Goal: Task Accomplishment & Management: Complete application form

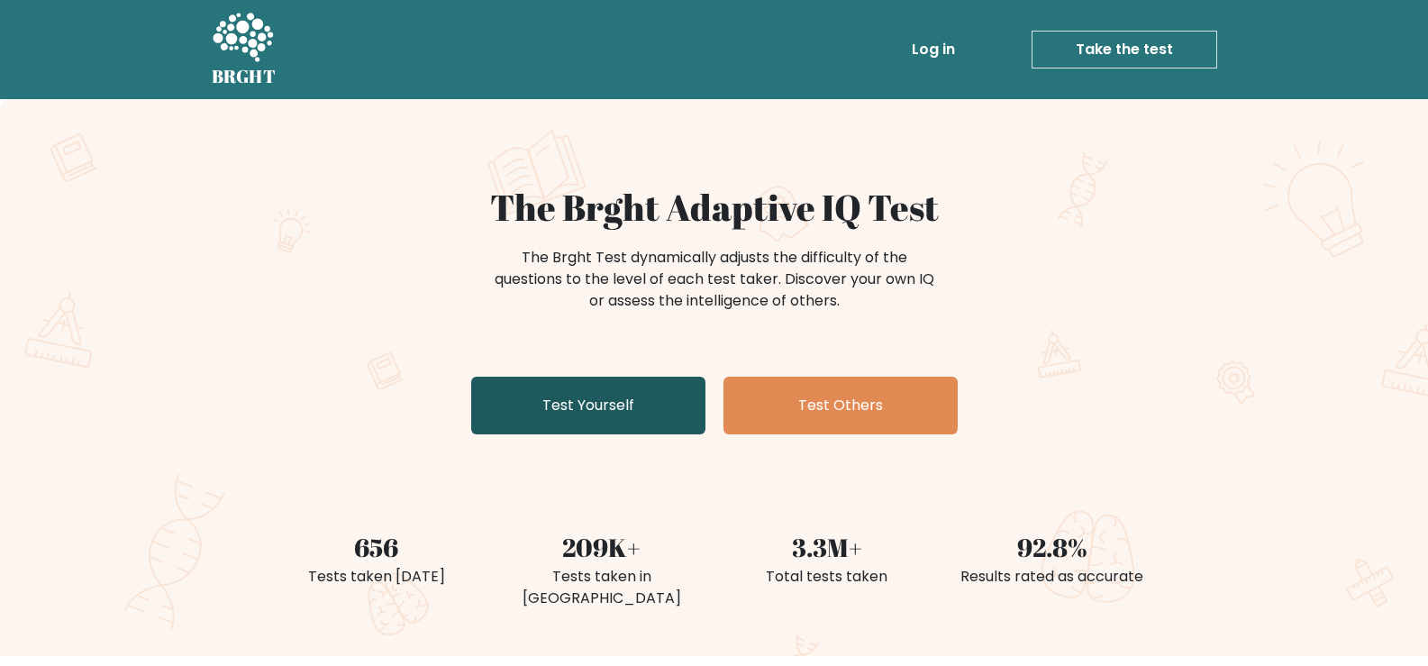
click at [625, 396] on link "Test Yourself" at bounding box center [588, 406] width 234 height 58
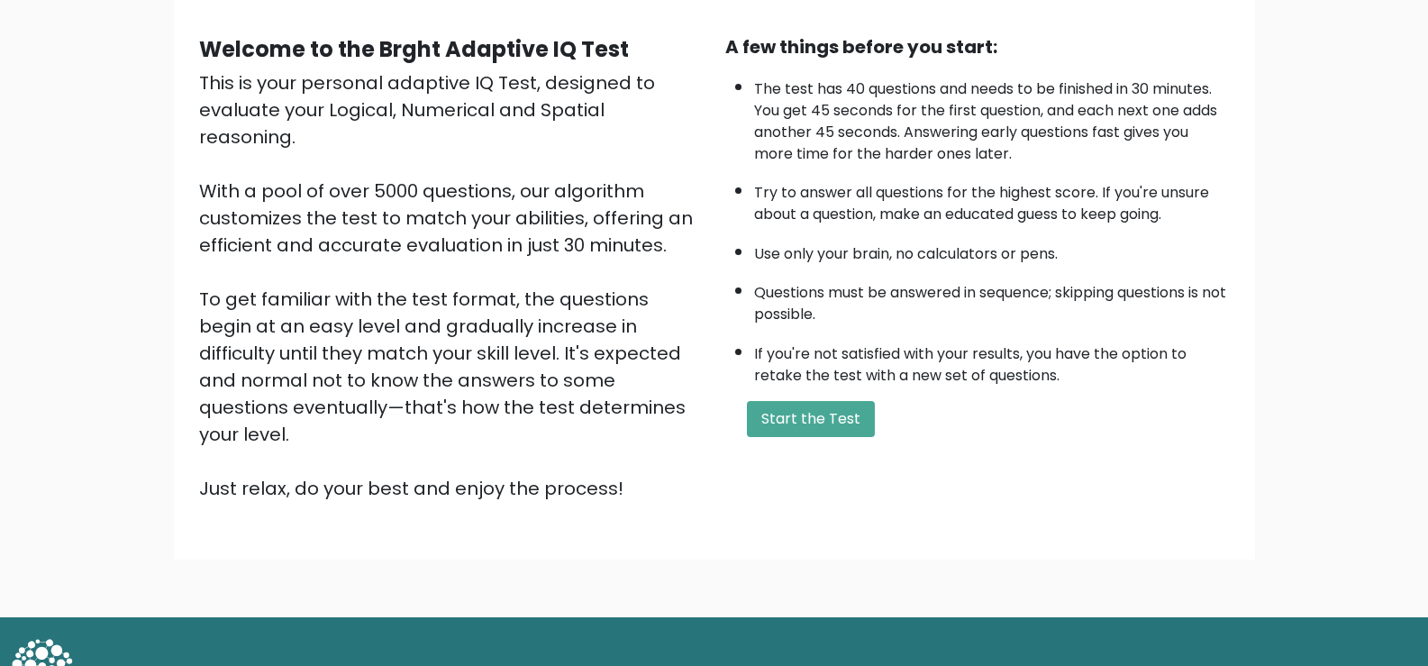
scroll to position [159, 0]
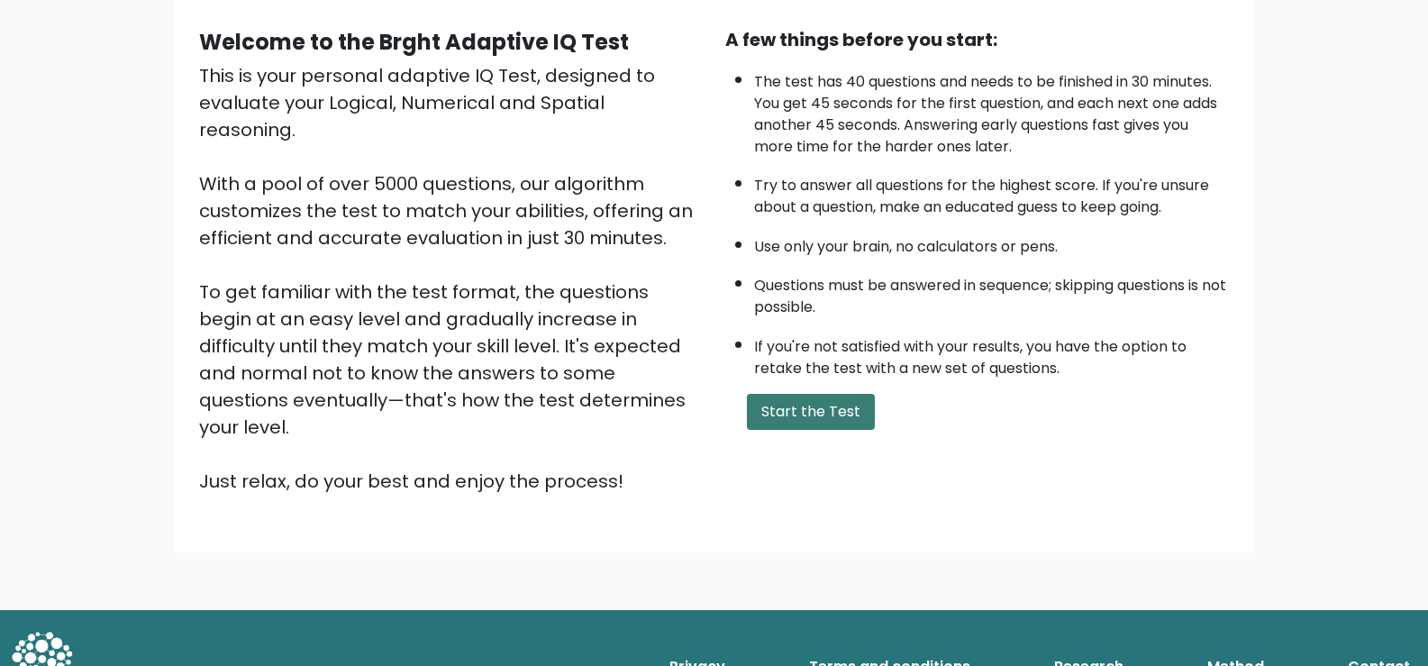
click at [796, 418] on button "Start the Test" at bounding box center [811, 412] width 128 height 36
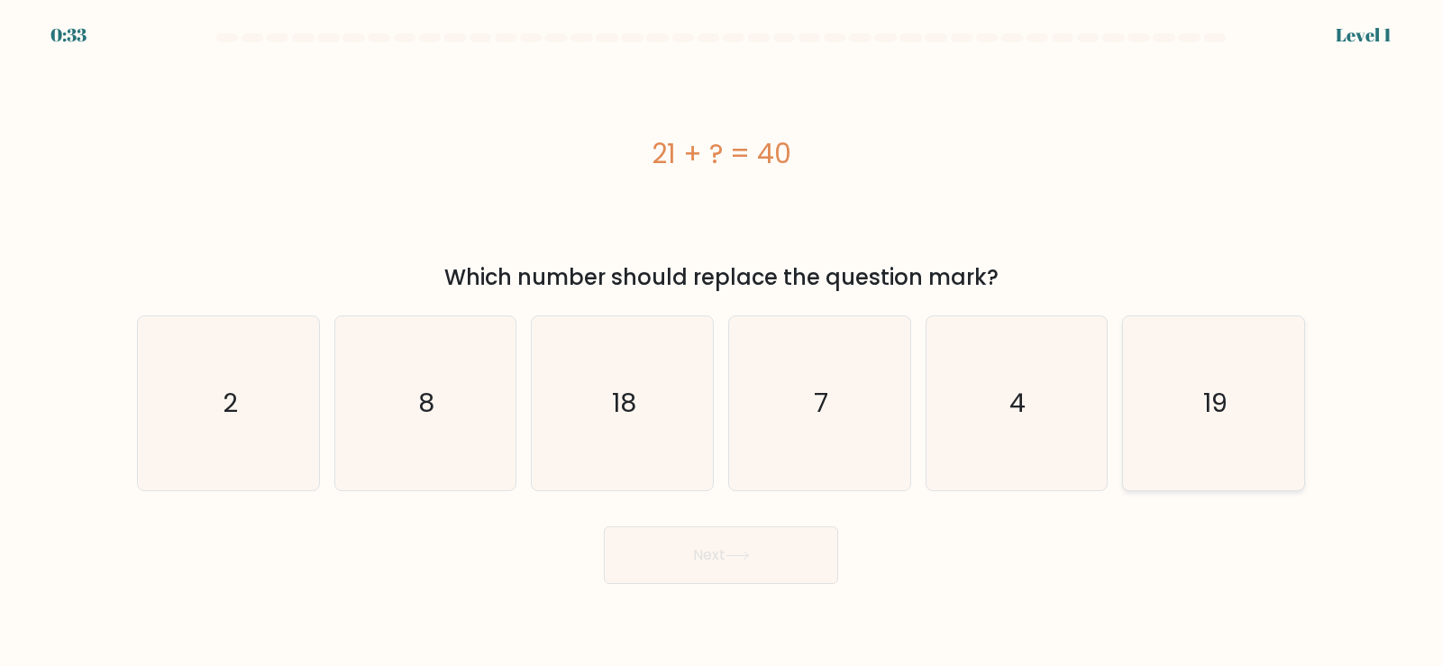
click at [1286, 420] on icon "19" at bounding box center [1213, 403] width 174 height 174
click at [722, 342] on input "f. 19" at bounding box center [721, 337] width 1 height 9
radio input "true"
click at [801, 575] on button "Next" at bounding box center [721, 555] width 234 height 58
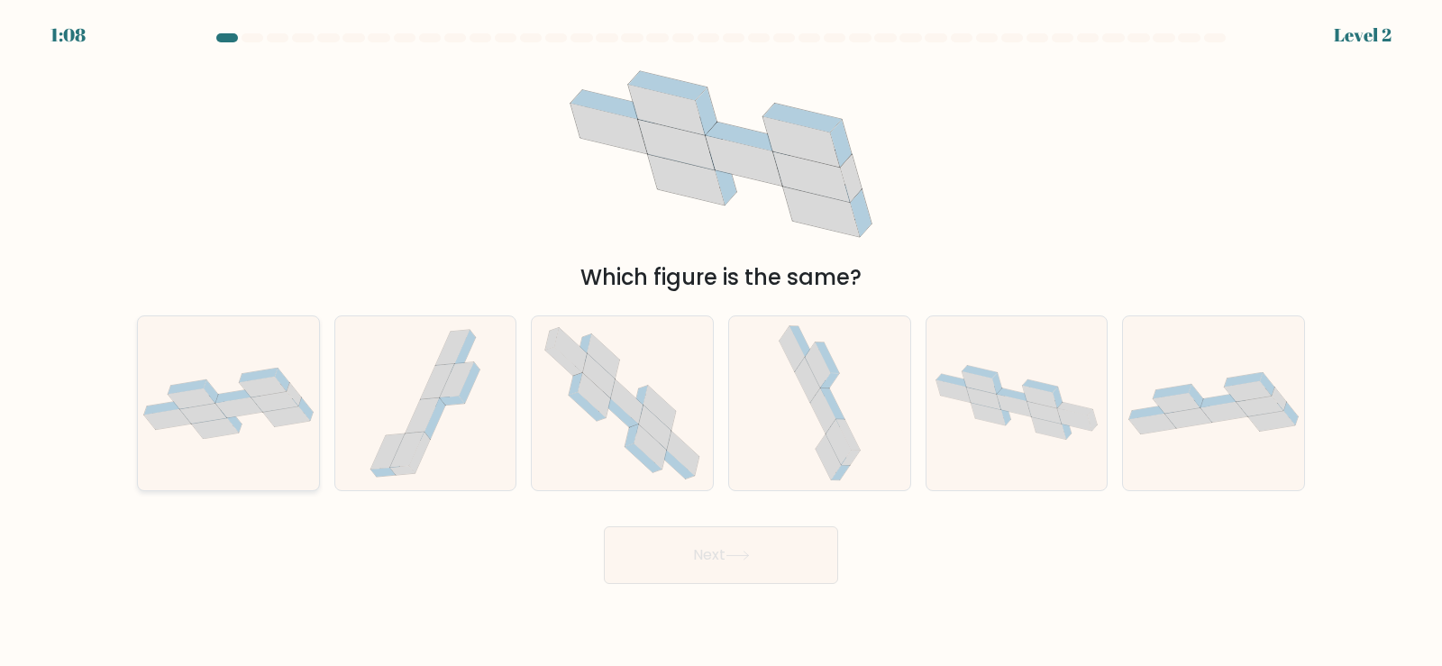
click at [270, 441] on div at bounding box center [228, 403] width 183 height 176
click at [721, 342] on input "a." at bounding box center [721, 337] width 1 height 9
radio input "true"
click at [780, 549] on button "Next" at bounding box center [721, 555] width 234 height 58
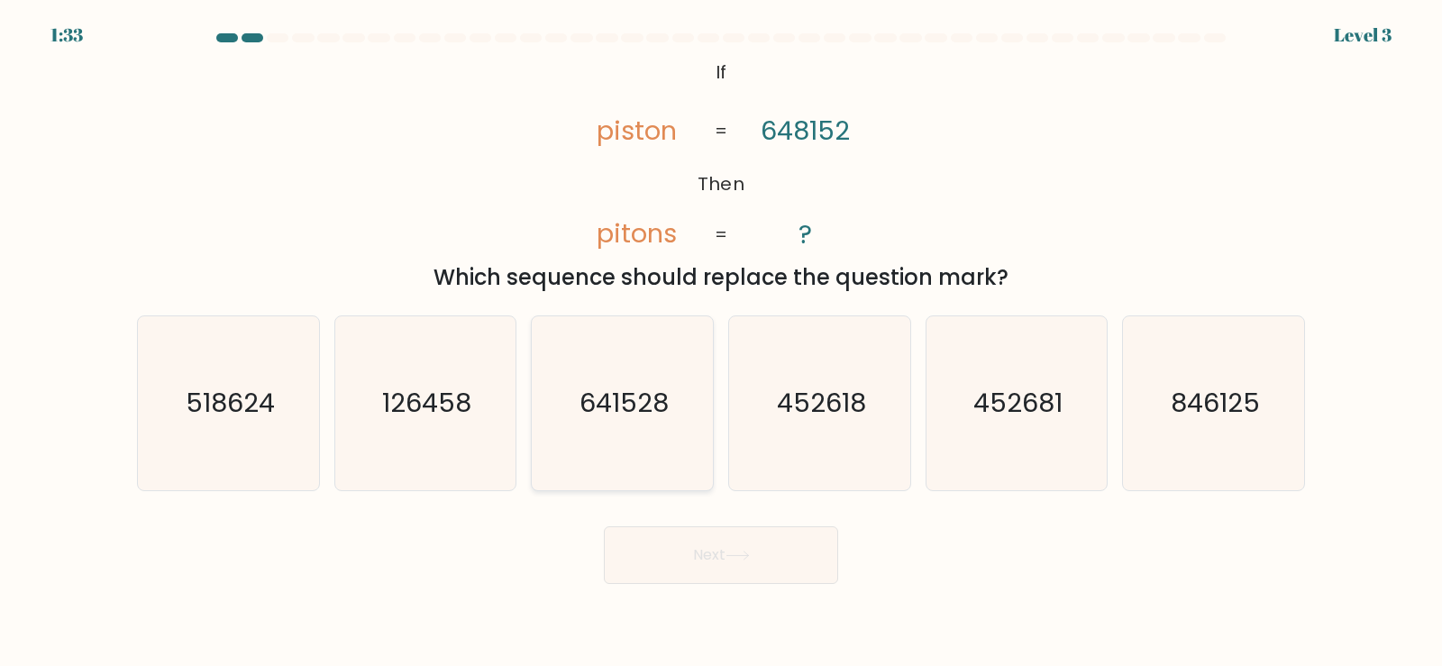
click at [673, 401] on icon "641528" at bounding box center [622, 403] width 174 height 174
click at [721, 342] on input "c. 641528" at bounding box center [721, 337] width 1 height 9
radio input "true"
click at [748, 558] on icon at bounding box center [737, 555] width 22 height 8
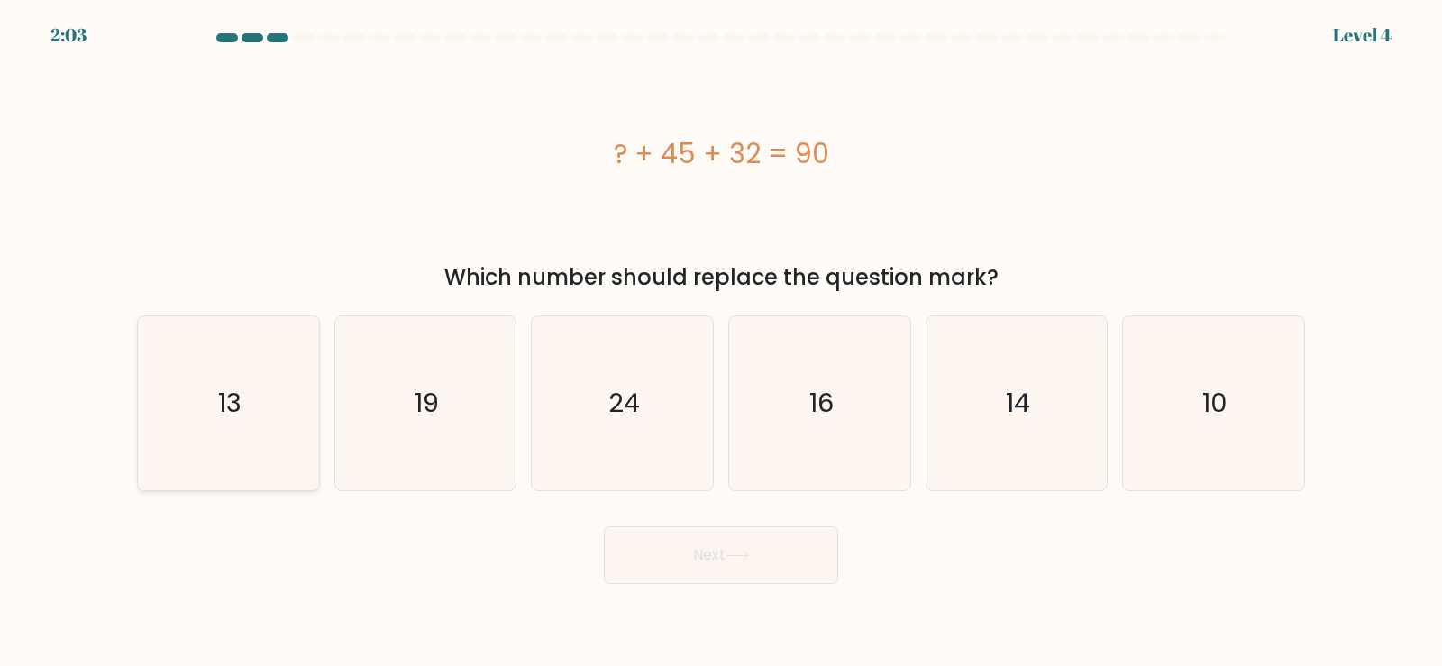
click at [229, 388] on text "13" at bounding box center [229, 403] width 23 height 36
click at [721, 342] on input "a. 13" at bounding box center [721, 337] width 1 height 9
radio input "true"
click at [778, 565] on button "Next" at bounding box center [721, 555] width 234 height 58
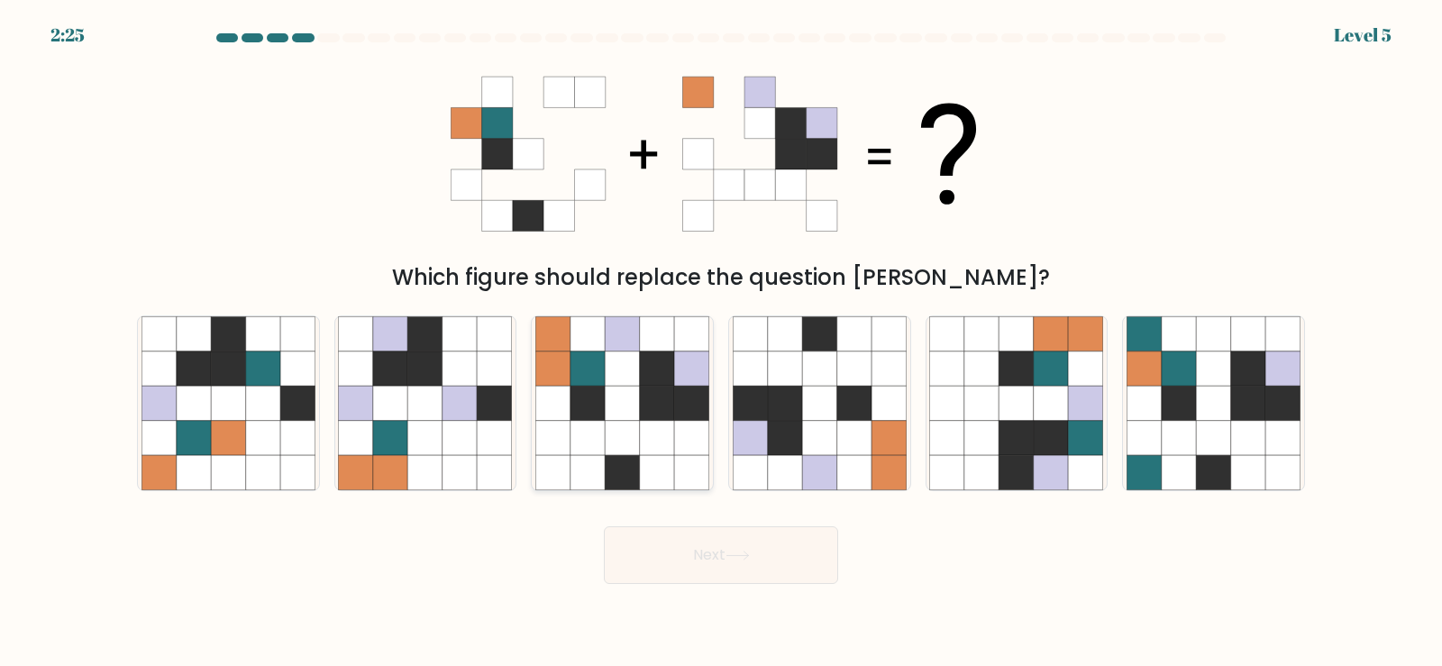
click at [560, 361] on icon at bounding box center [553, 368] width 34 height 34
click at [721, 342] on input "c." at bounding box center [721, 337] width 1 height 9
radio input "true"
click at [751, 533] on button "Next" at bounding box center [721, 555] width 234 height 58
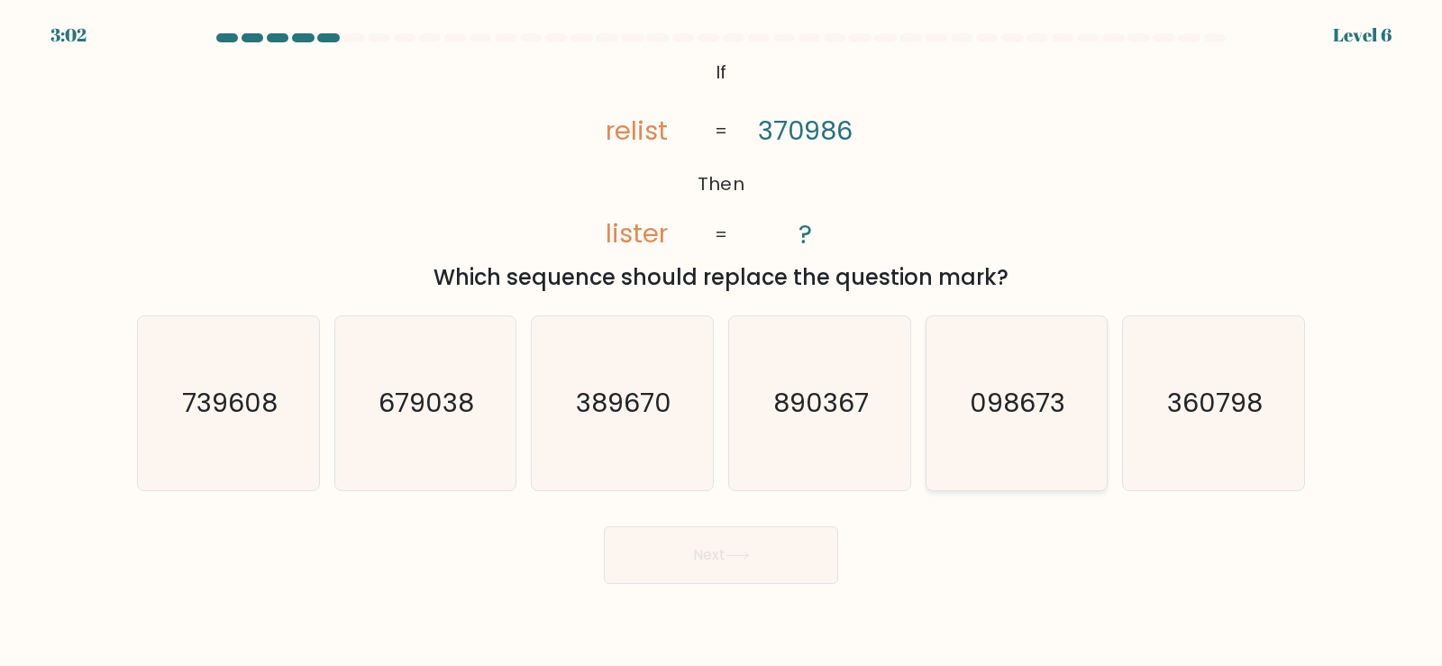
click at [1020, 349] on icon "098673" at bounding box center [1016, 403] width 174 height 174
click at [722, 342] on input "e. 098673" at bounding box center [721, 337] width 1 height 9
radio input "true"
click at [750, 560] on icon at bounding box center [737, 555] width 24 height 10
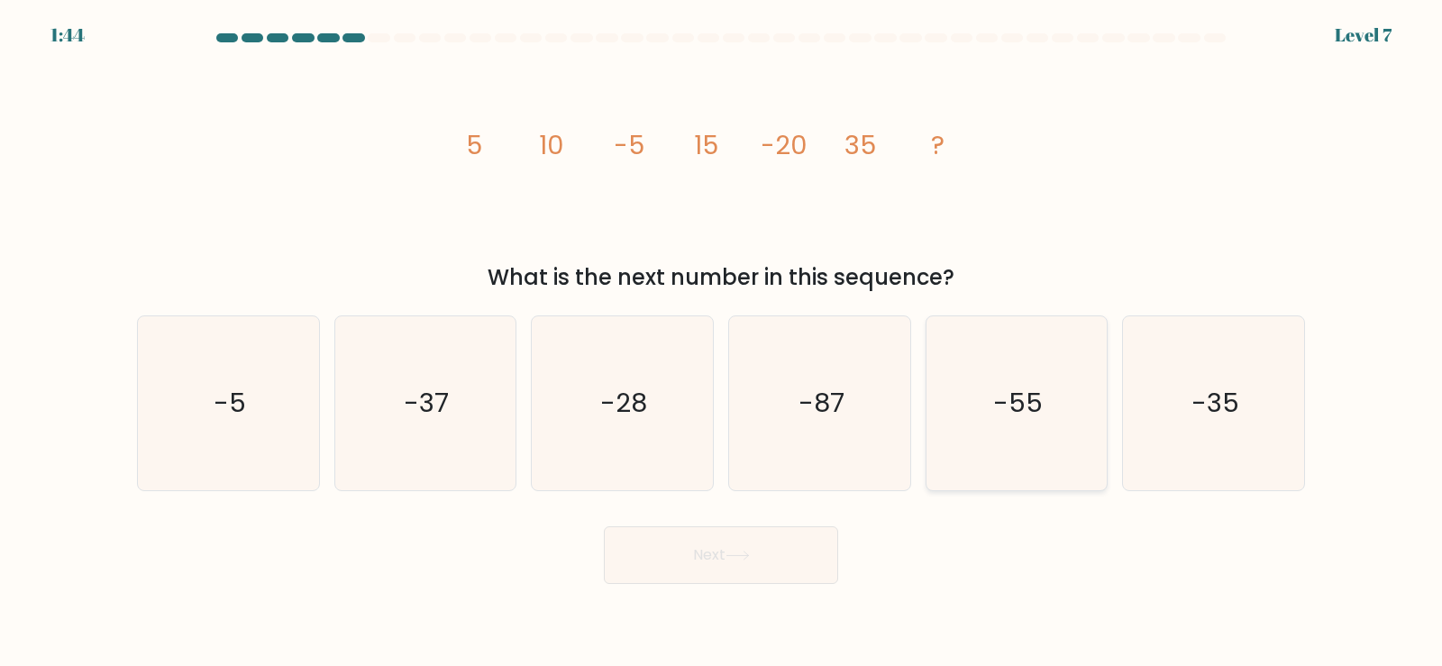
click at [1016, 365] on icon "-55" at bounding box center [1016, 403] width 174 height 174
click at [722, 342] on input "e. -55" at bounding box center [721, 337] width 1 height 9
radio input "true"
click at [813, 564] on button "Next" at bounding box center [721, 555] width 234 height 58
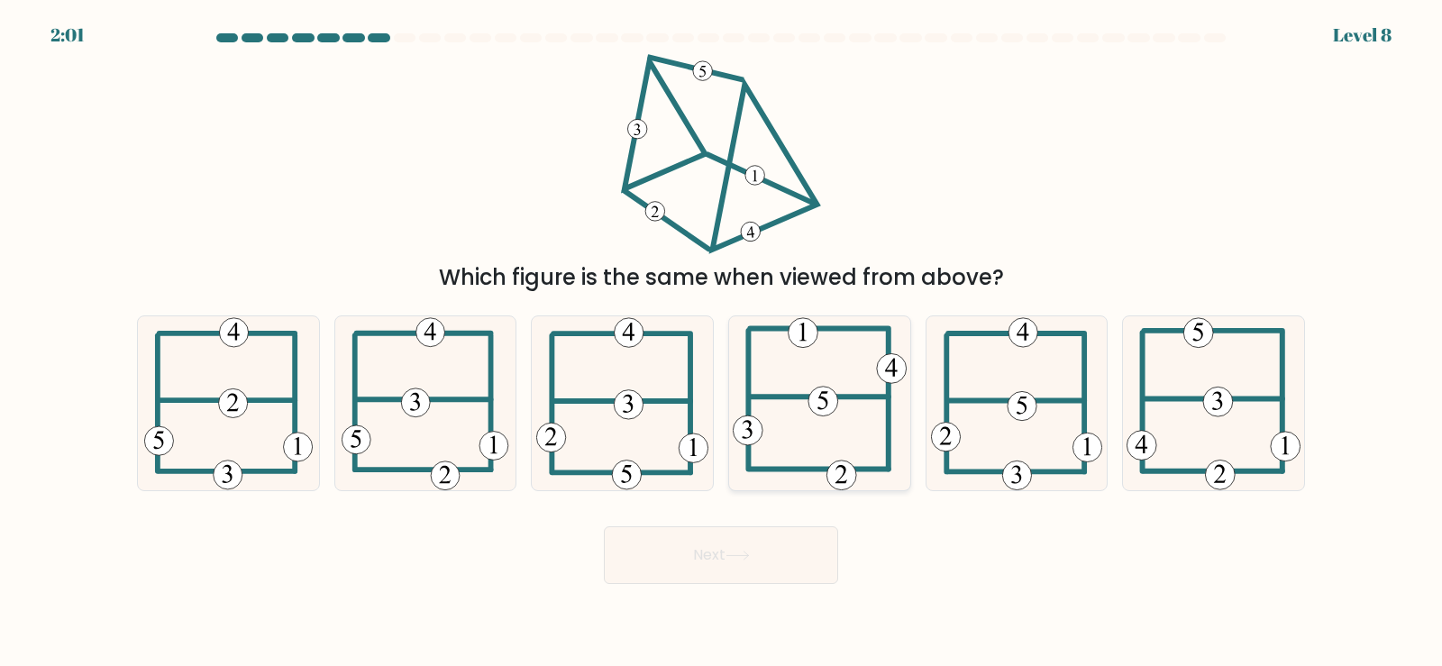
click at [838, 382] on icon at bounding box center [819, 403] width 174 height 174
click at [722, 342] on input "d." at bounding box center [721, 337] width 1 height 9
radio input "true"
click at [772, 562] on button "Next" at bounding box center [721, 555] width 234 height 58
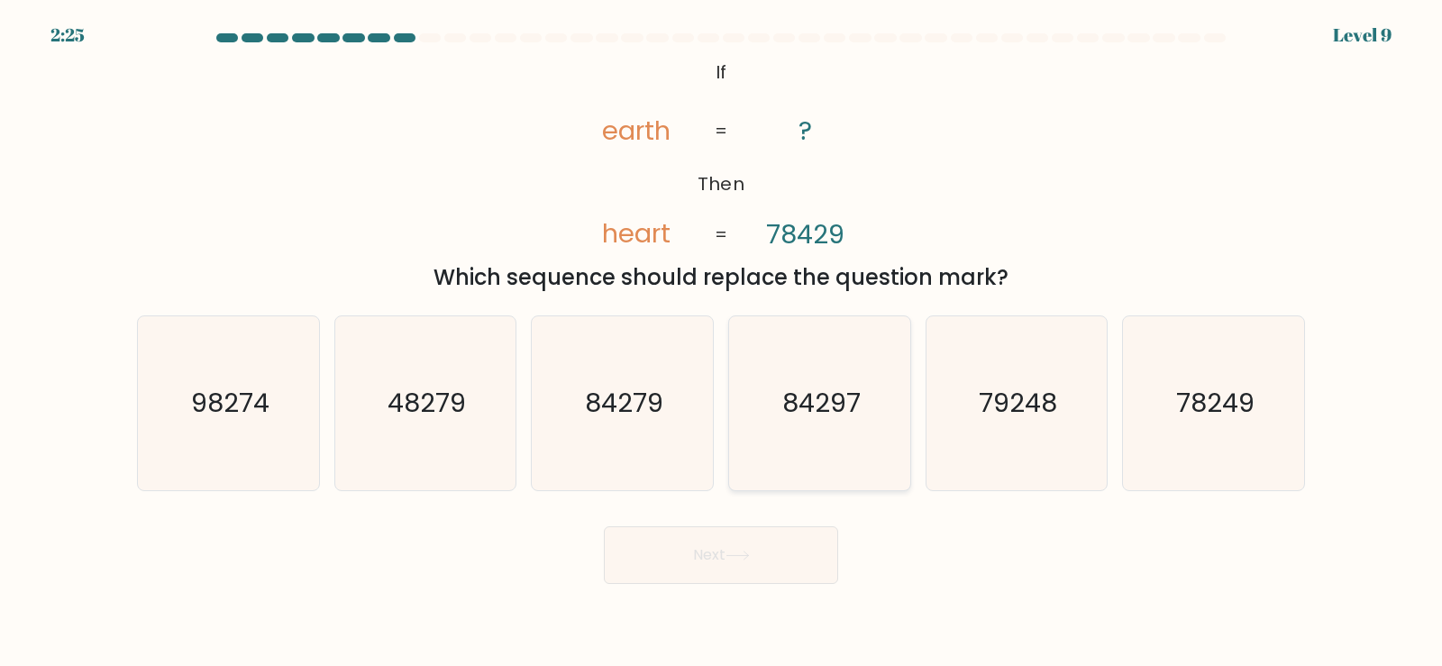
click at [899, 362] on icon "84297" at bounding box center [819, 403] width 174 height 174
click at [722, 342] on input "d. 84297" at bounding box center [721, 337] width 1 height 9
radio input "true"
click at [790, 567] on button "Next" at bounding box center [721, 555] width 234 height 58
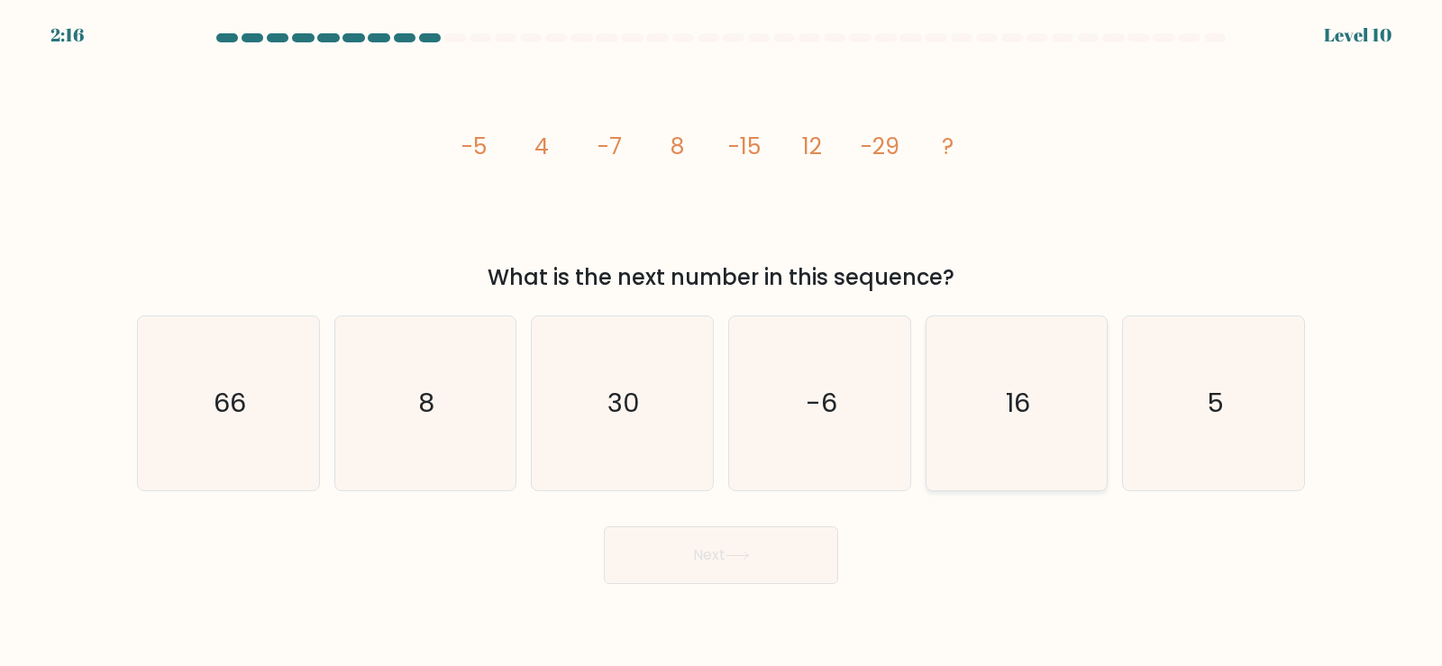
click at [1071, 448] on icon "16" at bounding box center [1016, 403] width 174 height 174
click at [722, 342] on input "e. 16" at bounding box center [721, 337] width 1 height 9
radio input "true"
click at [813, 554] on button "Next" at bounding box center [721, 555] width 234 height 58
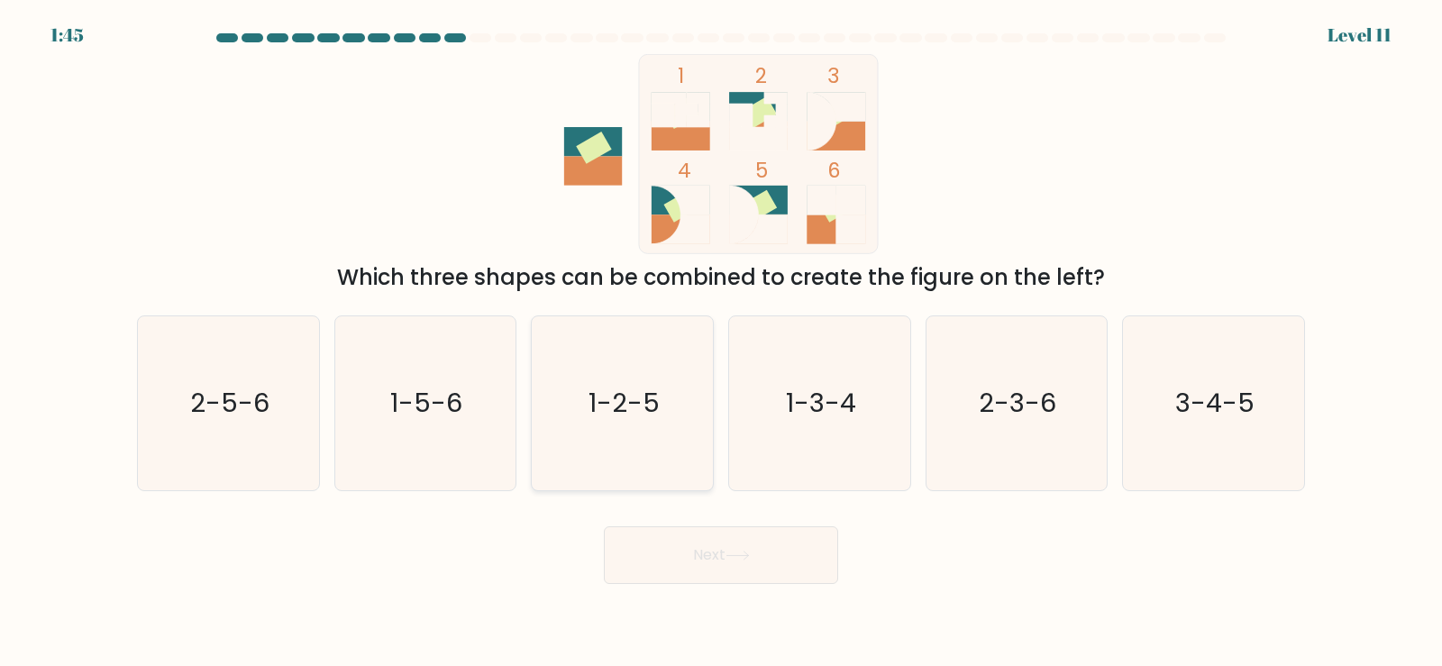
click at [659, 379] on icon "1-2-5" at bounding box center [622, 403] width 174 height 174
click at [721, 342] on input "c. 1-2-5" at bounding box center [721, 337] width 1 height 9
radio input "true"
click at [721, 546] on button "Next" at bounding box center [721, 555] width 234 height 58
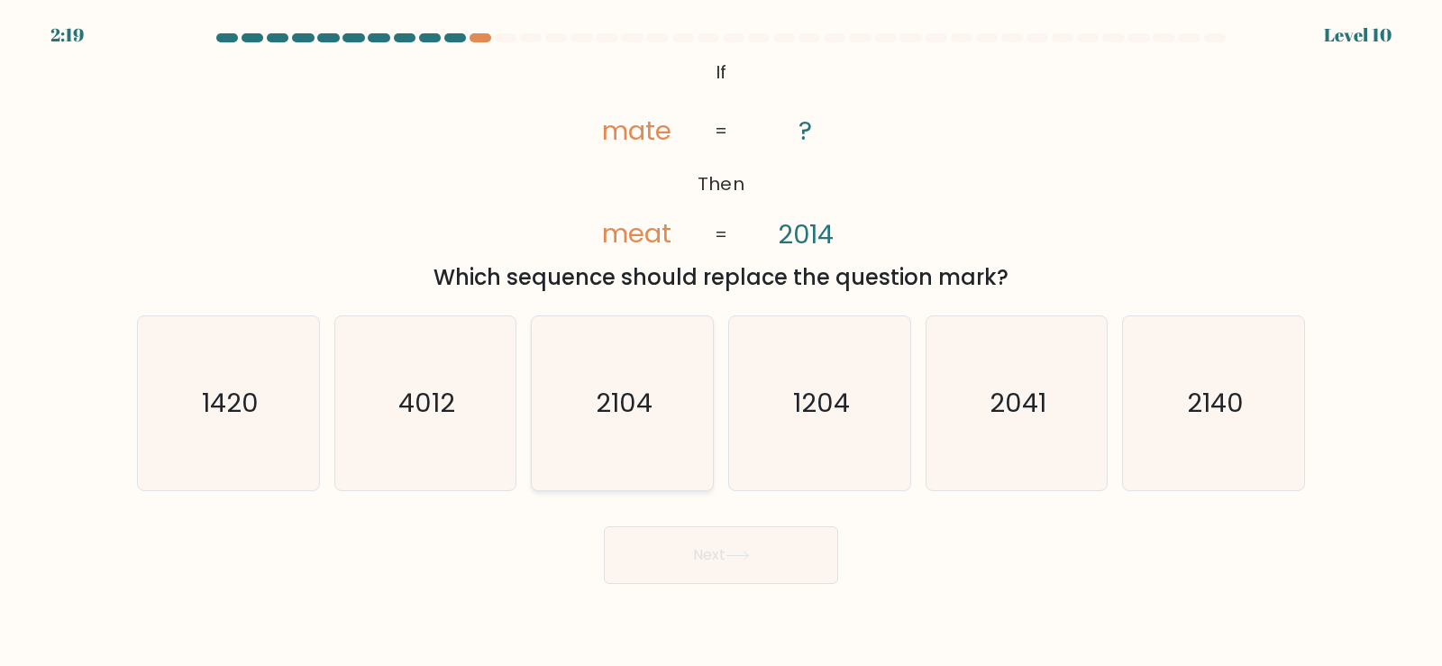
click at [686, 395] on icon "2104" at bounding box center [622, 403] width 174 height 174
click at [721, 342] on input "c. 2104" at bounding box center [721, 337] width 1 height 9
radio input "true"
click at [769, 564] on button "Next" at bounding box center [721, 555] width 234 height 58
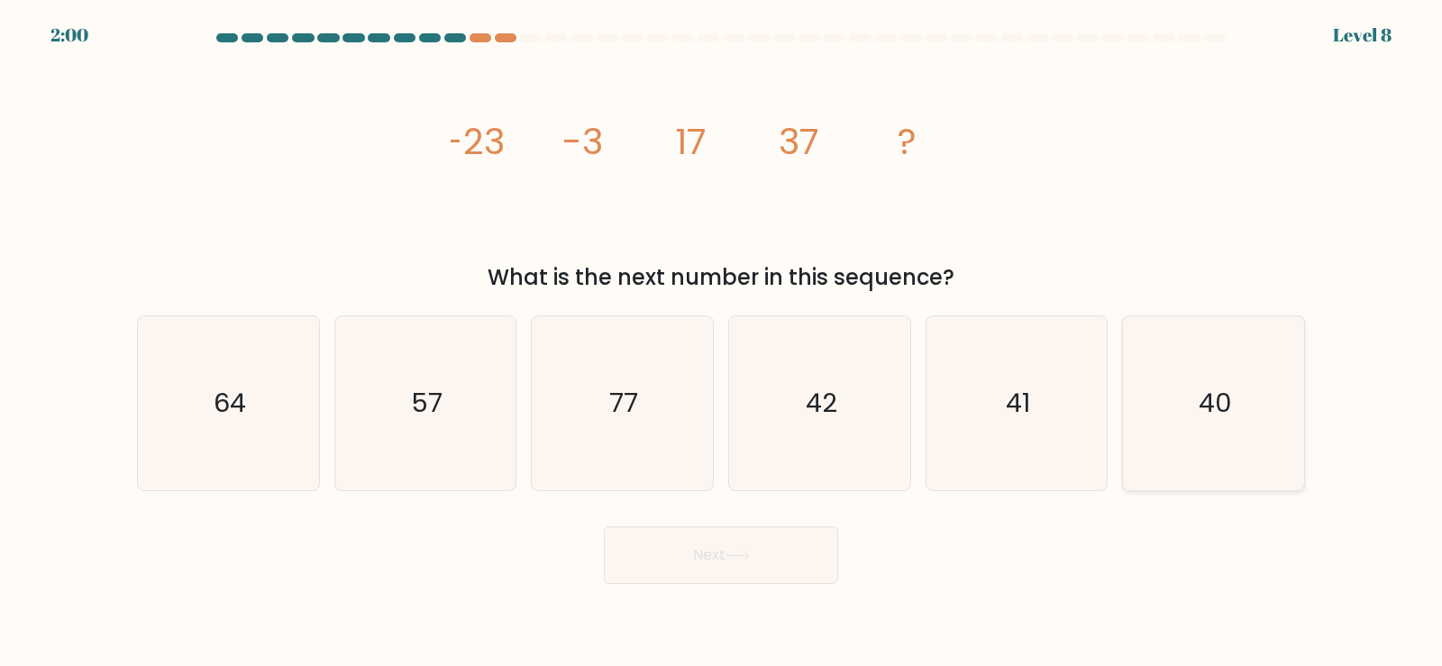
click at [1262, 453] on icon "40" at bounding box center [1213, 403] width 174 height 174
click at [722, 342] on input "f. 40" at bounding box center [721, 337] width 1 height 9
radio input "true"
click at [735, 550] on icon at bounding box center [737, 555] width 24 height 10
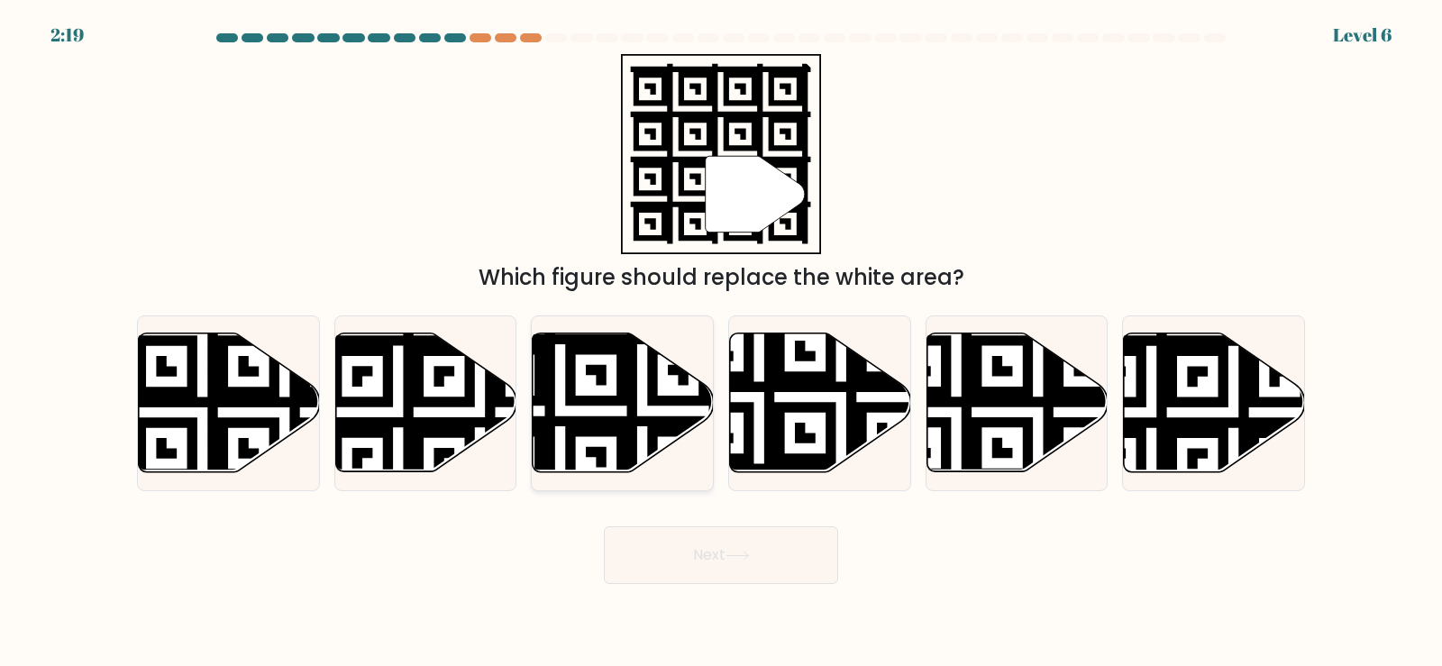
click at [641, 423] on icon at bounding box center [560, 329] width 328 height 328
click at [721, 342] on input "c." at bounding box center [721, 337] width 1 height 9
radio input "true"
click at [701, 550] on button "Next" at bounding box center [721, 555] width 234 height 58
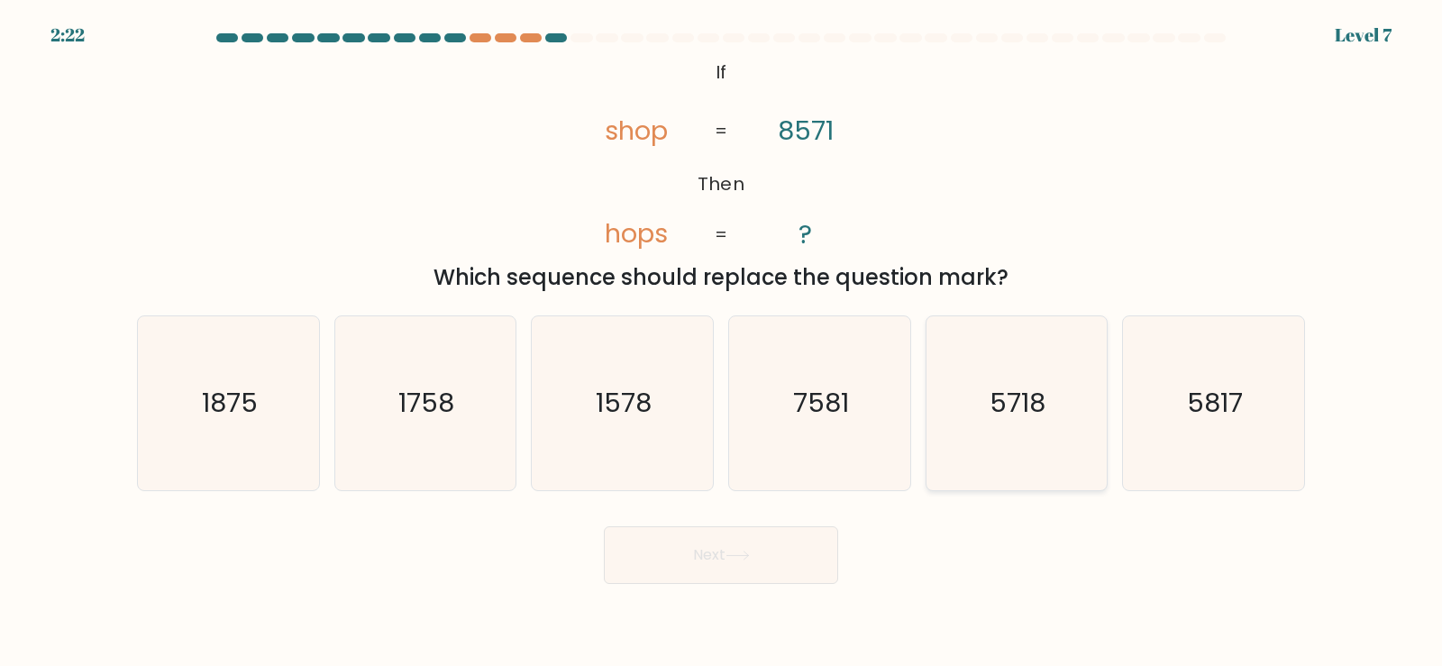
click at [974, 418] on icon "5718" at bounding box center [1016, 403] width 174 height 174
click at [722, 342] on input "e. 5718" at bounding box center [721, 337] width 1 height 9
radio input "true"
click at [716, 573] on button "Next" at bounding box center [721, 555] width 234 height 58
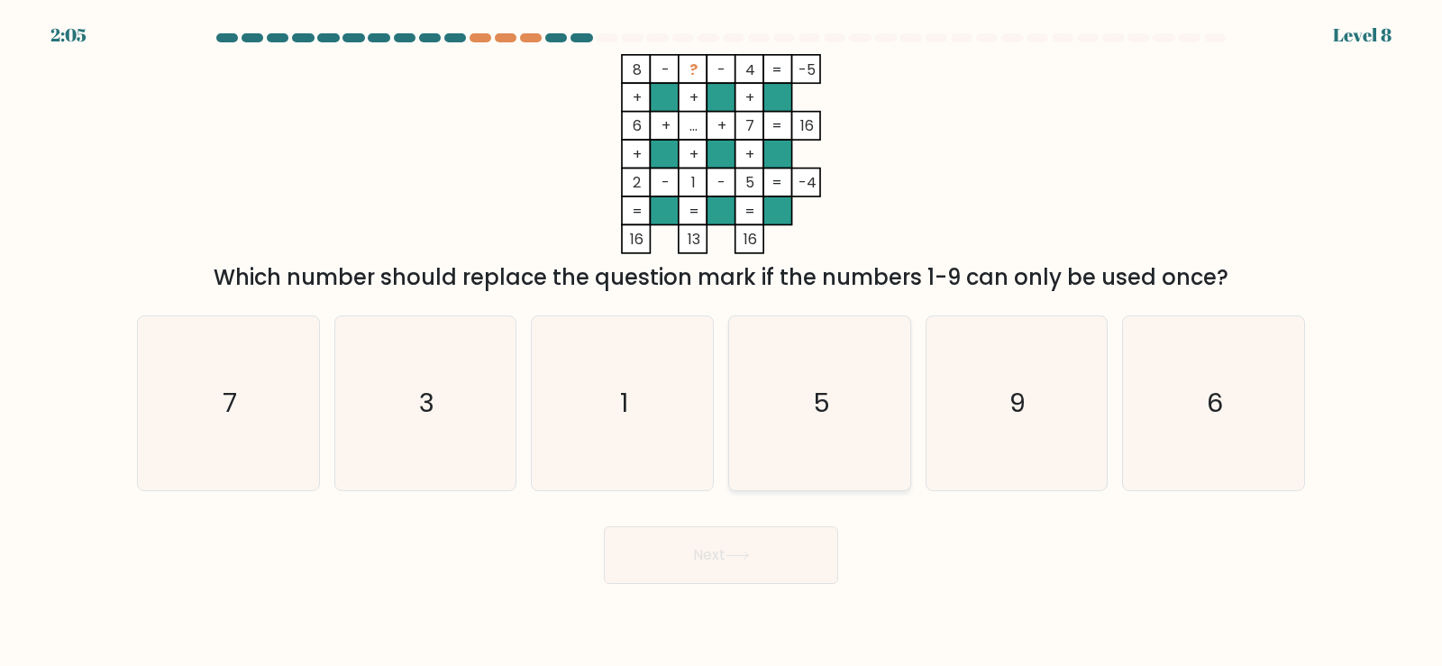
click at [859, 423] on icon "5" at bounding box center [819, 403] width 174 height 174
click at [722, 342] on input "d. 5" at bounding box center [721, 337] width 1 height 9
radio input "true"
click at [939, 412] on icon "9" at bounding box center [1016, 403] width 174 height 174
click at [722, 342] on input "e. 9" at bounding box center [721, 337] width 1 height 9
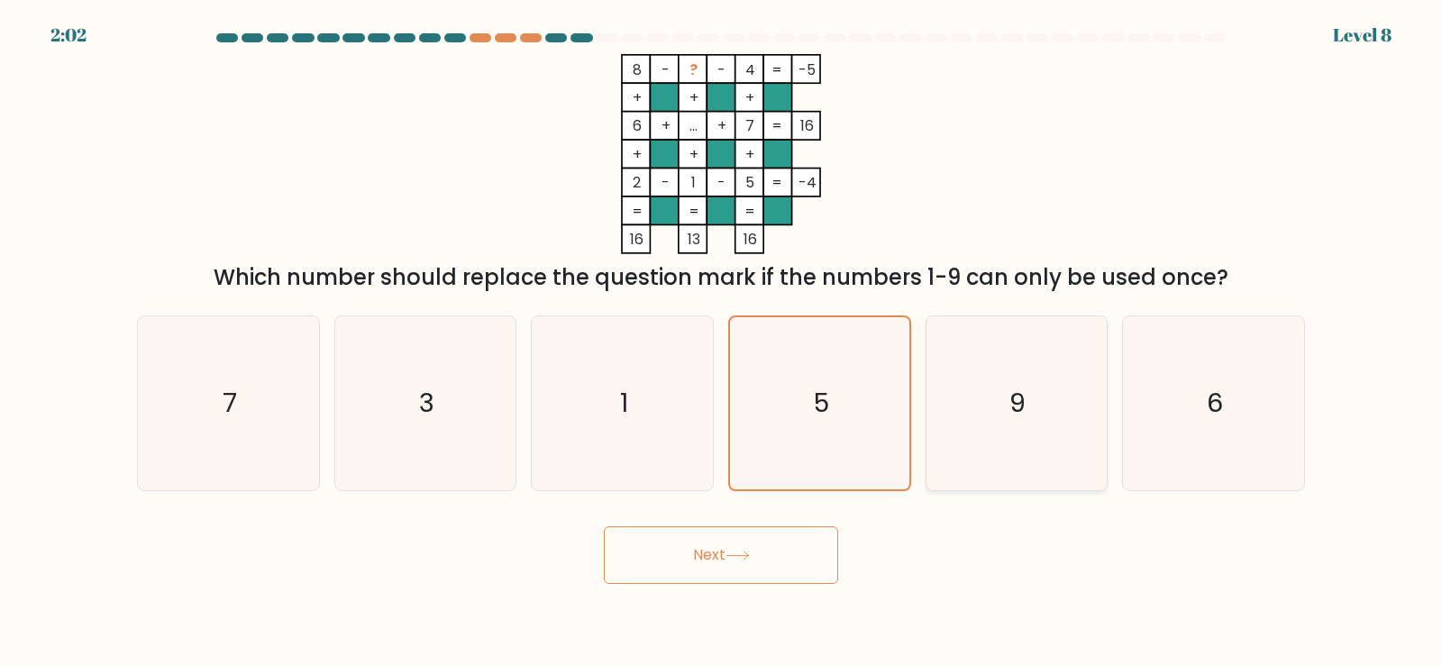
radio input "true"
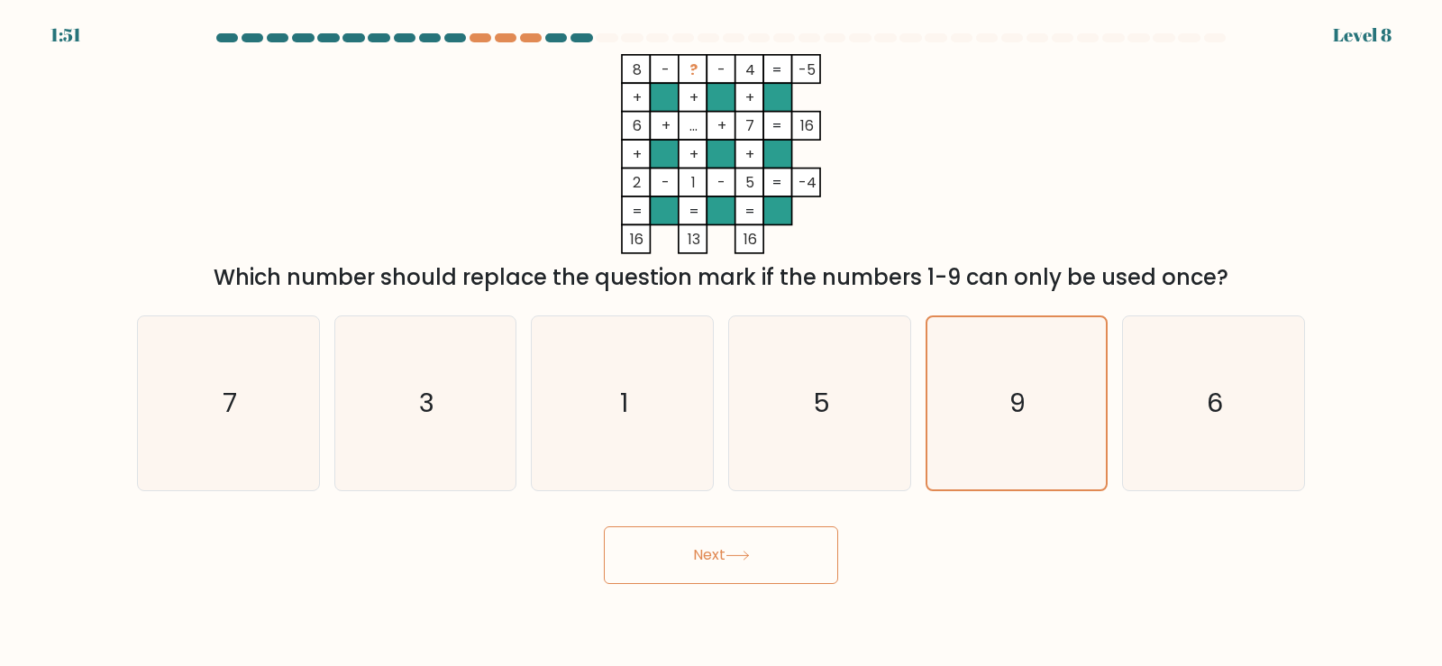
click at [768, 554] on button "Next" at bounding box center [721, 555] width 234 height 58
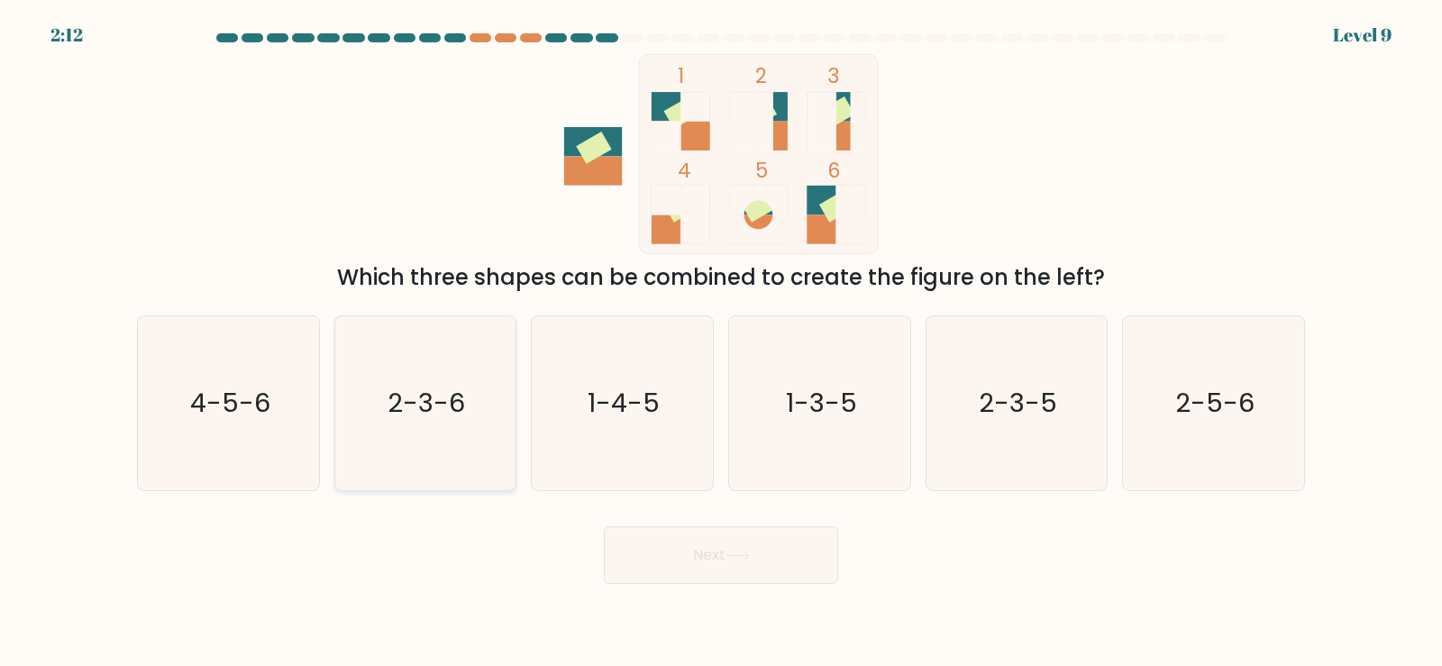
click at [425, 456] on icon "2-3-6" at bounding box center [425, 403] width 174 height 174
click at [721, 342] on input "b. 2-3-6" at bounding box center [721, 337] width 1 height 9
radio input "true"
click at [699, 548] on button "Next" at bounding box center [721, 555] width 234 height 58
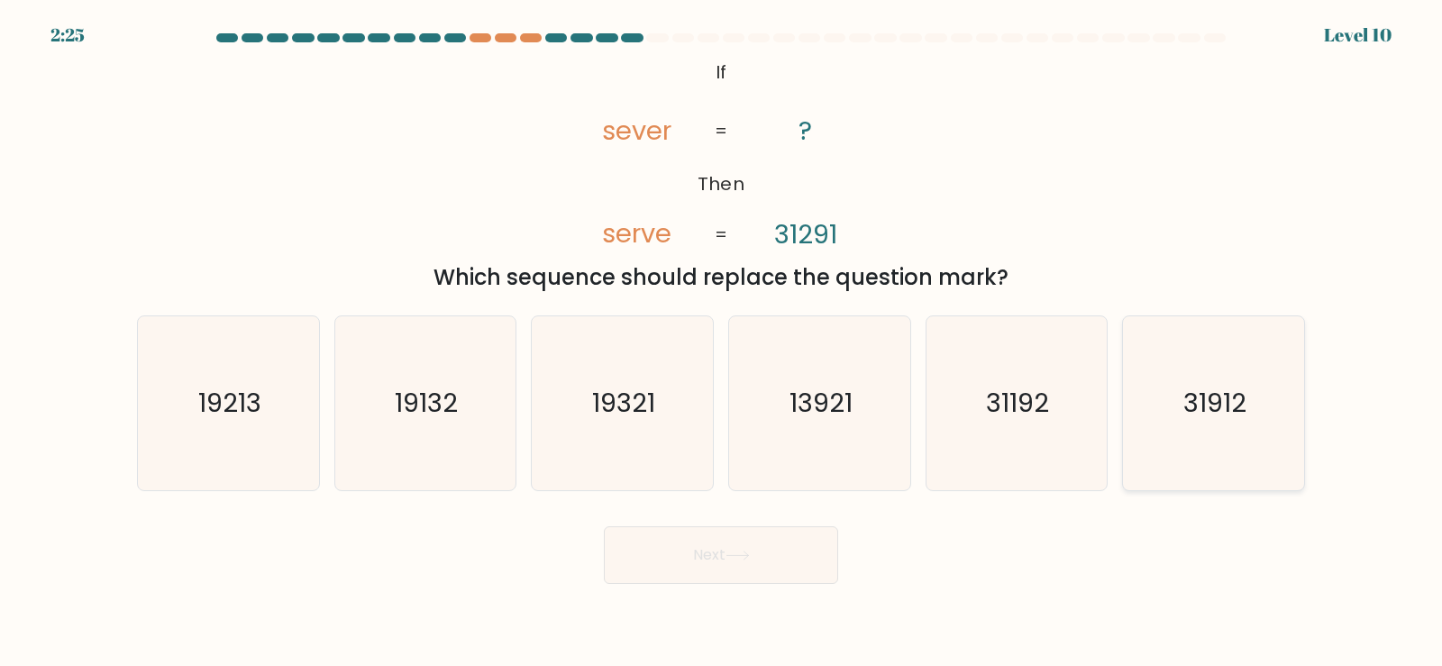
click at [1198, 414] on text "31912" at bounding box center [1215, 403] width 63 height 36
click at [722, 342] on input "f. 31912" at bounding box center [721, 337] width 1 height 9
radio input "true"
click at [756, 550] on button "Next" at bounding box center [721, 555] width 234 height 58
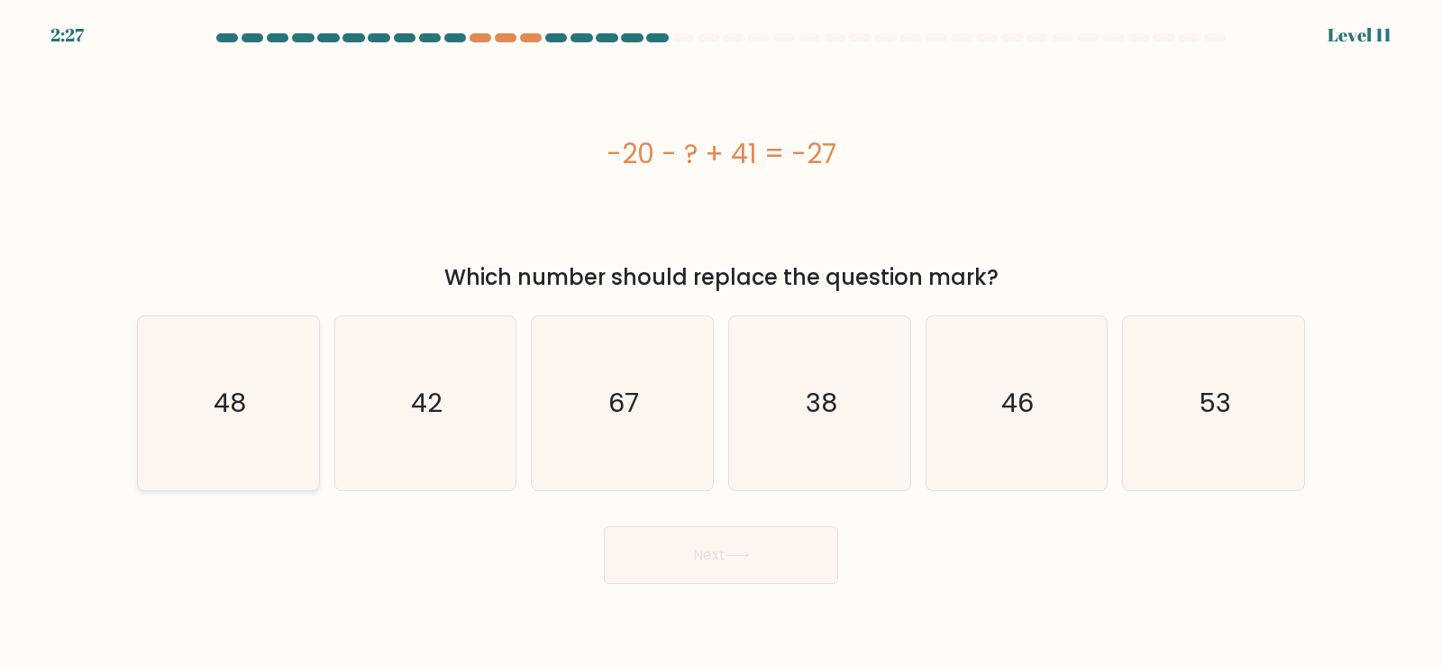
click at [201, 368] on icon "48" at bounding box center [228, 403] width 174 height 174
click at [721, 342] on input "a. 48" at bounding box center [721, 337] width 1 height 9
radio input "true"
click at [744, 570] on button "Next" at bounding box center [721, 555] width 234 height 58
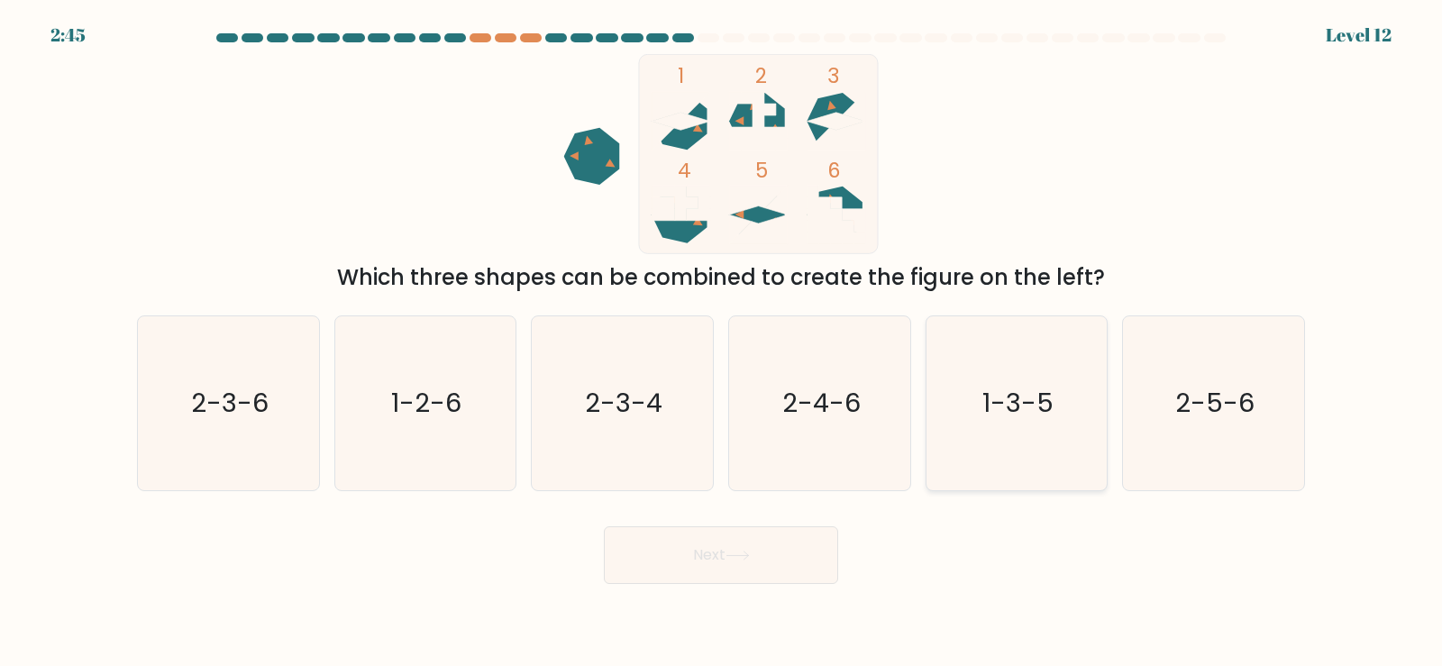
click at [1015, 414] on text "1-3-5" at bounding box center [1017, 403] width 71 height 36
click at [722, 342] on input "e. 1-3-5" at bounding box center [721, 337] width 1 height 9
radio input "true"
click at [761, 555] on button "Next" at bounding box center [721, 555] width 234 height 58
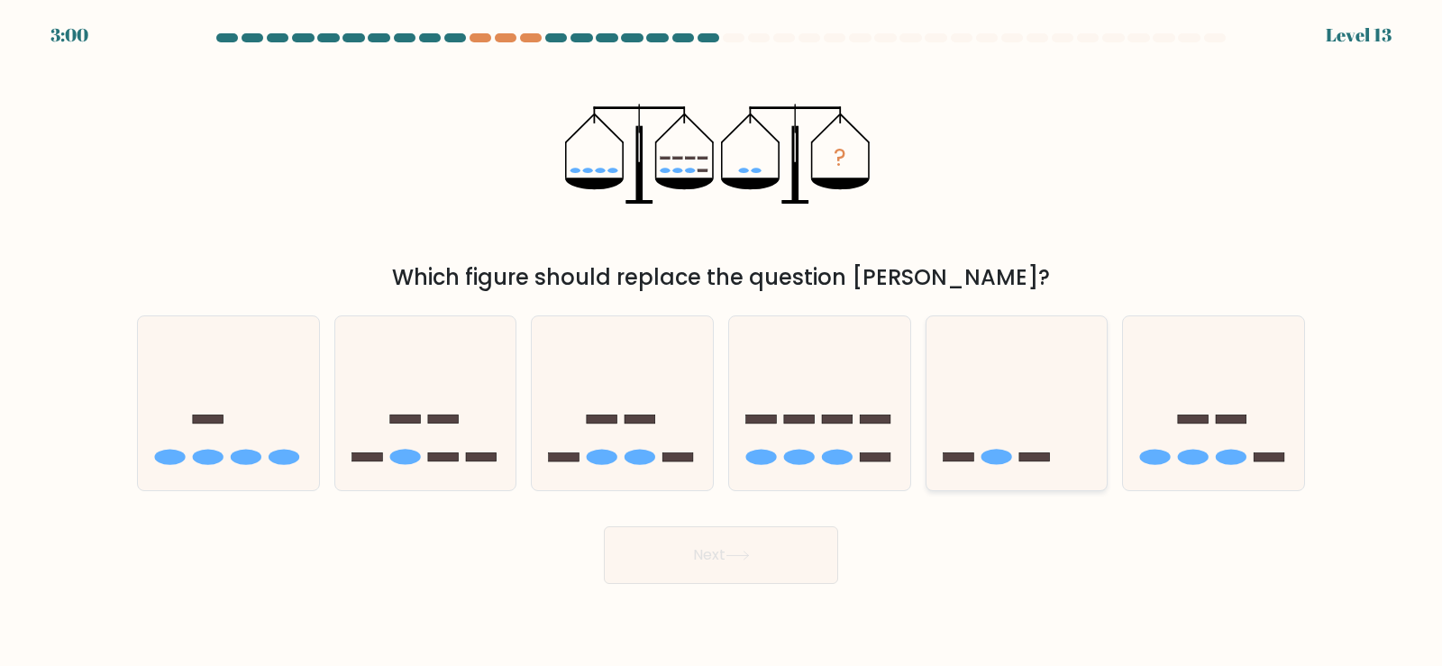
click at [976, 451] on icon at bounding box center [1016, 403] width 181 height 150
click at [722, 342] on input "e." at bounding box center [721, 337] width 1 height 9
radio input "true"
click at [742, 551] on icon at bounding box center [737, 555] width 24 height 10
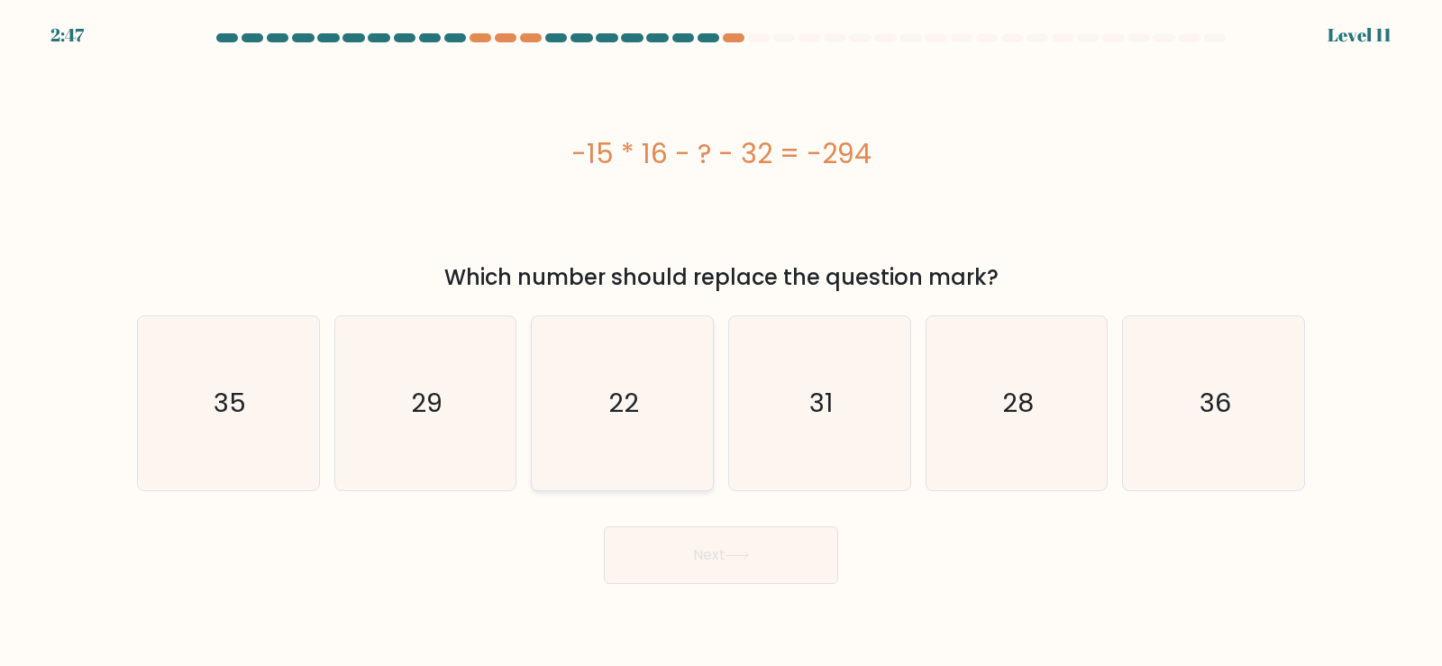
click at [614, 436] on icon "22" at bounding box center [622, 403] width 174 height 174
click at [721, 342] on input "c. 22" at bounding box center [721, 337] width 1 height 9
radio input "true"
click at [663, 549] on button "Next" at bounding box center [721, 555] width 234 height 58
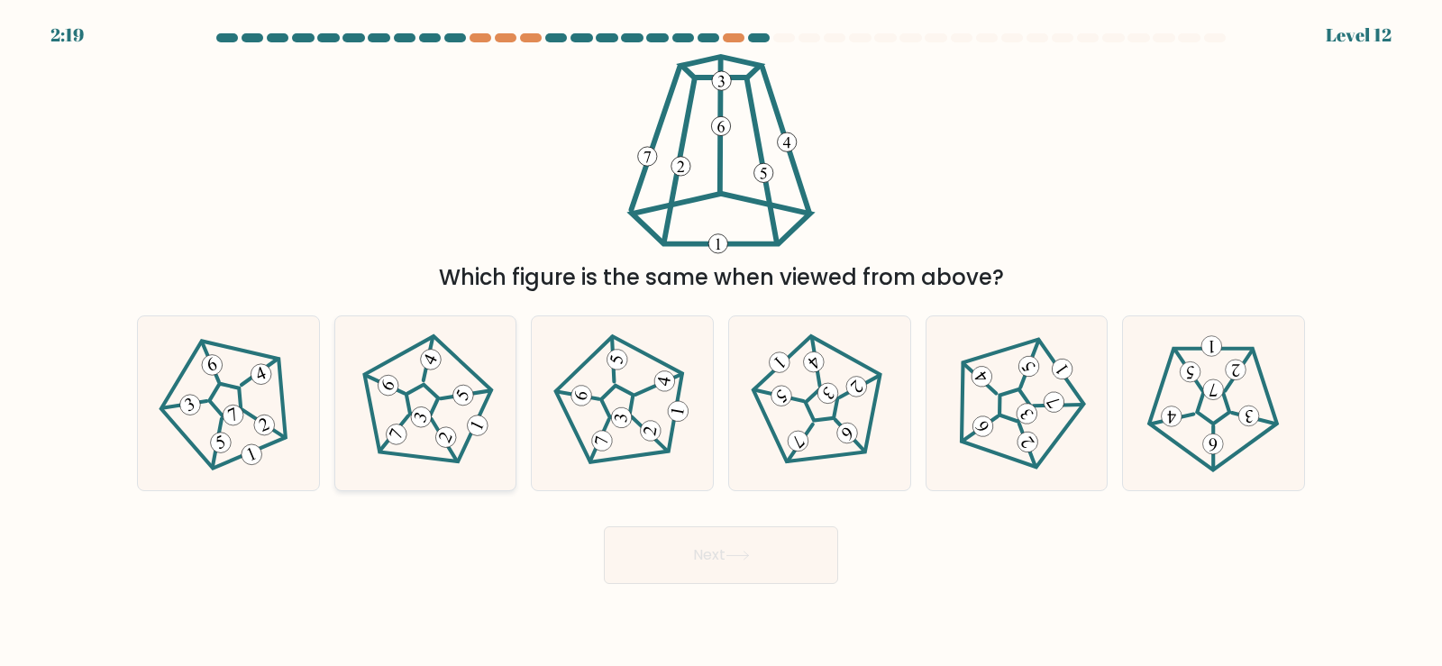
click at [450, 419] on icon at bounding box center [425, 402] width 139 height 139
click at [721, 342] on input "b." at bounding box center [721, 337] width 1 height 9
radio input "true"
click at [678, 550] on button "Next" at bounding box center [721, 555] width 234 height 58
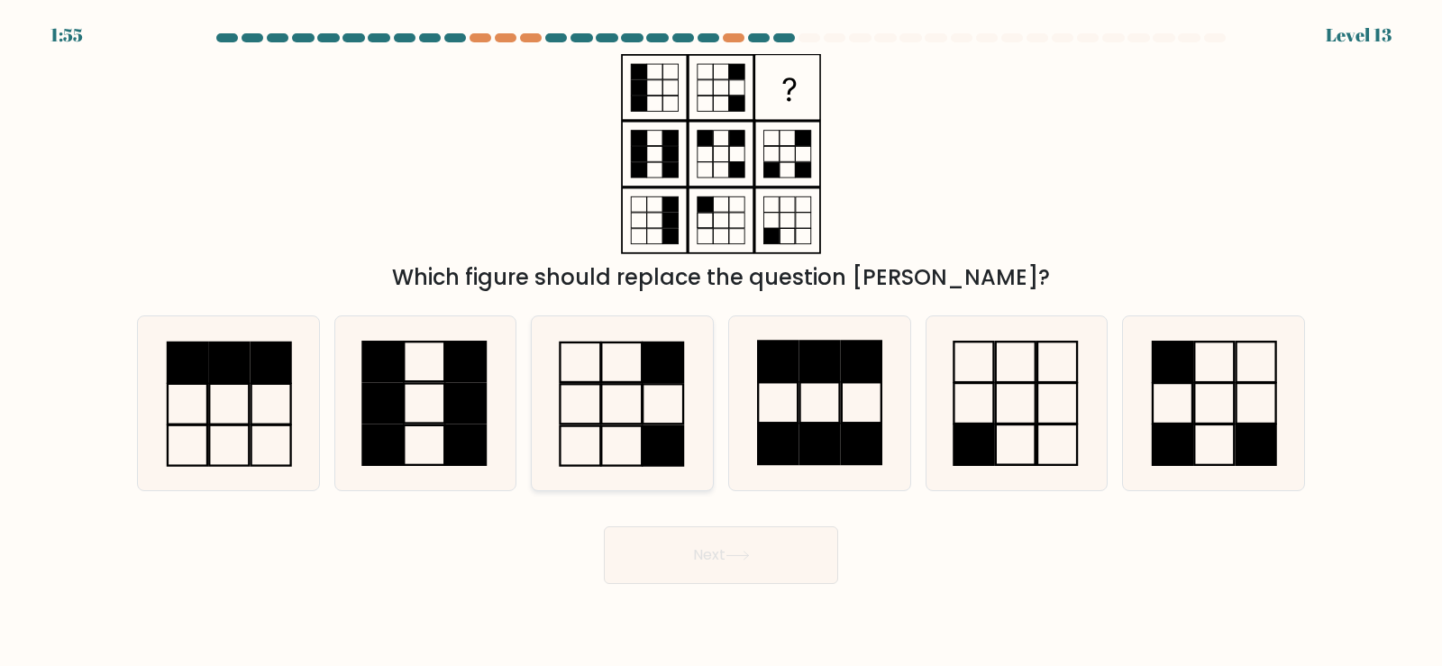
click at [657, 381] on rect at bounding box center [662, 362] width 41 height 40
click at [721, 342] on input "c." at bounding box center [721, 337] width 1 height 9
radio input "true"
click at [687, 535] on button "Next" at bounding box center [721, 555] width 234 height 58
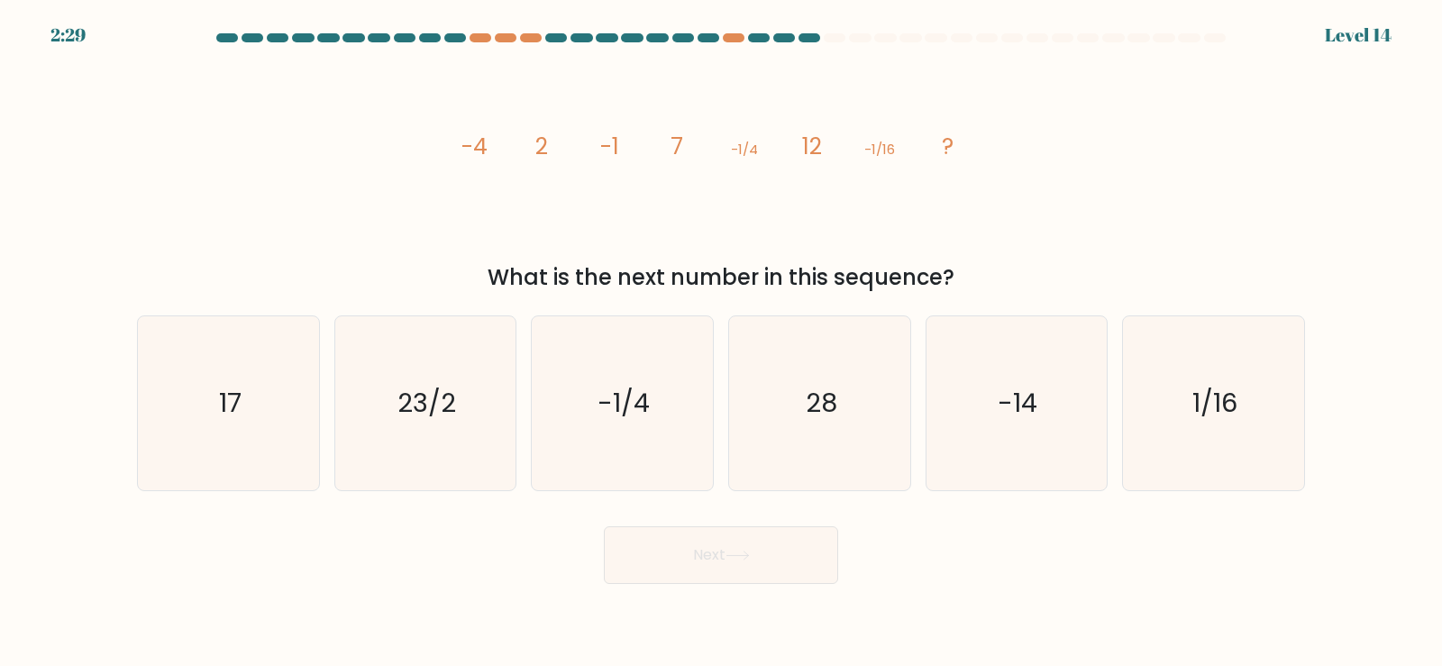
click at [169, 527] on div "Next" at bounding box center [720, 548] width 1189 height 71
click at [213, 441] on icon "17" at bounding box center [228, 403] width 174 height 174
click at [721, 342] on input "a. 17" at bounding box center [721, 337] width 1 height 9
radio input "true"
click at [783, 568] on button "Next" at bounding box center [721, 555] width 234 height 58
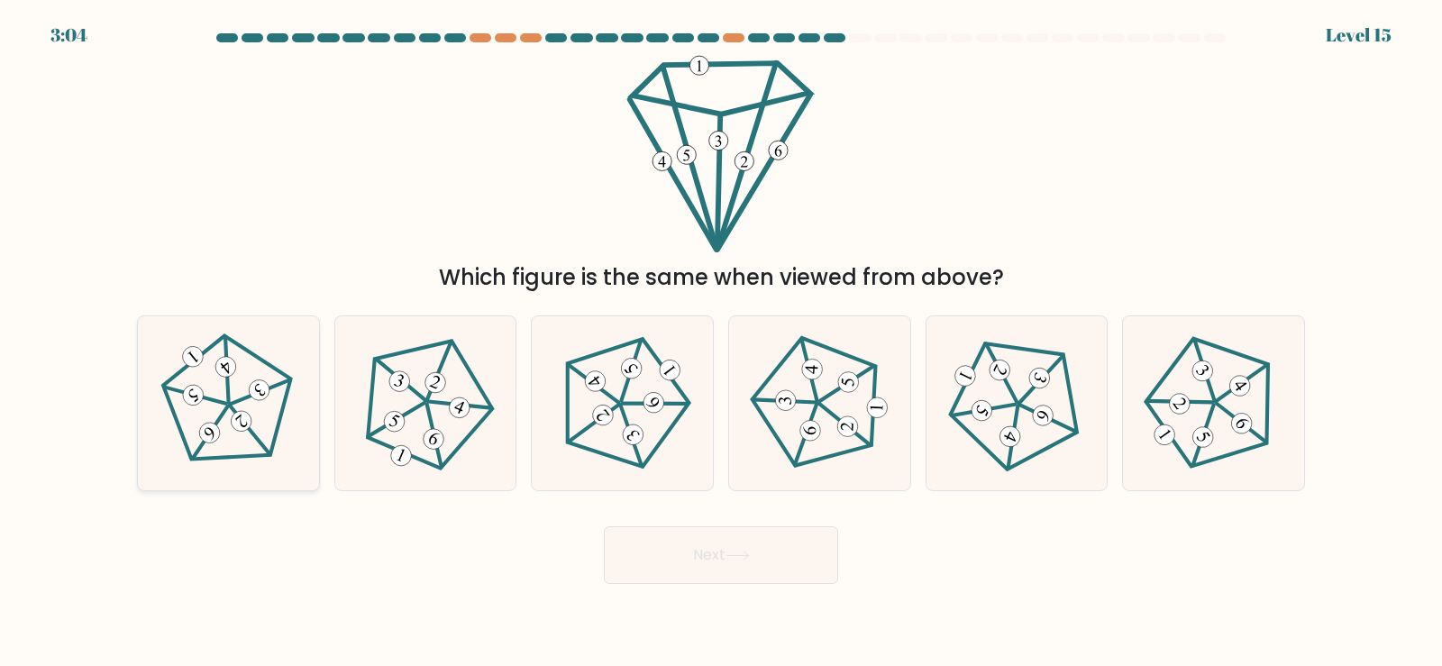
click at [256, 402] on icon at bounding box center [228, 402] width 139 height 139
click at [721, 342] on input "a." at bounding box center [721, 337] width 1 height 9
radio input "true"
click at [793, 568] on button "Next" at bounding box center [721, 555] width 234 height 58
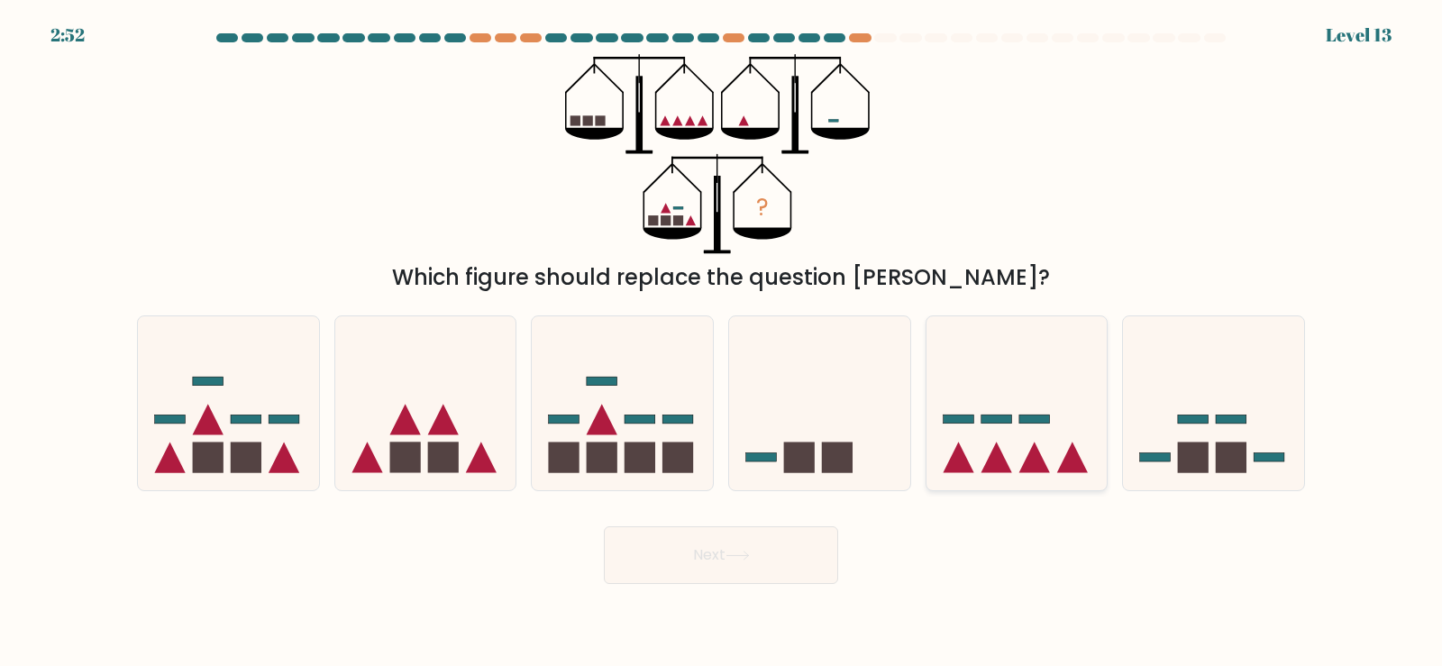
click at [1074, 454] on icon at bounding box center [1072, 457] width 31 height 31
click at [722, 342] on input "e." at bounding box center [721, 337] width 1 height 9
radio input "true"
click at [753, 565] on button "Next" at bounding box center [721, 555] width 234 height 58
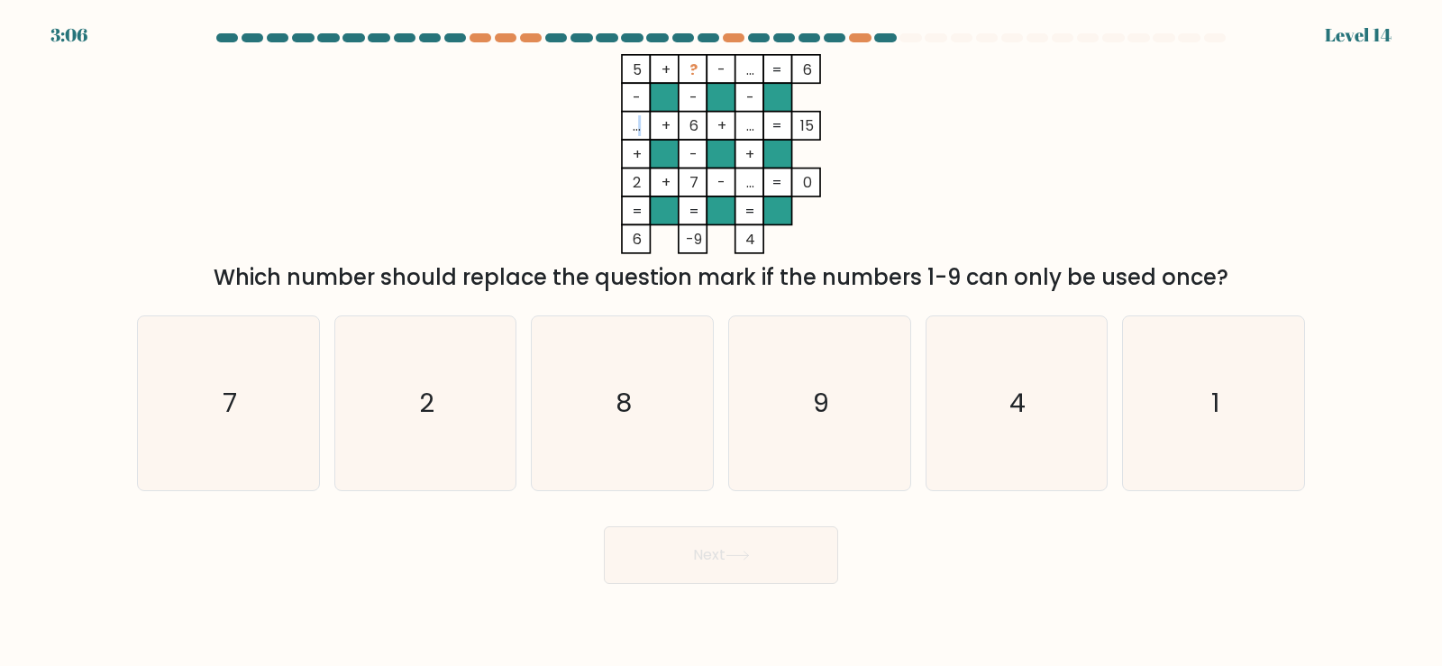
click at [639, 126] on tspan "..." at bounding box center [636, 125] width 8 height 21
click at [746, 127] on tspan "..." at bounding box center [750, 125] width 8 height 21
click at [749, 185] on tspan "..." at bounding box center [750, 182] width 8 height 21
click at [685, 384] on icon "8" at bounding box center [622, 403] width 174 height 174
click at [721, 342] on input "c. 8" at bounding box center [721, 337] width 1 height 9
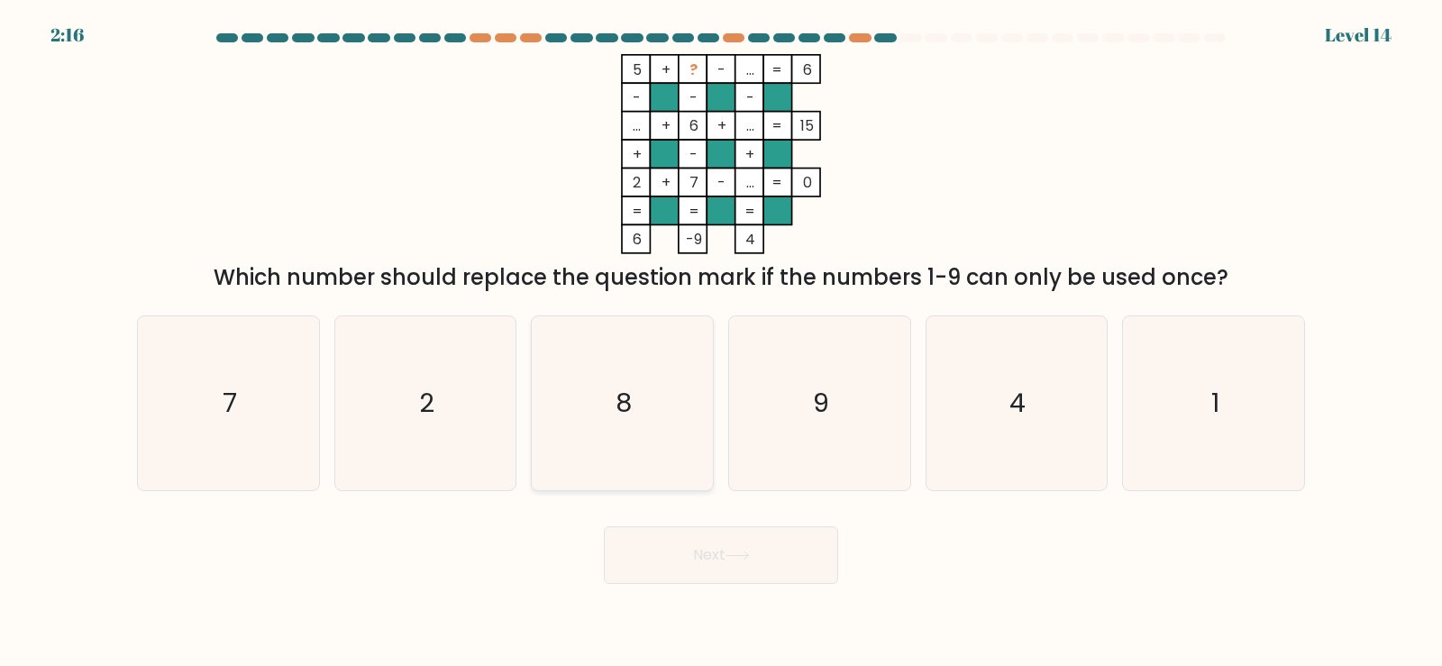
radio input "true"
click at [779, 364] on icon "9" at bounding box center [819, 403] width 174 height 174
click at [722, 342] on input "d. 9" at bounding box center [721, 337] width 1 height 9
radio input "true"
click at [1004, 401] on icon "4" at bounding box center [1016, 403] width 174 height 174
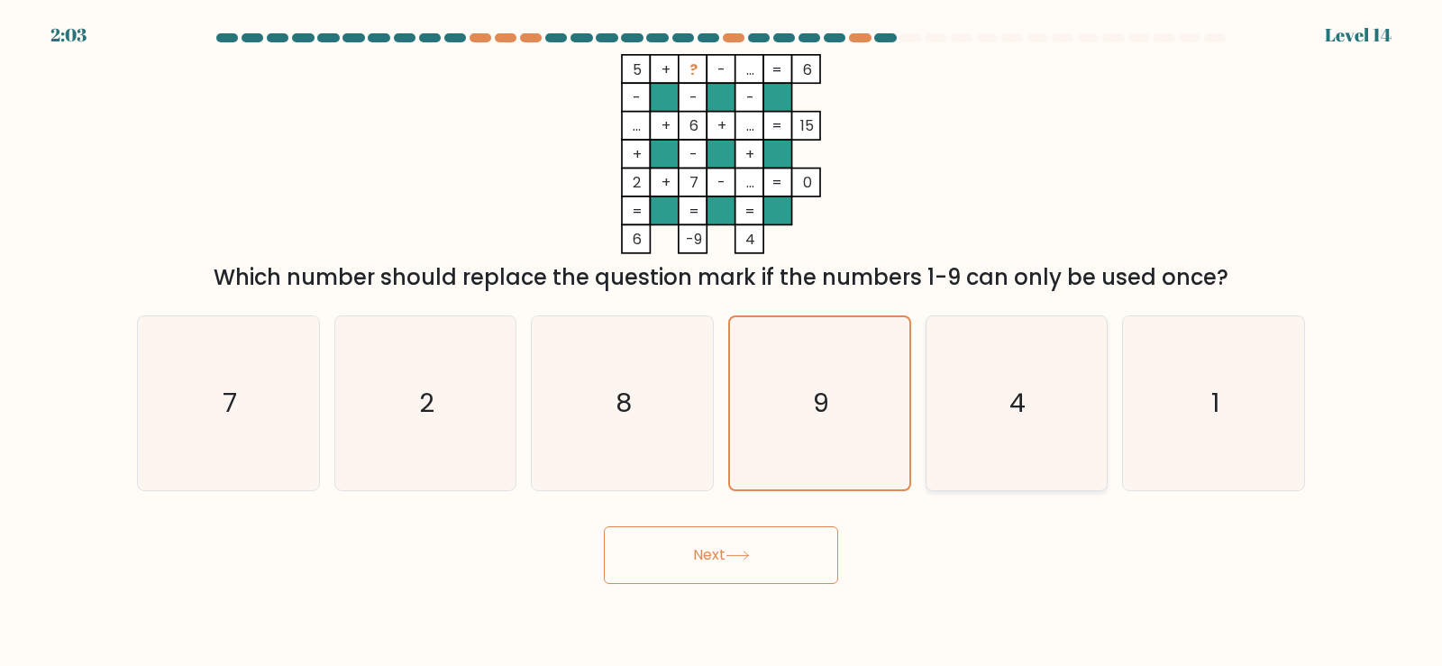
click at [722, 342] on input "e. 4" at bounding box center [721, 337] width 1 height 9
radio input "true"
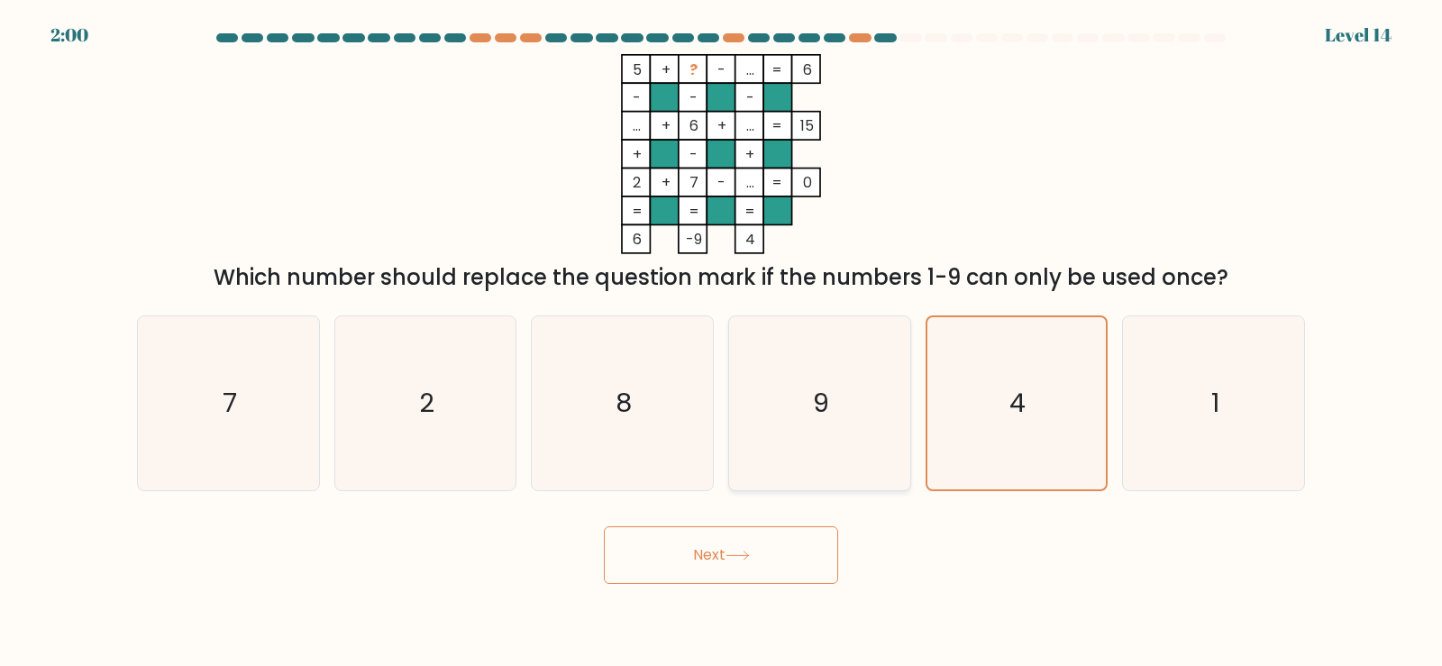
click at [893, 388] on icon "9" at bounding box center [819, 403] width 174 height 174
click at [722, 342] on input "d. 9" at bounding box center [721, 337] width 1 height 9
radio input "true"
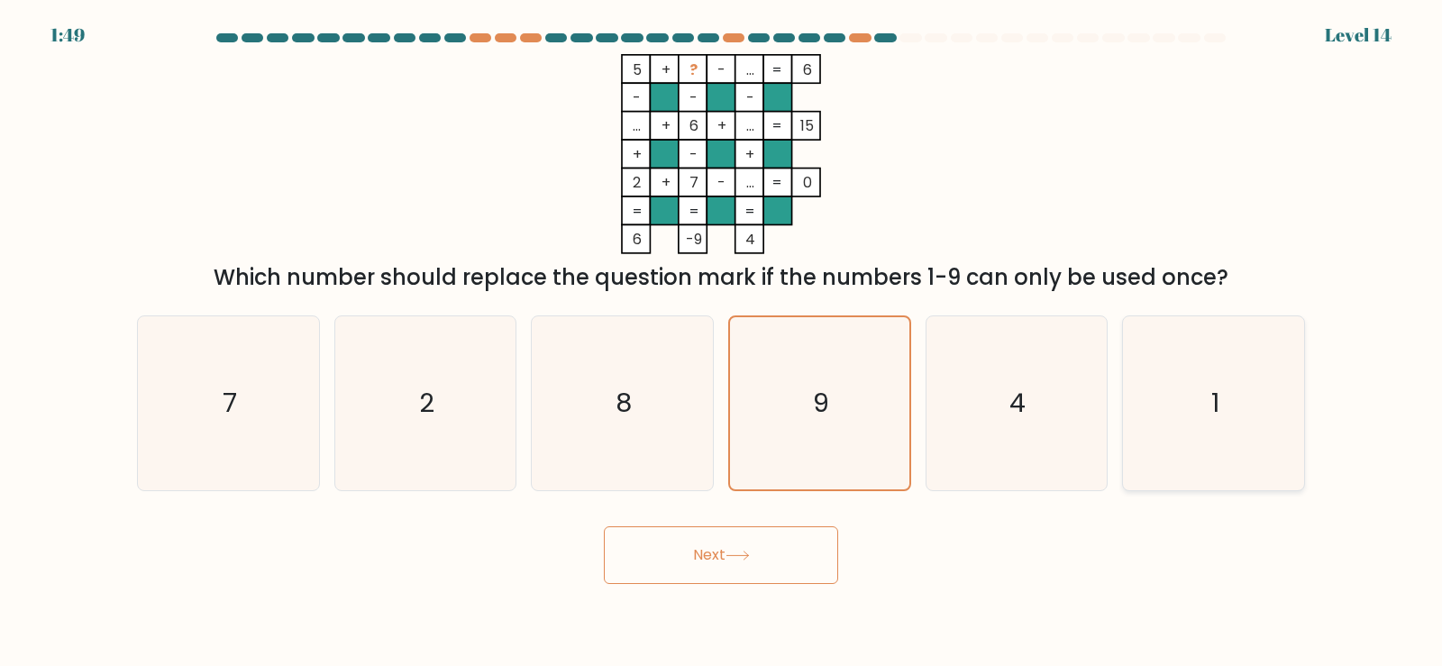
click at [1147, 396] on icon "1" at bounding box center [1213, 403] width 174 height 174
click at [722, 342] on input "f. 1" at bounding box center [721, 337] width 1 height 9
radio input "true"
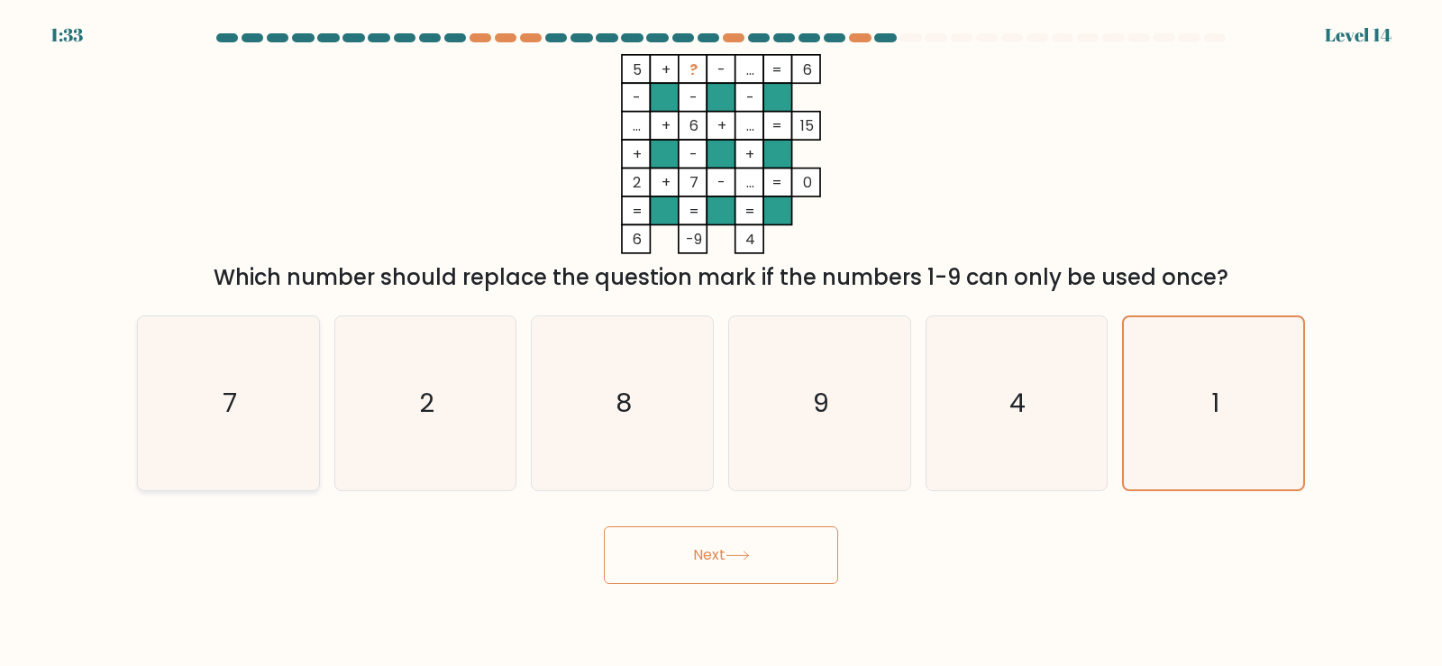
click at [302, 399] on icon "7" at bounding box center [228, 403] width 174 height 174
click at [721, 342] on input "a. 7" at bounding box center [721, 337] width 1 height 9
radio input "true"
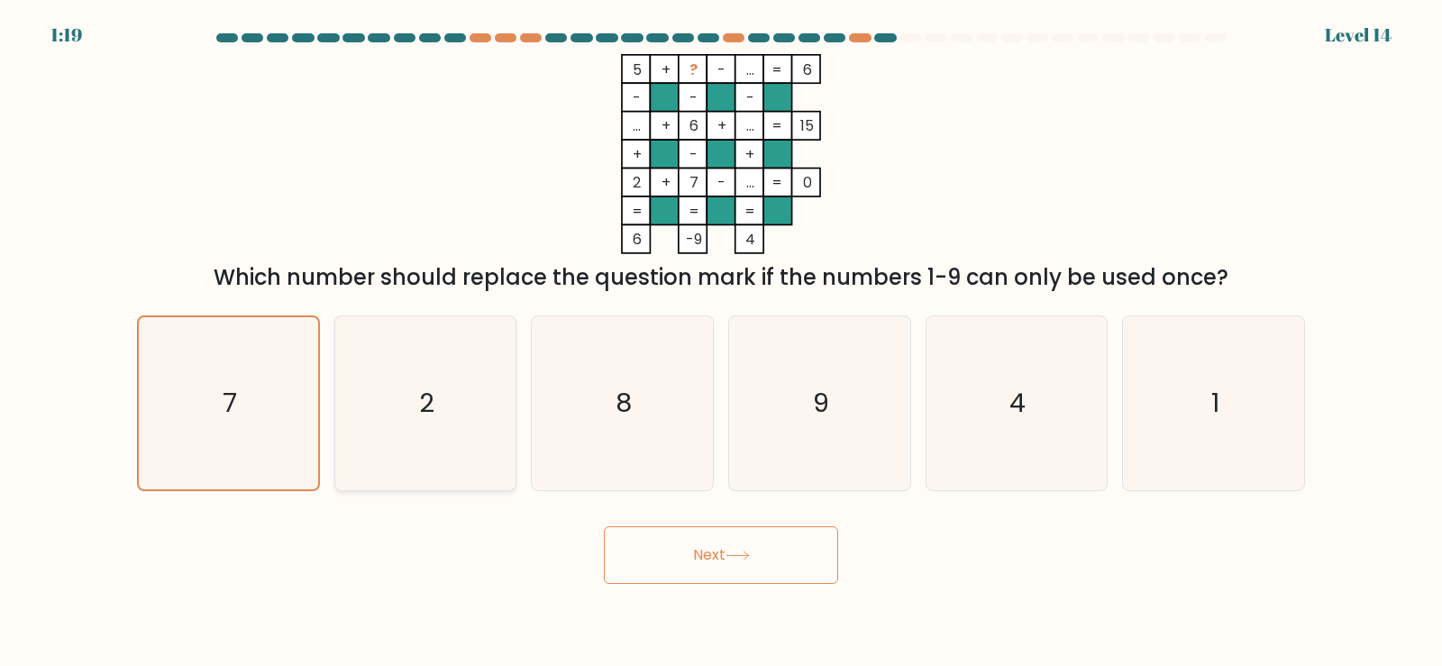
click at [516, 387] on div "2" at bounding box center [425, 403] width 183 height 176
click at [721, 342] on input "b. 2" at bounding box center [721, 337] width 1 height 9
radio input "true"
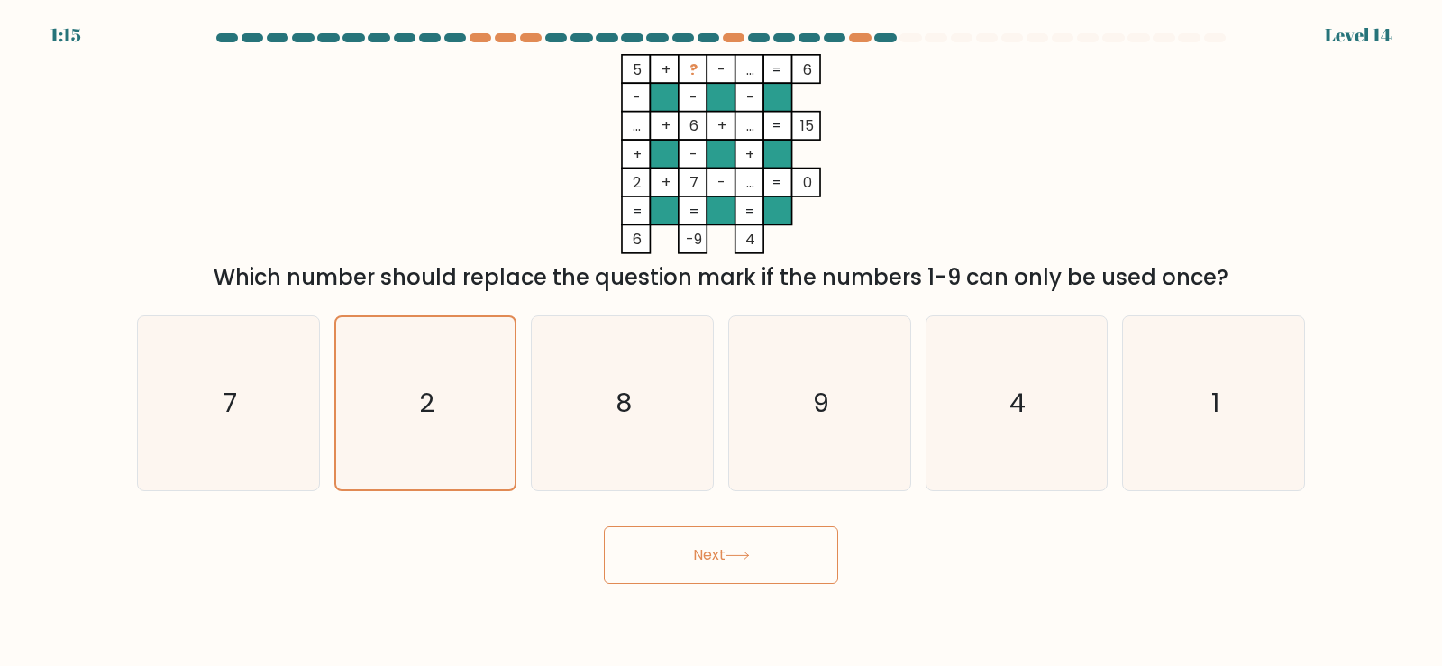
click at [701, 541] on button "Next" at bounding box center [721, 555] width 234 height 58
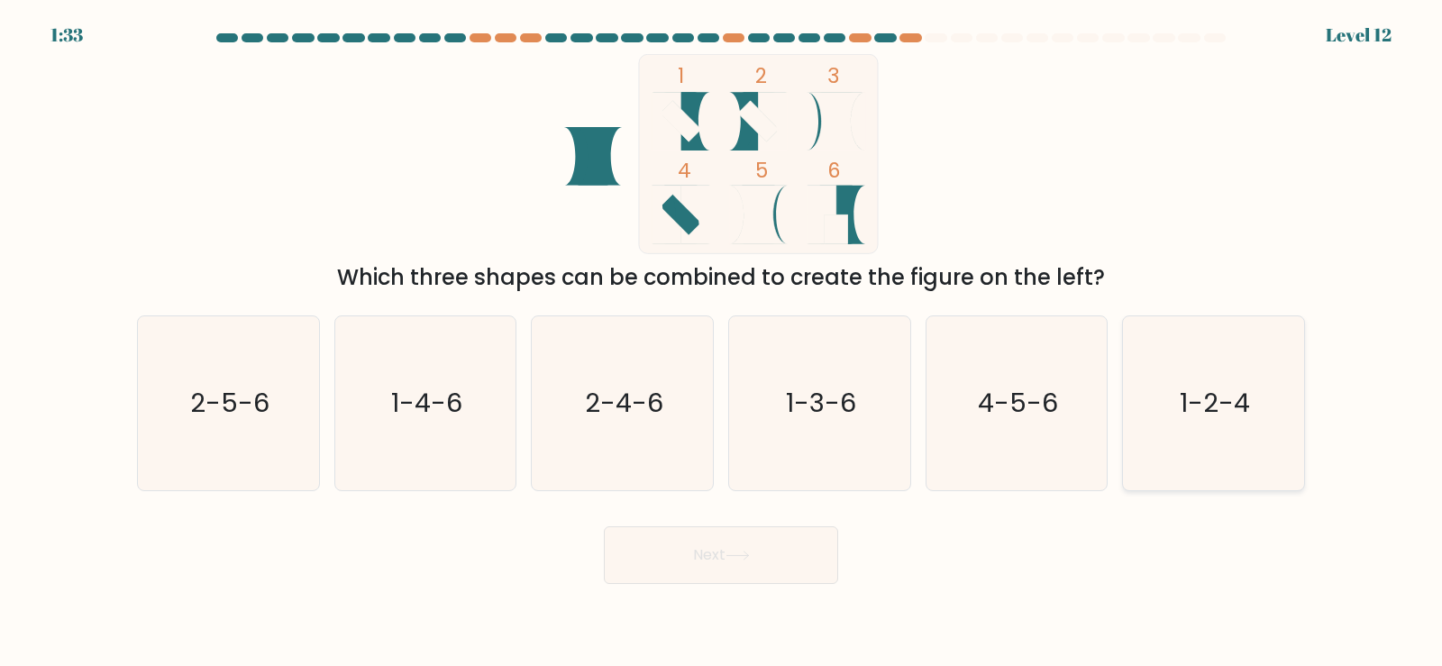
click at [1206, 440] on icon "1-2-4" at bounding box center [1213, 403] width 174 height 174
click at [722, 342] on input "f. 1-2-4" at bounding box center [721, 337] width 1 height 9
radio input "true"
click at [692, 561] on button "Next" at bounding box center [721, 555] width 234 height 58
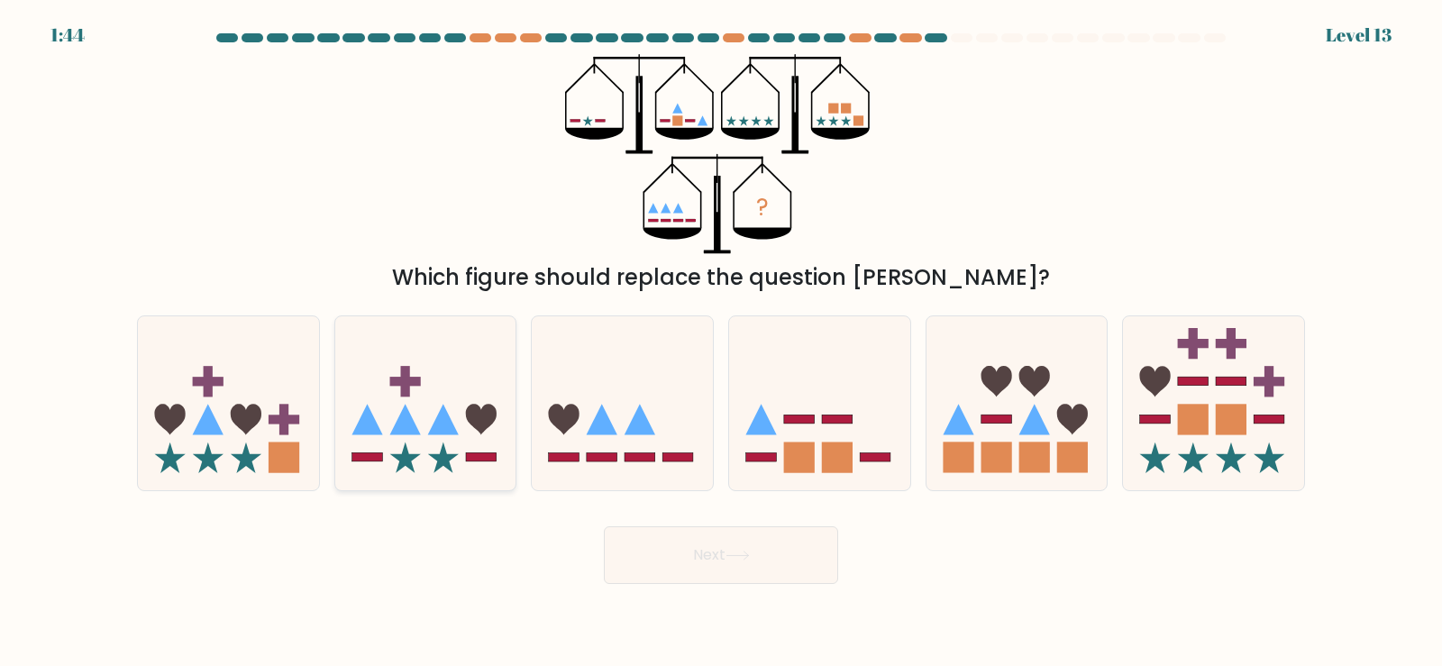
click at [487, 408] on icon at bounding box center [481, 419] width 31 height 31
click at [721, 342] on input "b." at bounding box center [721, 337] width 1 height 9
radio input "true"
click at [698, 432] on icon at bounding box center [622, 403] width 181 height 150
click at [721, 342] on input "c." at bounding box center [721, 337] width 1 height 9
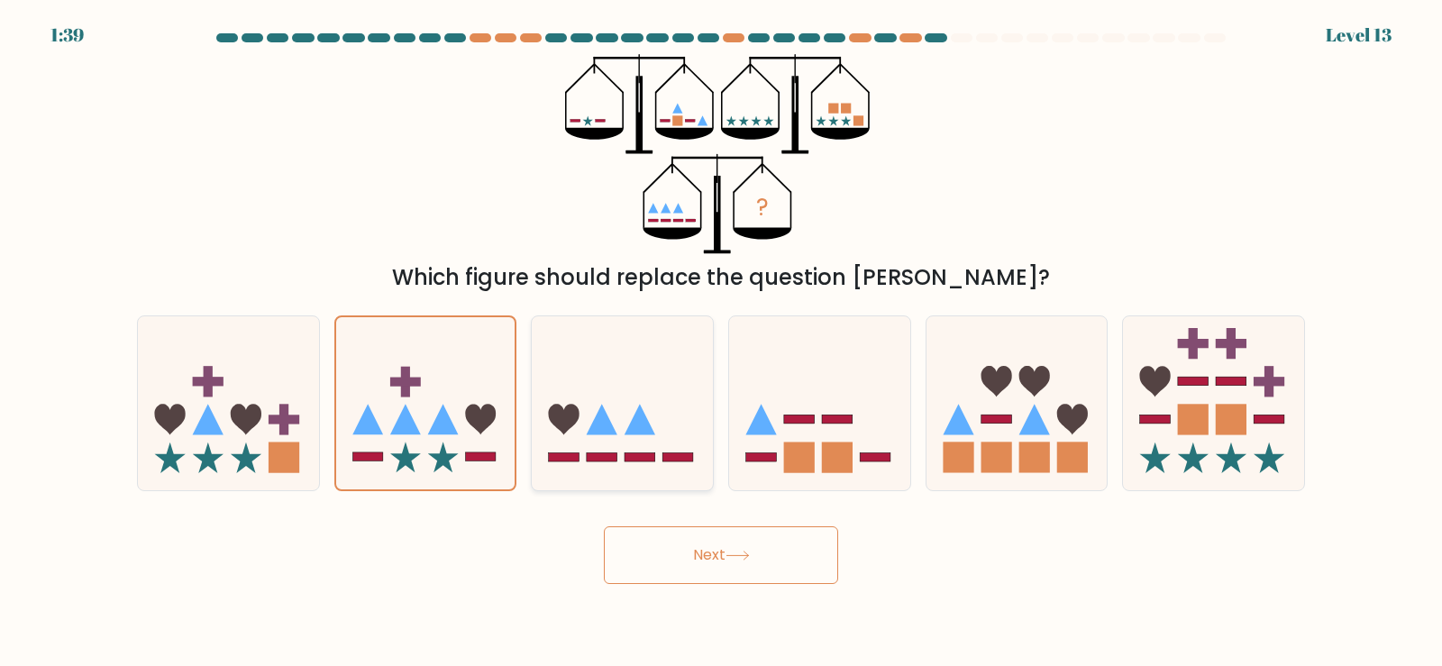
radio input "true"
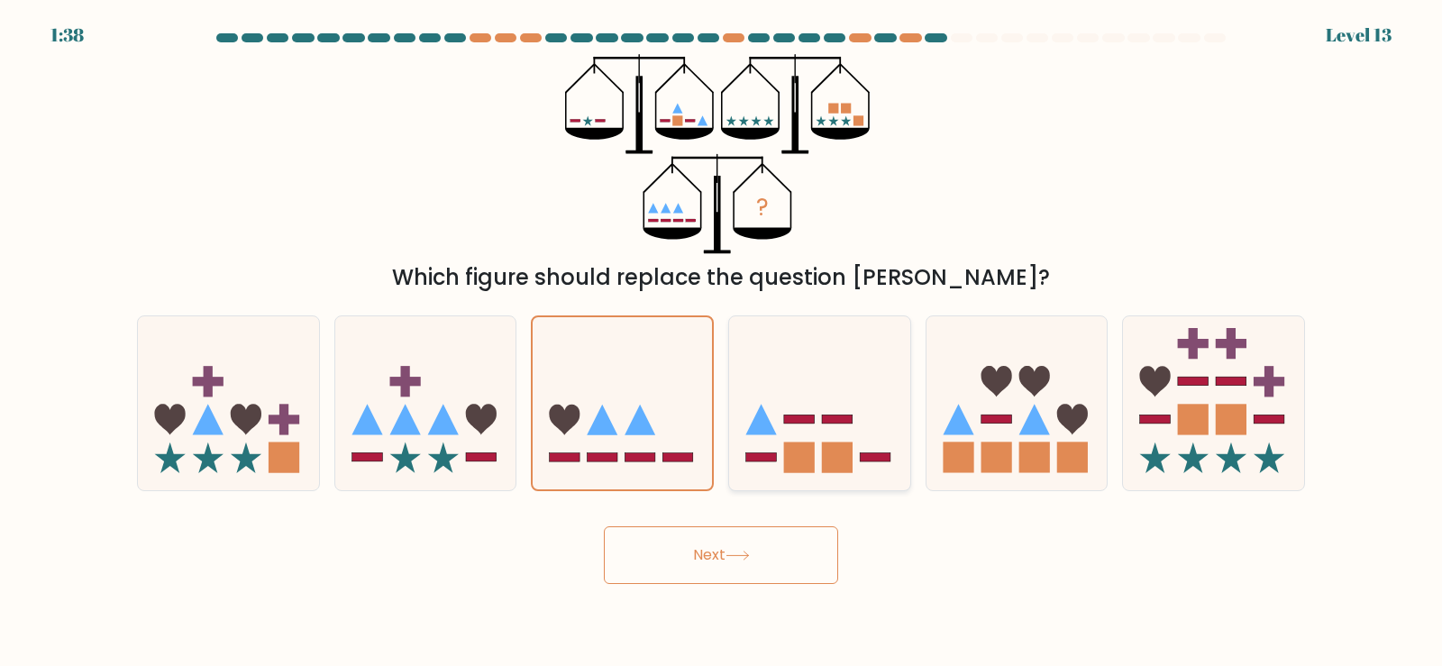
click at [792, 423] on rect at bounding box center [799, 419] width 31 height 9
click at [722, 342] on input "d." at bounding box center [721, 337] width 1 height 9
radio input "true"
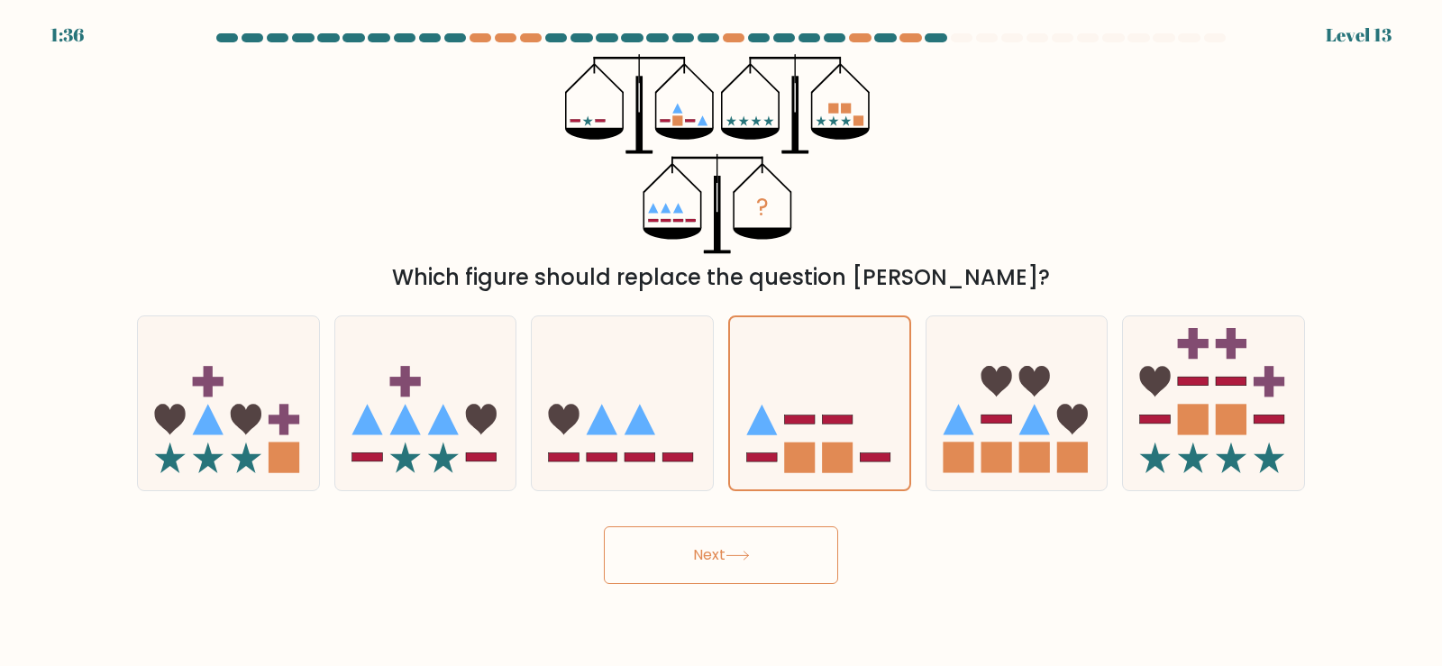
click at [735, 545] on button "Next" at bounding box center [721, 555] width 234 height 58
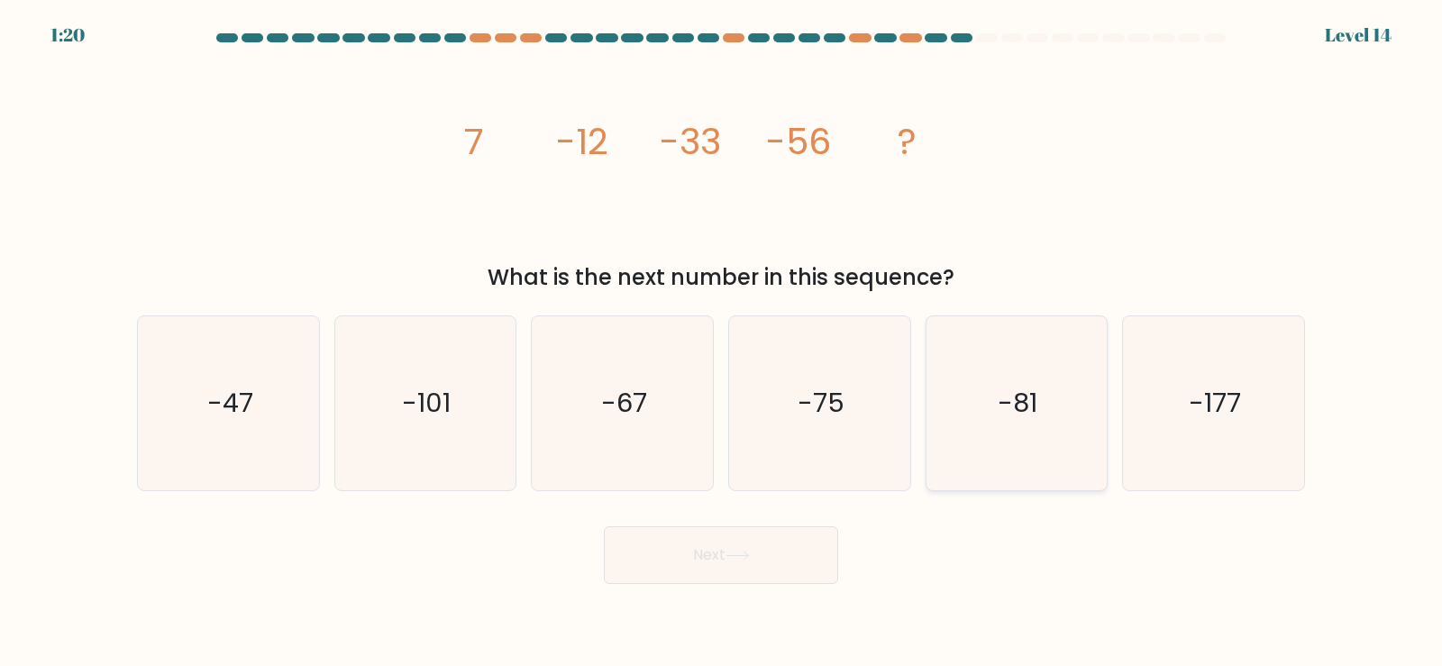
click at [1008, 390] on text "-81" at bounding box center [1018, 403] width 40 height 36
click at [722, 342] on input "e. -81" at bounding box center [721, 337] width 1 height 9
radio input "true"
click at [715, 558] on button "Next" at bounding box center [721, 555] width 234 height 58
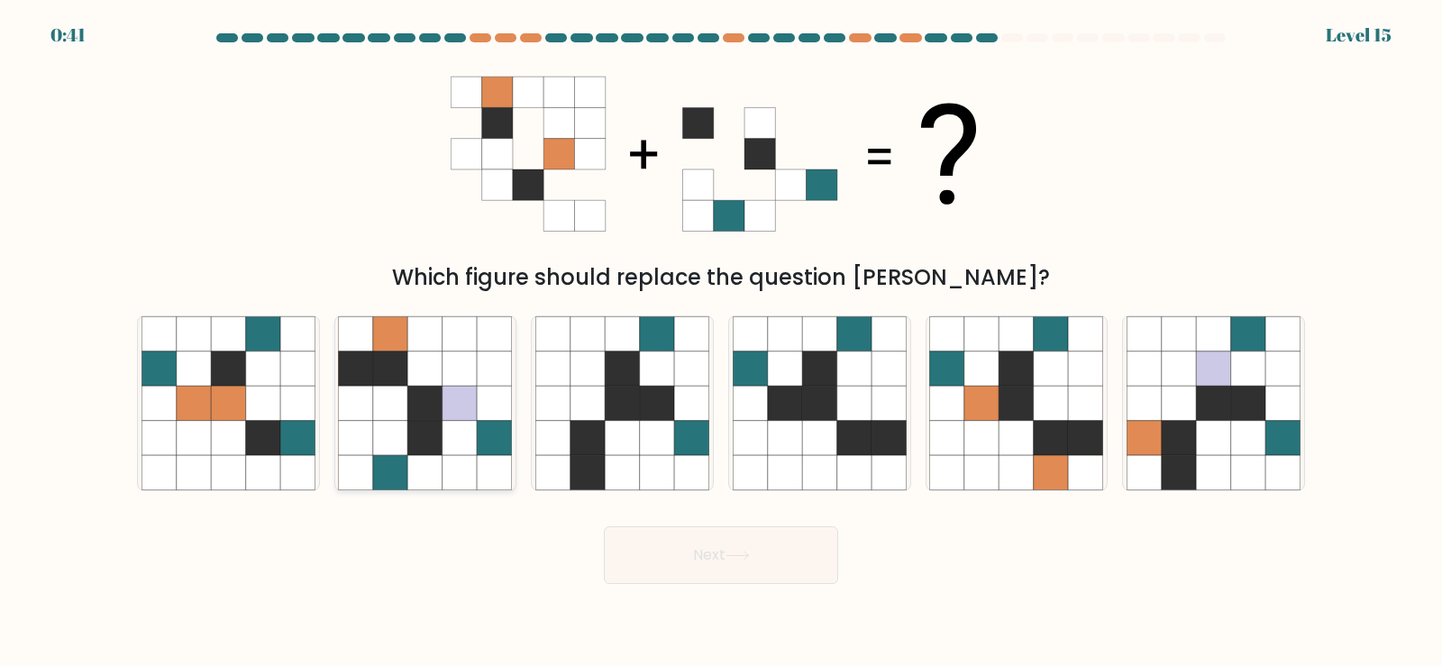
click at [449, 407] on icon at bounding box center [459, 403] width 34 height 34
click at [721, 342] on input "b." at bounding box center [721, 337] width 1 height 9
radio input "true"
click at [708, 558] on button "Next" at bounding box center [721, 555] width 234 height 58
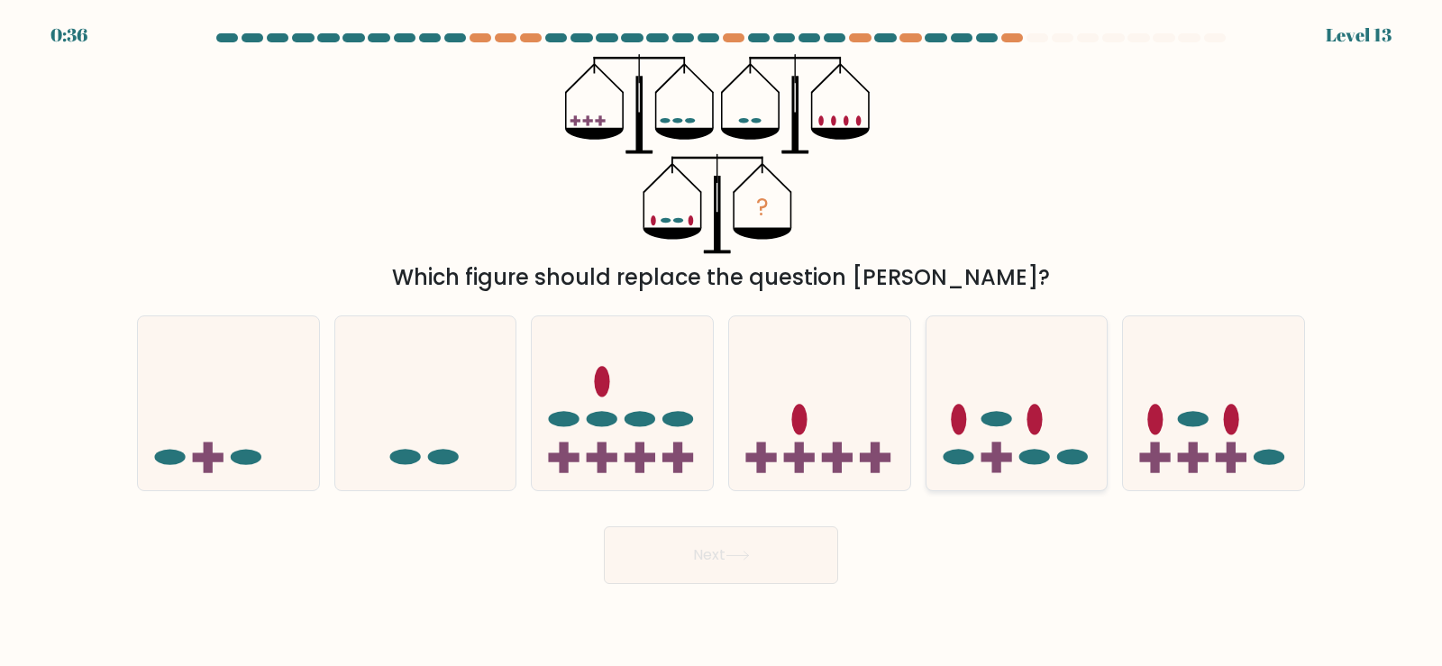
click at [1039, 417] on ellipse at bounding box center [1033, 419] width 15 height 31
click at [722, 342] on input "e." at bounding box center [721, 337] width 1 height 9
radio input "true"
click at [243, 426] on icon at bounding box center [228, 403] width 181 height 150
click at [721, 342] on input "a." at bounding box center [721, 337] width 1 height 9
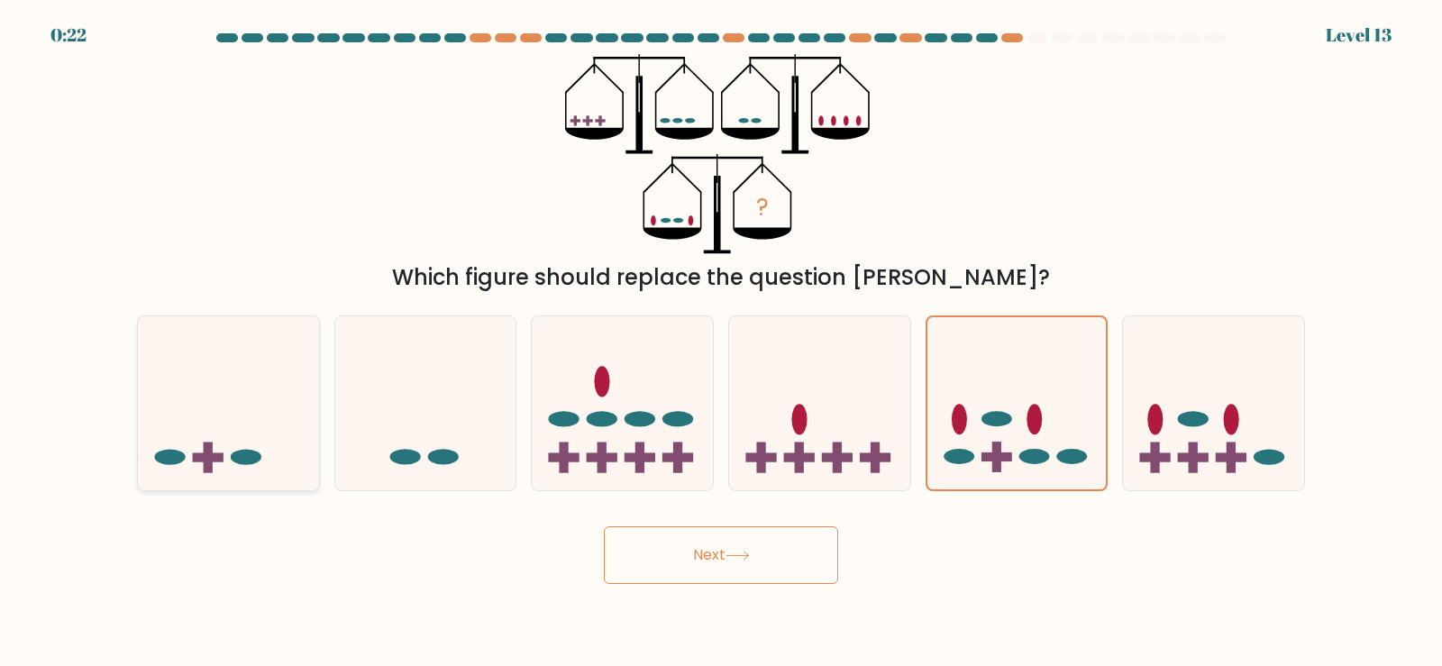
radio input "true"
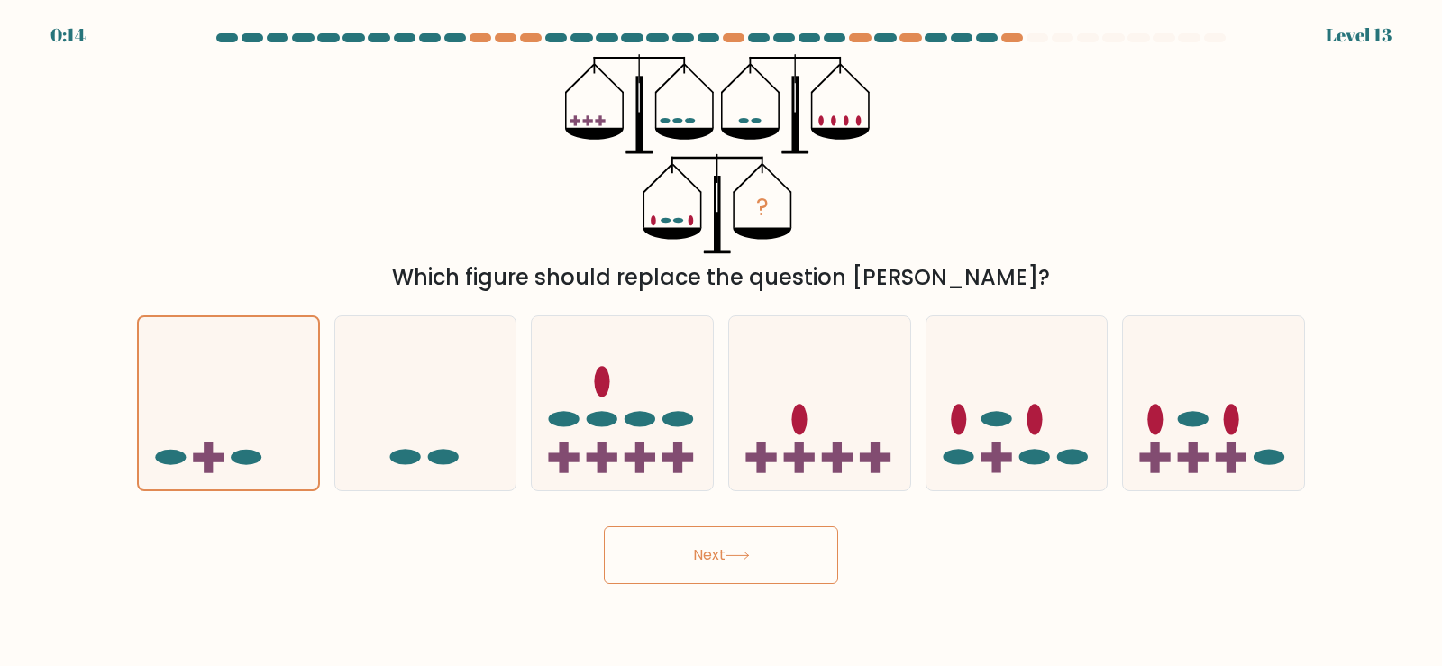
click at [752, 547] on button "Next" at bounding box center [721, 555] width 234 height 58
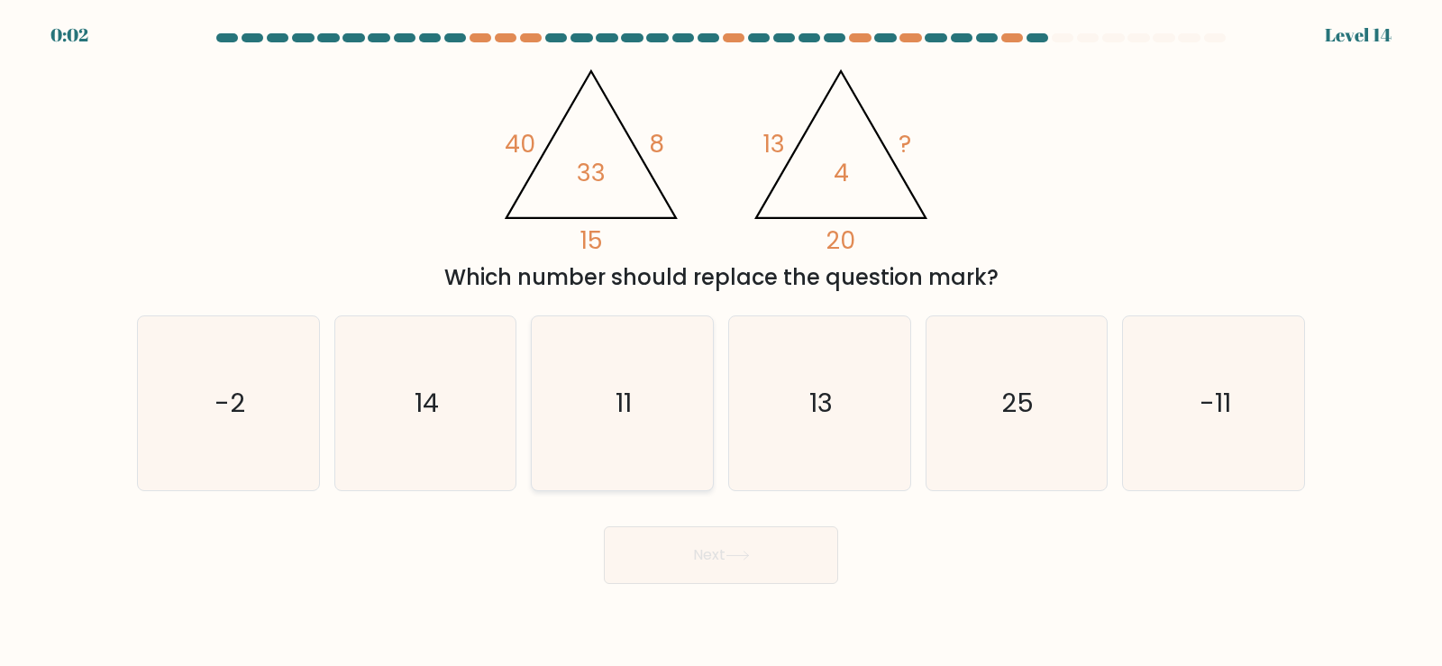
click at [647, 396] on icon "11" at bounding box center [622, 403] width 174 height 174
click at [721, 342] on input "c. 11" at bounding box center [721, 337] width 1 height 9
radio input "true"
click at [647, 396] on icon "11" at bounding box center [622, 403] width 172 height 172
click at [721, 342] on input "c. 11" at bounding box center [721, 337] width 1 height 9
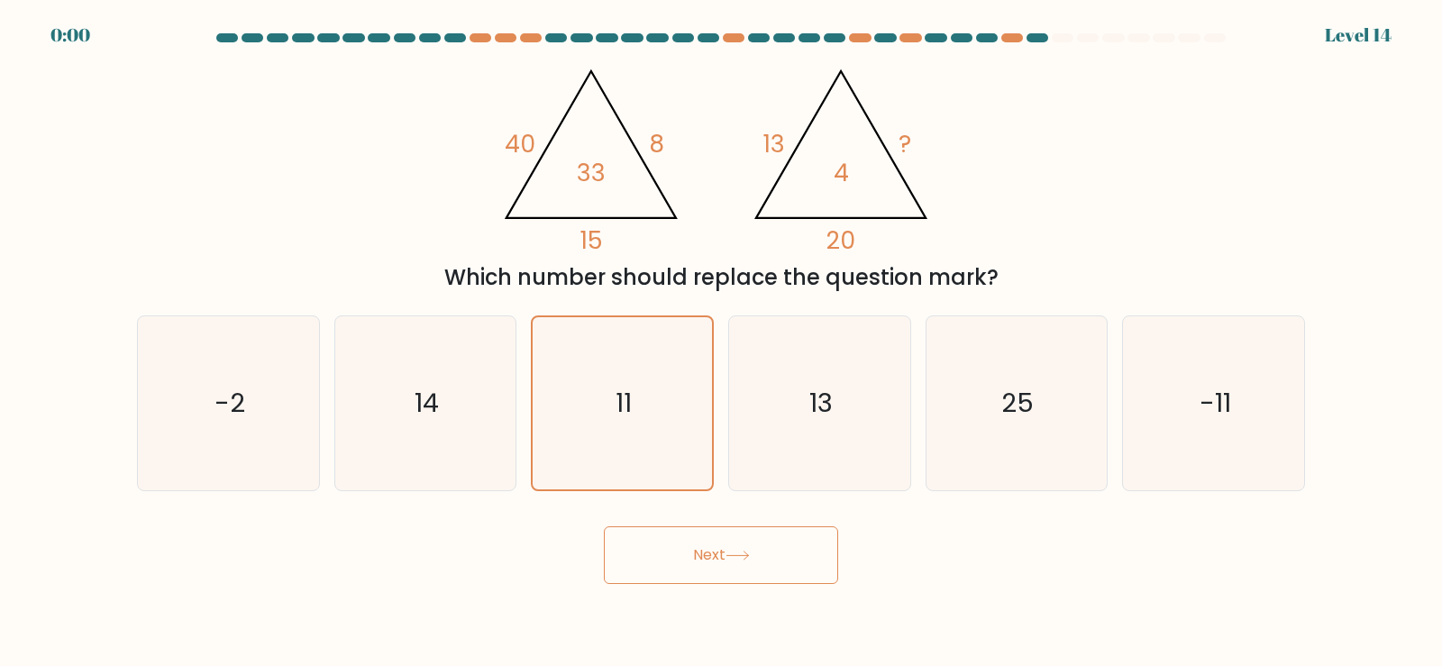
click at [797, 537] on button "Next" at bounding box center [721, 555] width 234 height 58
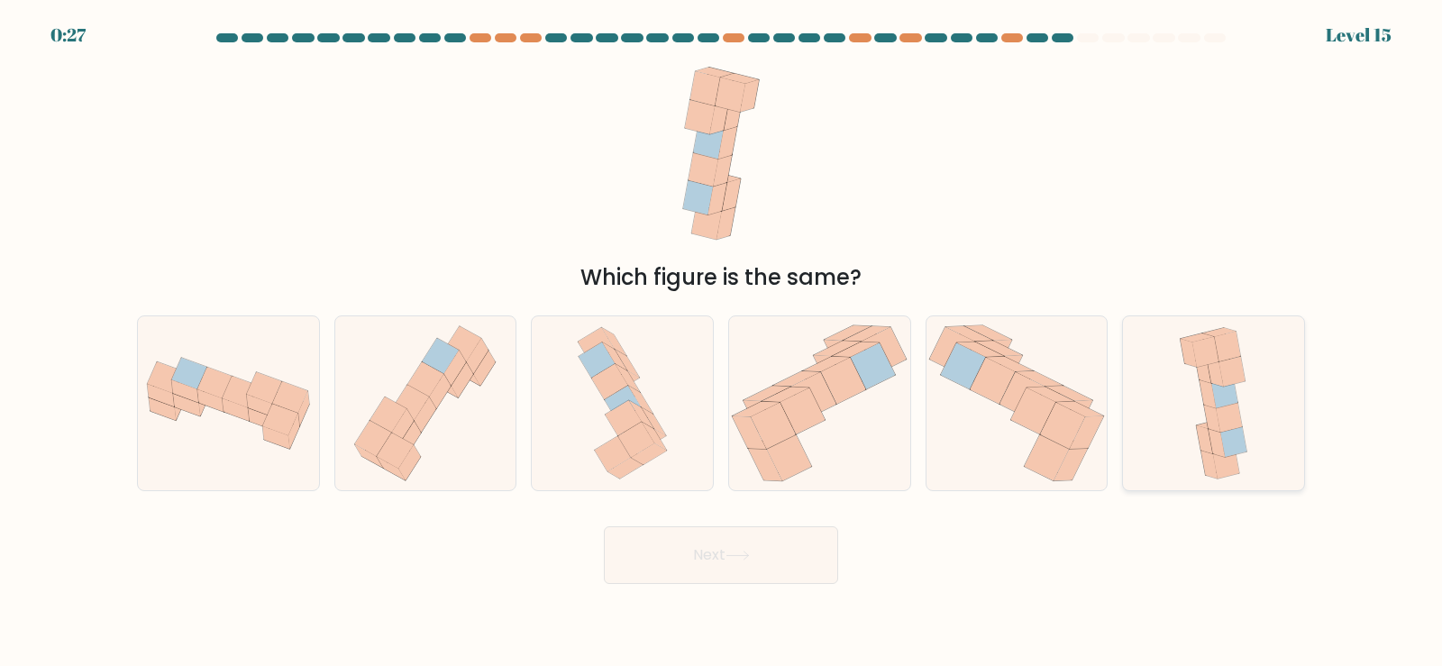
click at [1208, 403] on icon at bounding box center [1207, 393] width 16 height 28
click at [722, 342] on input "f." at bounding box center [721, 337] width 1 height 9
radio input "true"
click at [740, 547] on button "Next" at bounding box center [721, 555] width 234 height 58
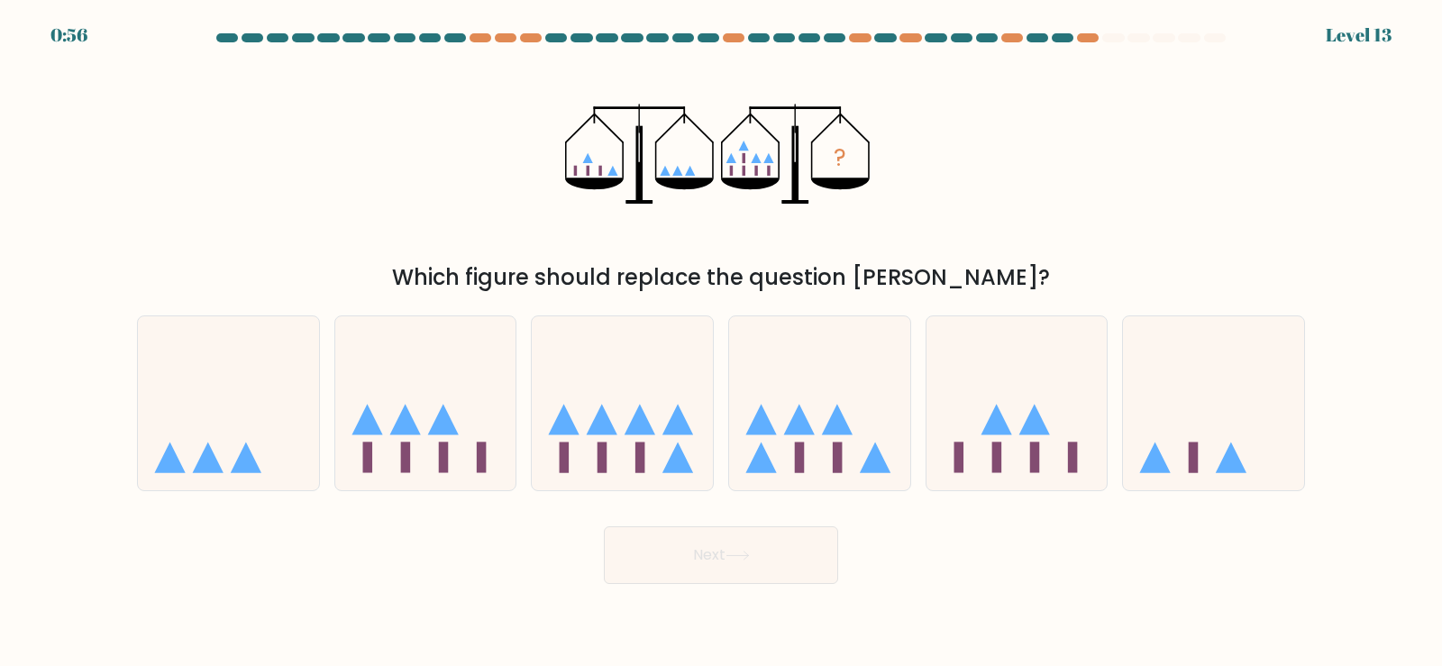
drag, startPoint x: 602, startPoint y: 171, endPoint x: 574, endPoint y: 168, distance: 28.2
click at [574, 168] on icon "?" at bounding box center [721, 154] width 312 height 200
click at [687, 432] on icon at bounding box center [678, 419] width 31 height 31
click at [721, 342] on input "c." at bounding box center [721, 337] width 1 height 9
radio input "true"
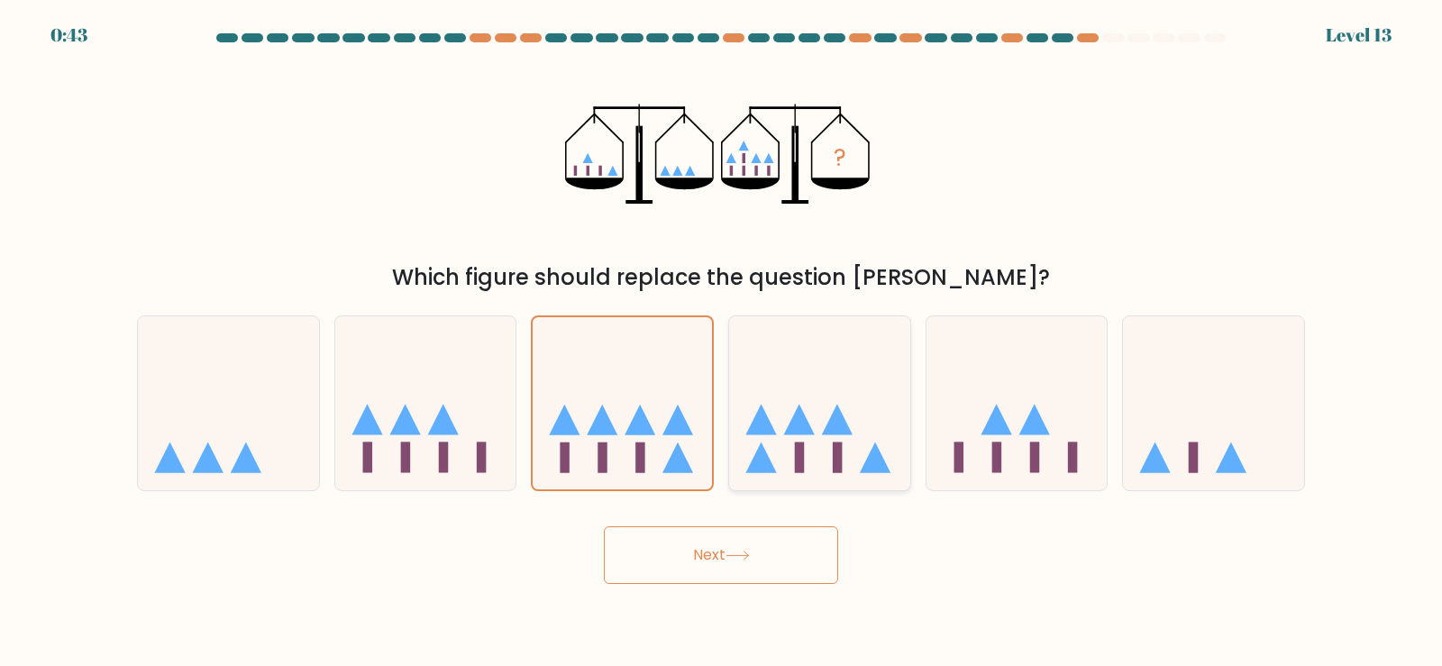
click at [855, 431] on icon at bounding box center [819, 403] width 181 height 150
click at [722, 342] on input "d." at bounding box center [721, 337] width 1 height 9
radio input "true"
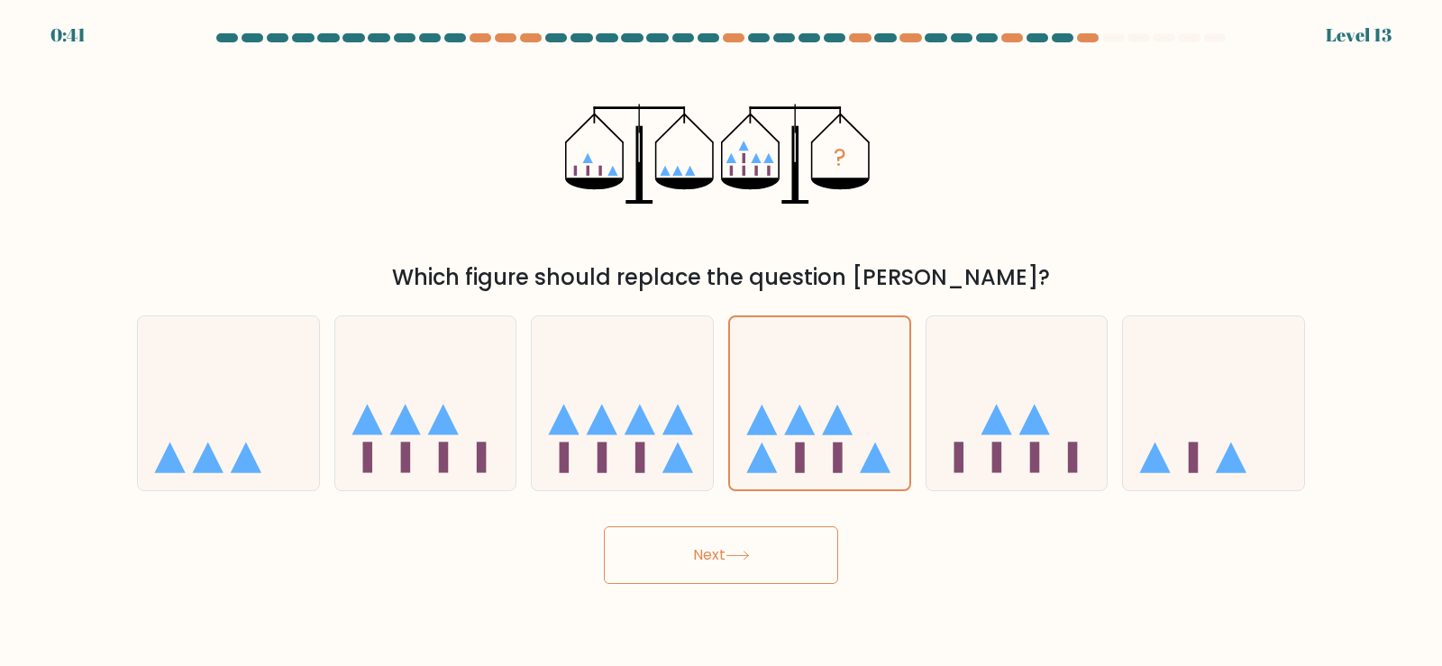
click at [814, 575] on button "Next" at bounding box center [721, 555] width 234 height 58
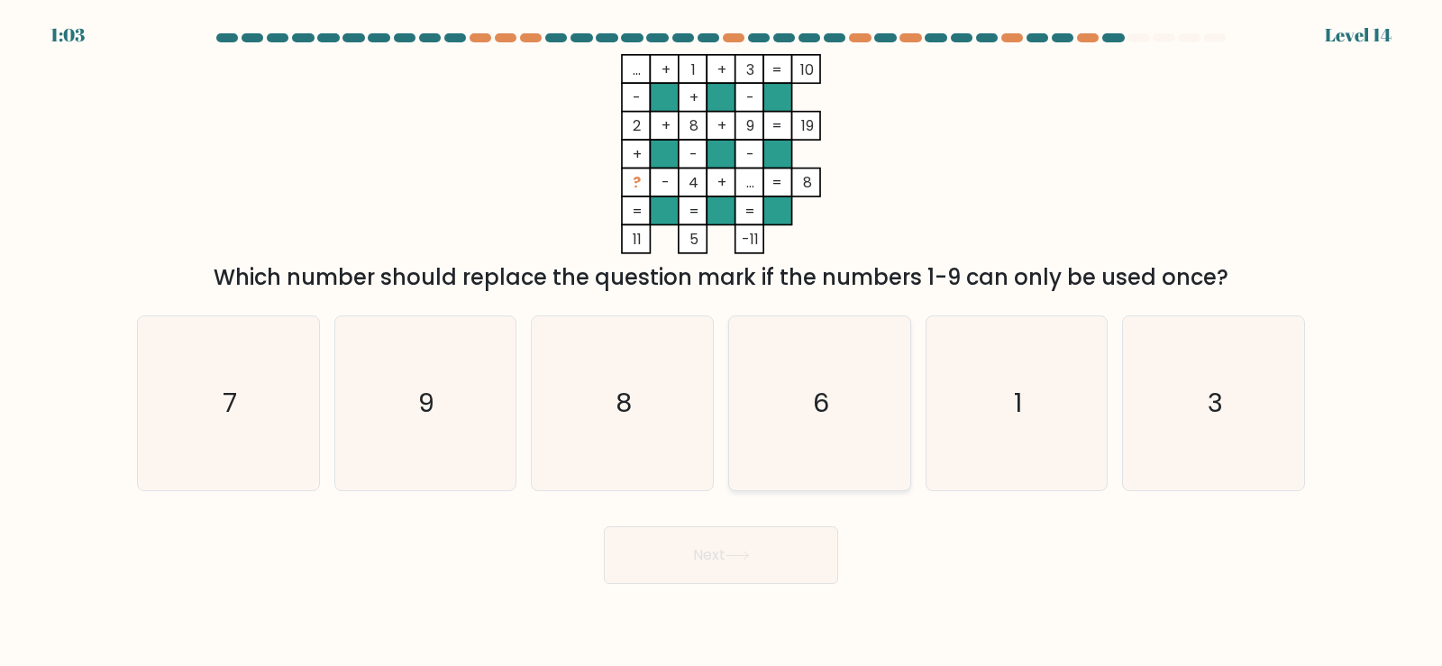
click at [803, 417] on icon "6" at bounding box center [819, 403] width 174 height 174
click at [722, 342] on input "d. 6" at bounding box center [721, 337] width 1 height 9
radio input "true"
click at [676, 349] on icon "8" at bounding box center [622, 403] width 174 height 174
click at [721, 342] on input "c. 8" at bounding box center [721, 337] width 1 height 9
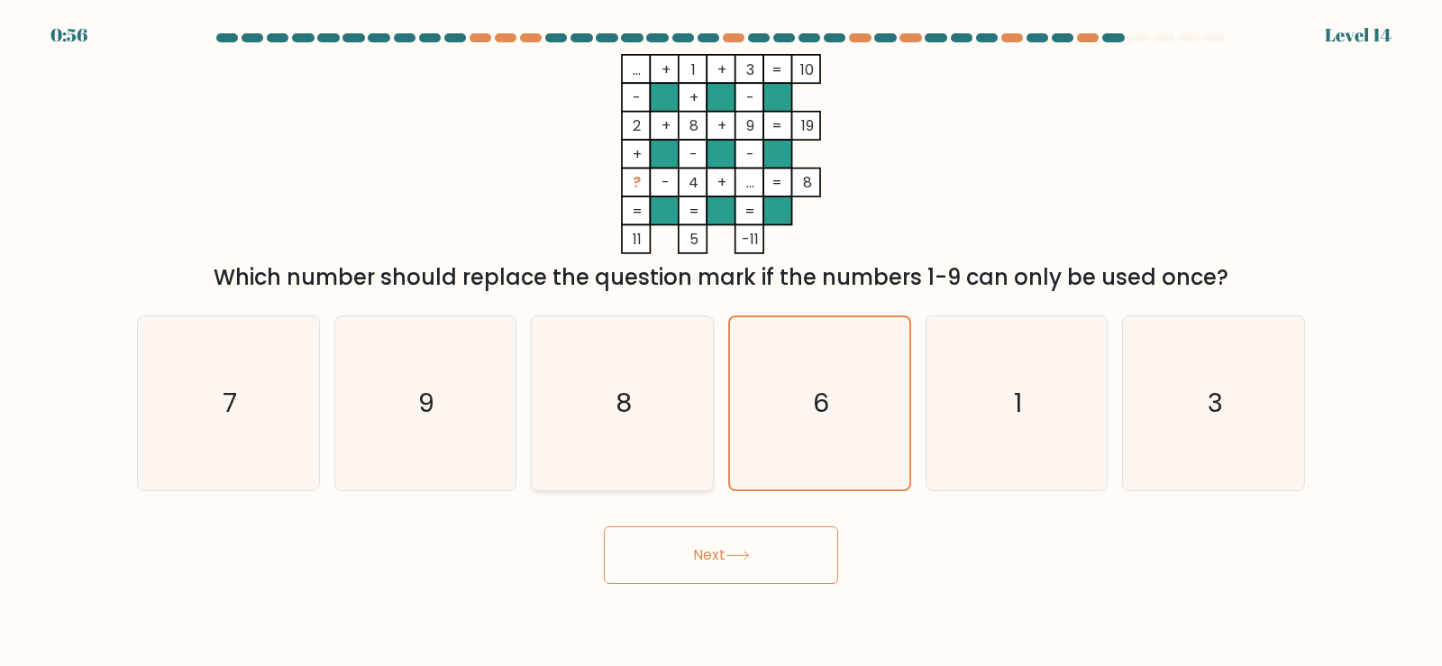
radio input "true"
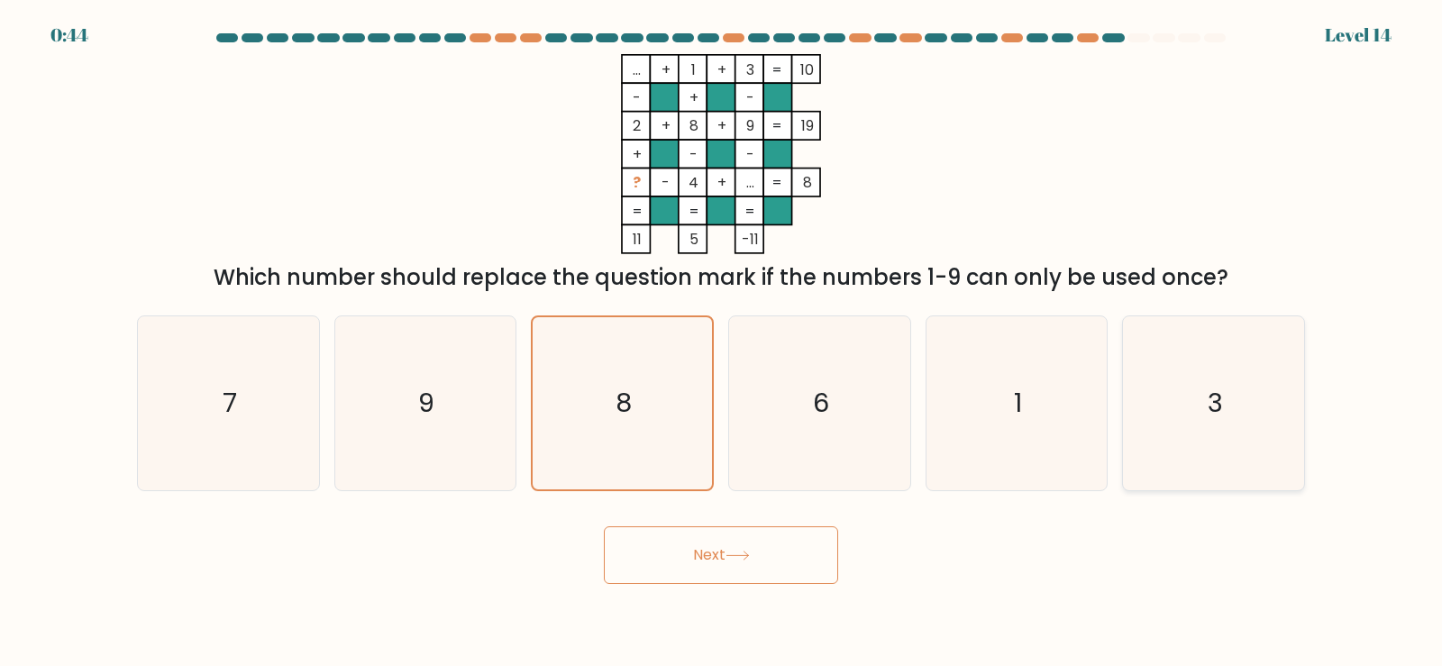
click at [1172, 397] on icon "3" at bounding box center [1213, 403] width 174 height 174
click at [722, 342] on input "f. 3" at bounding box center [721, 337] width 1 height 9
radio input "true"
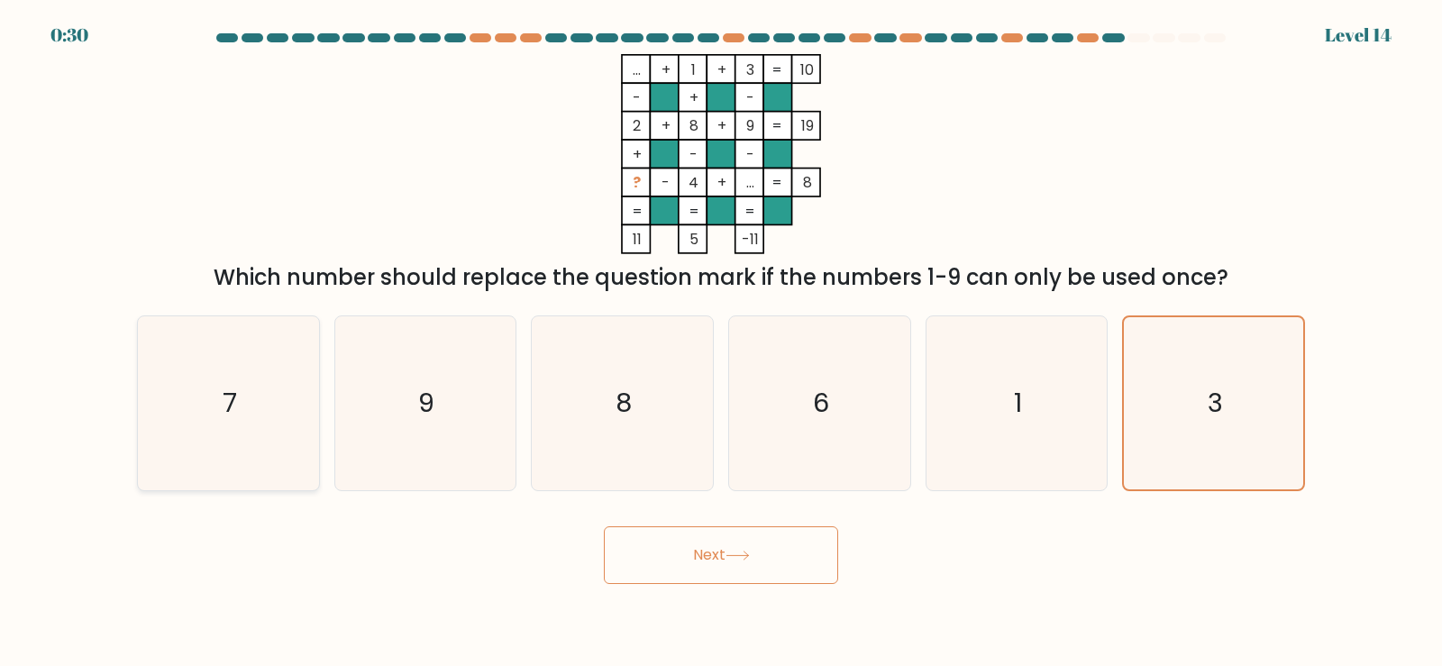
click at [299, 375] on icon "7" at bounding box center [228, 403] width 174 height 174
click at [721, 342] on input "a. 7" at bounding box center [721, 337] width 1 height 9
radio input "true"
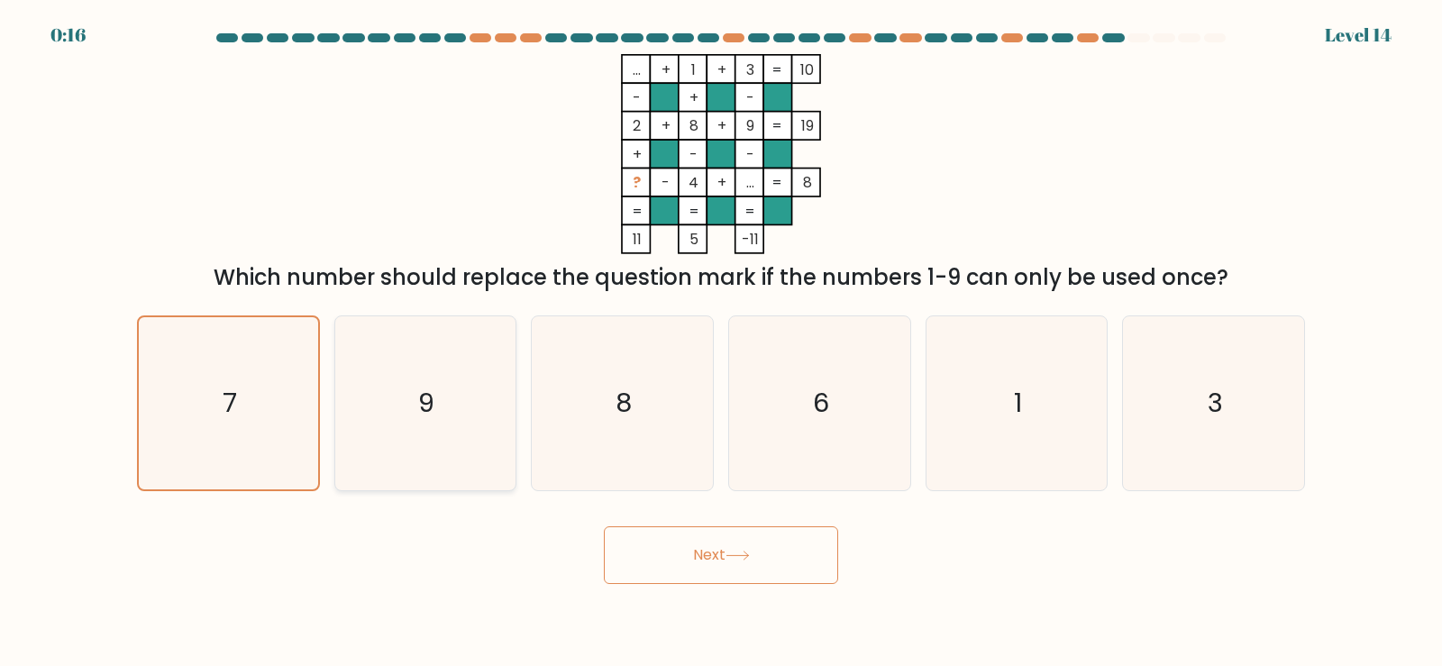
click at [474, 409] on icon "9" at bounding box center [425, 403] width 174 height 174
click at [721, 342] on input "b. 9" at bounding box center [721, 337] width 1 height 9
radio input "true"
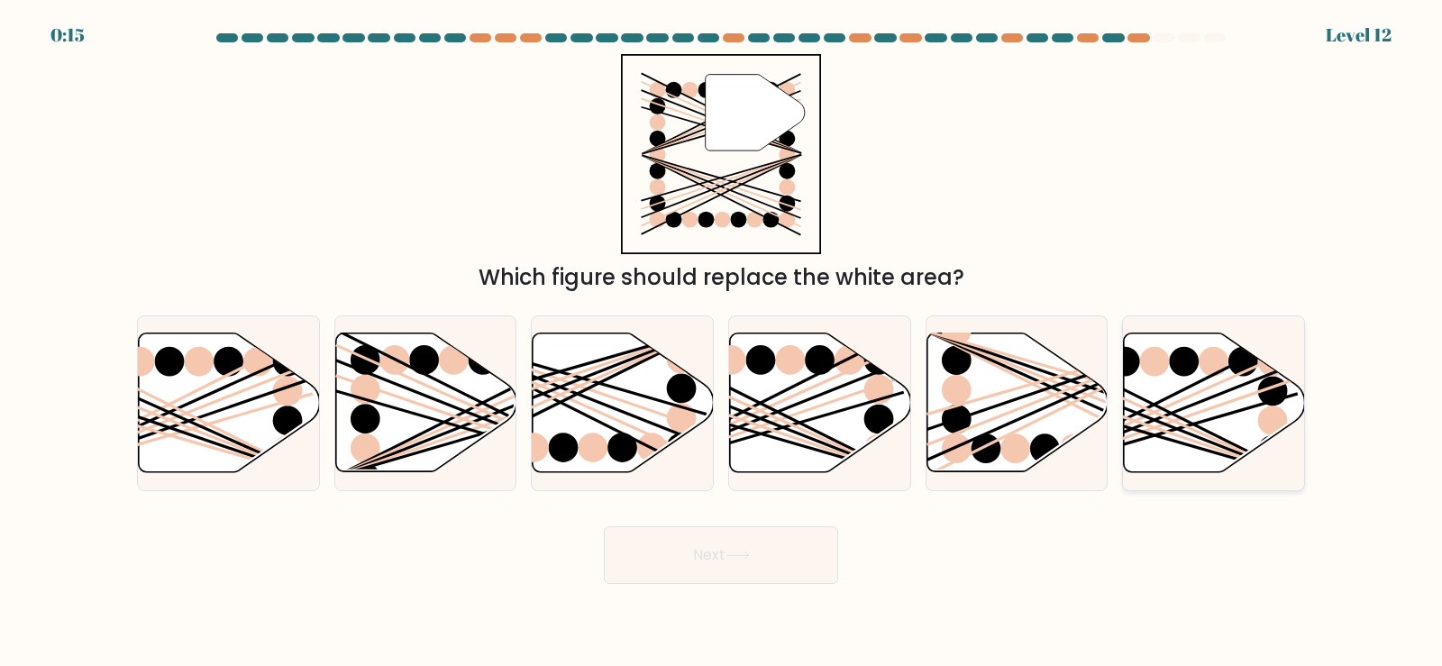
click at [1257, 395] on icon at bounding box center [1214, 402] width 181 height 139
click at [722, 342] on input "f." at bounding box center [721, 337] width 1 height 9
radio input "true"
click at [750, 553] on icon at bounding box center [737, 555] width 24 height 10
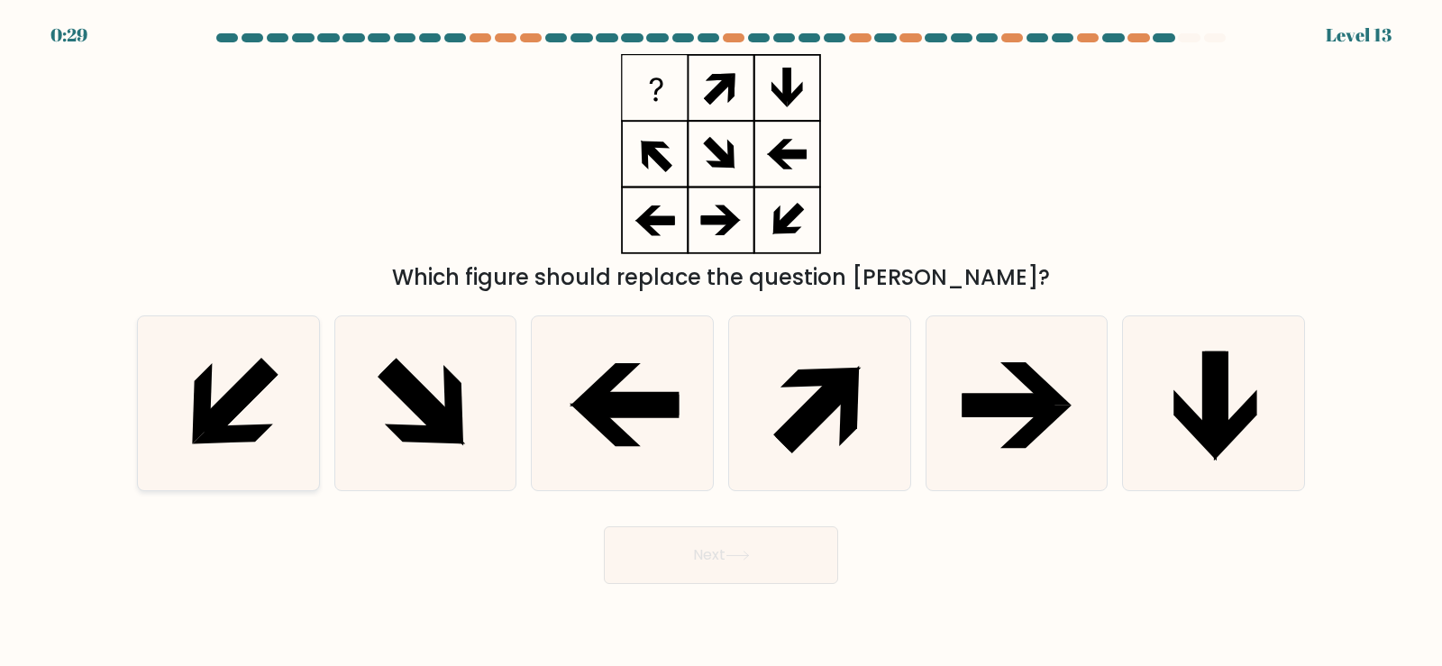
click at [287, 389] on icon at bounding box center [228, 403] width 174 height 174
click at [721, 342] on input "a." at bounding box center [721, 337] width 1 height 9
radio input "true"
click at [743, 555] on icon at bounding box center [737, 555] width 22 height 8
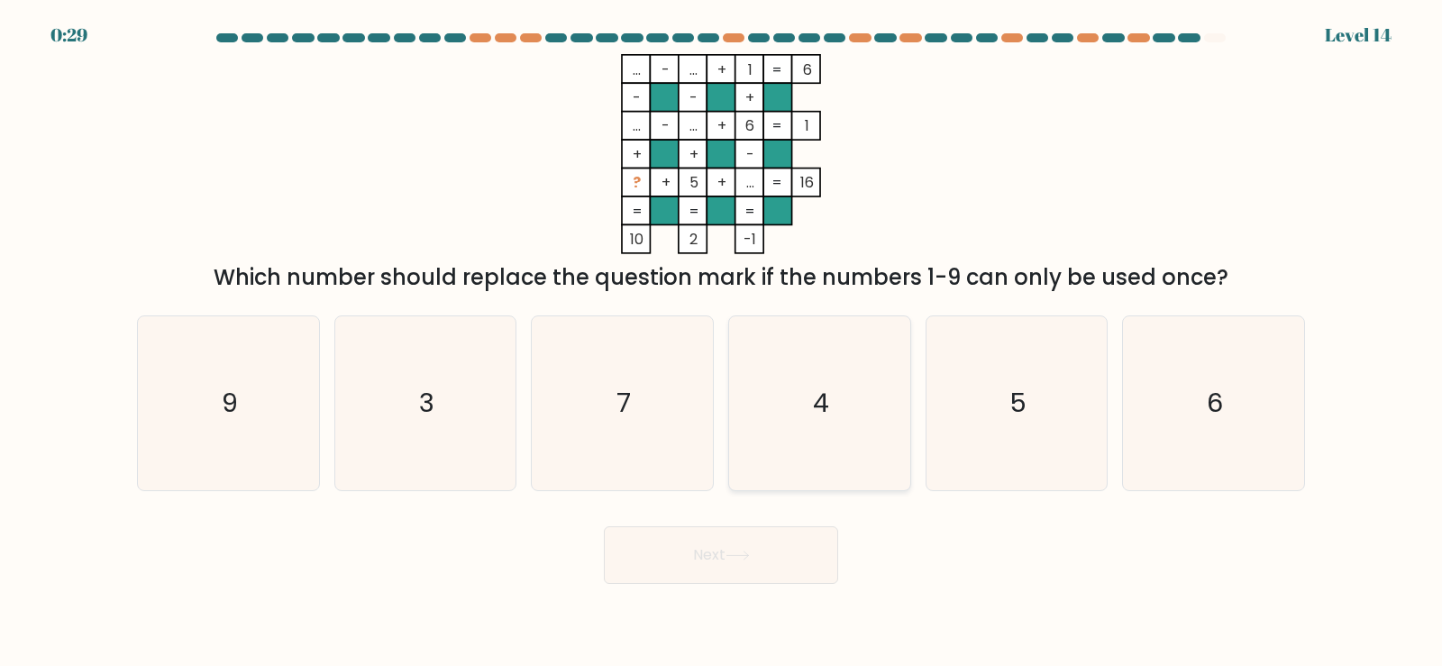
click at [867, 414] on icon "4" at bounding box center [819, 403] width 174 height 174
click at [722, 342] on input "d. 4" at bounding box center [721, 337] width 1 height 9
radio input "true"
click at [805, 583] on button "Next" at bounding box center [721, 555] width 234 height 58
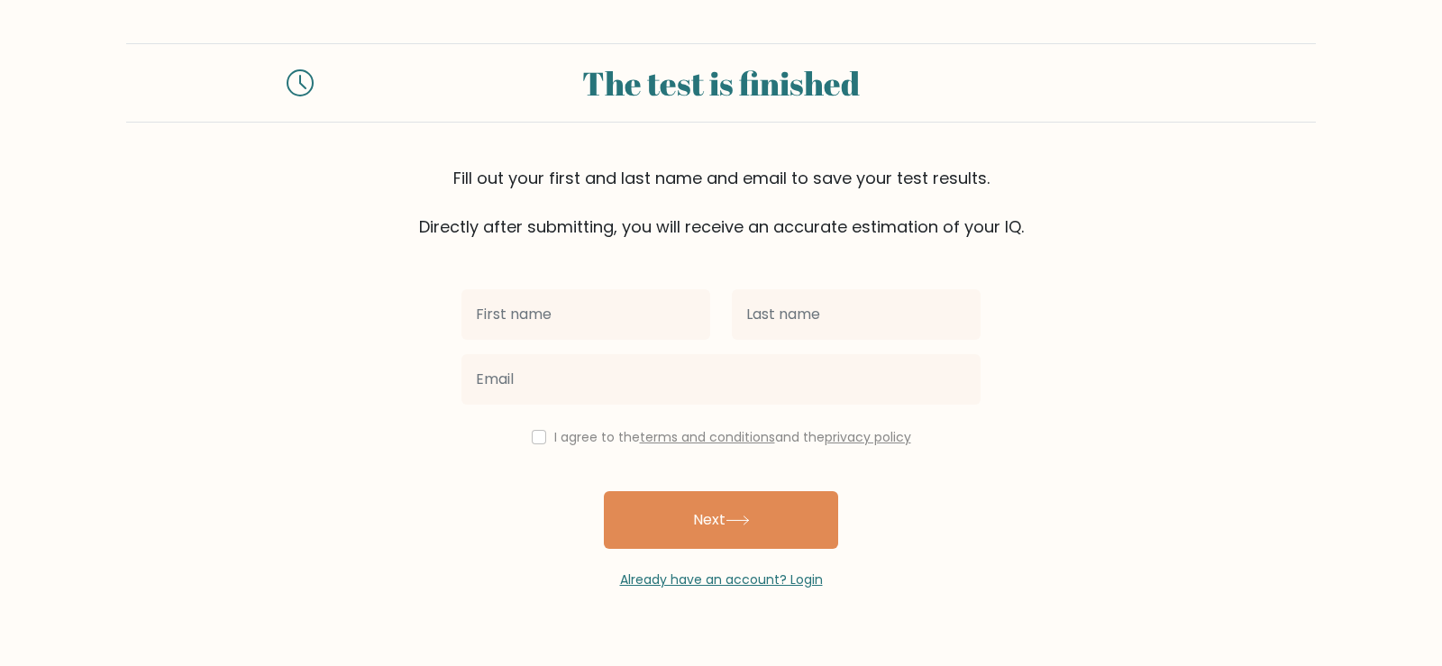
click at [648, 317] on input "text" at bounding box center [585, 314] width 249 height 50
type input "Rica [PERSON_NAME]"
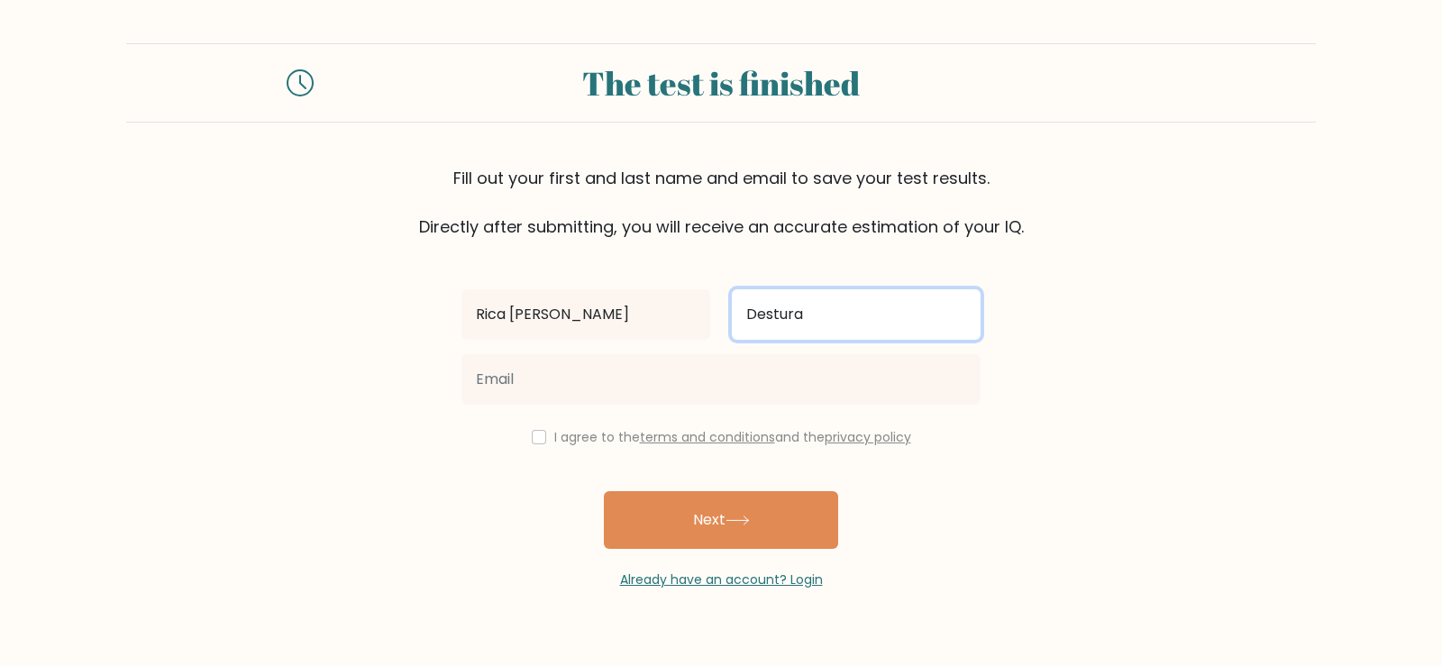
type input "Destura"
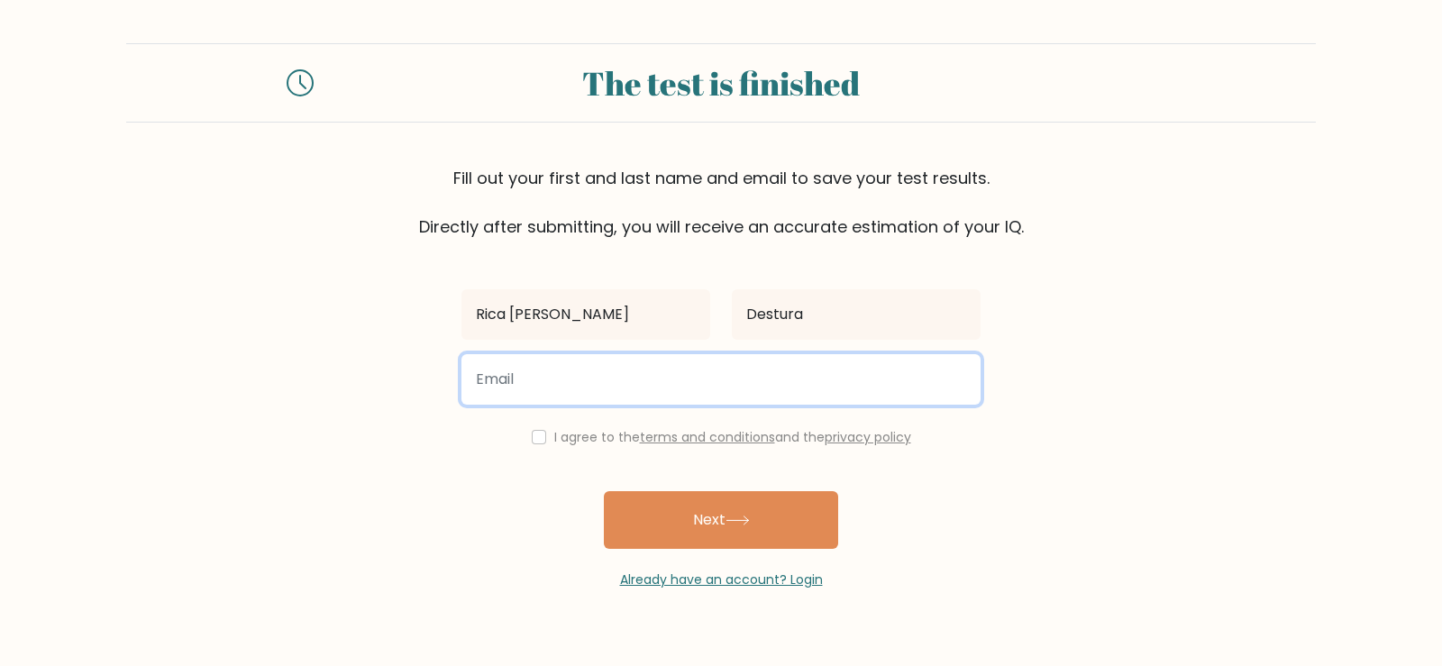
click at [596, 375] on input "email" at bounding box center [720, 379] width 519 height 50
type input "desturarj@gmail.com"
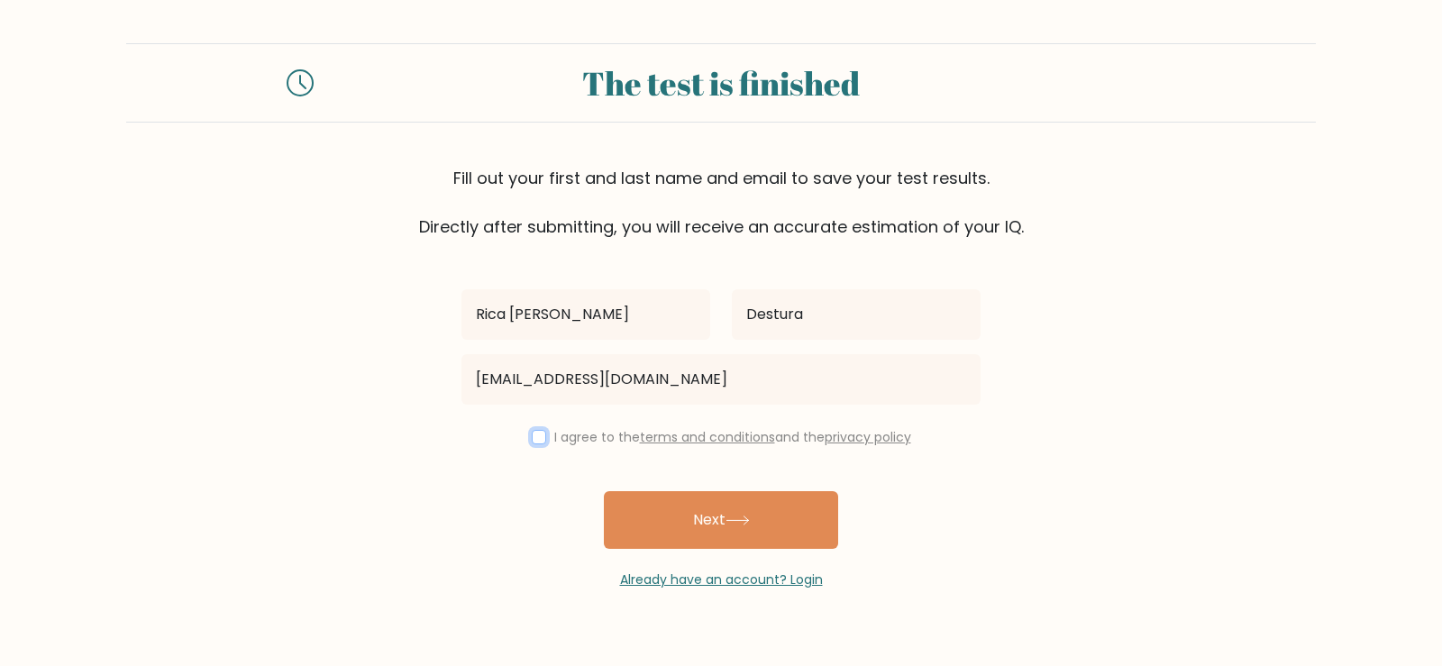
click at [537, 435] on input "checkbox" at bounding box center [539, 437] width 14 height 14
checkbox input "true"
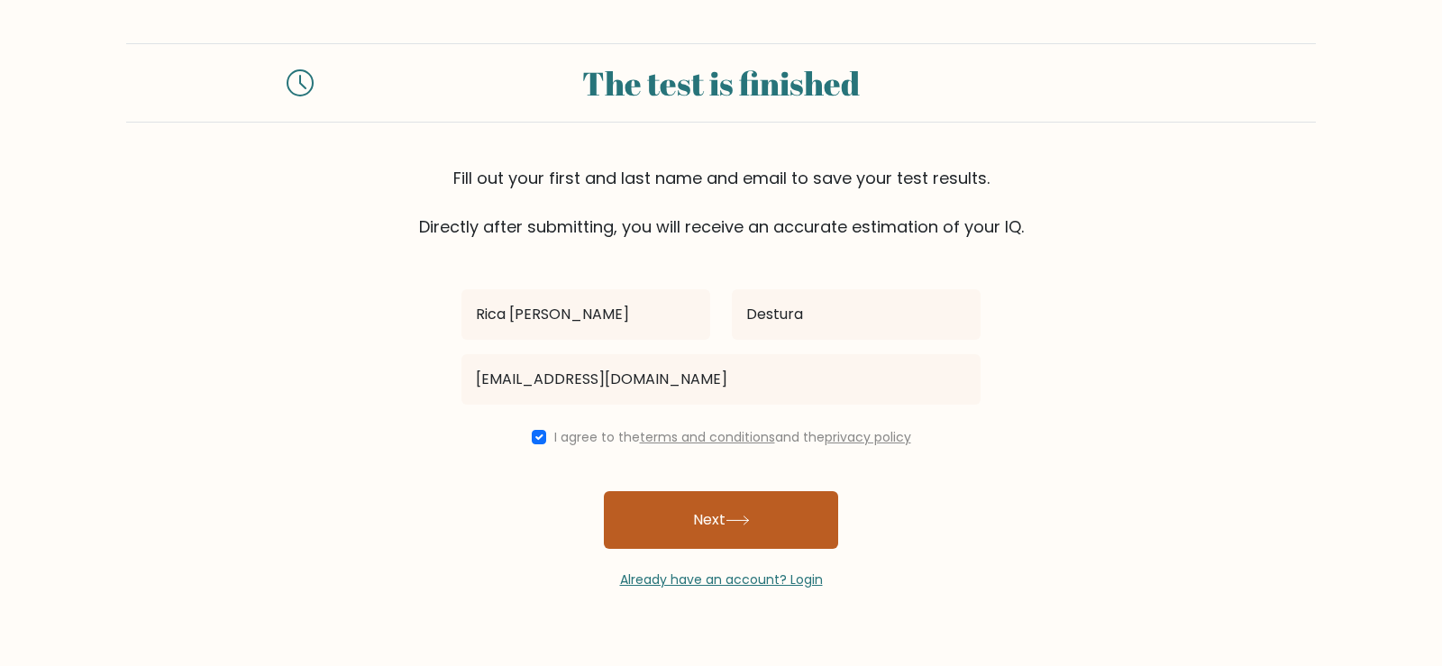
click at [805, 531] on button "Next" at bounding box center [721, 520] width 234 height 58
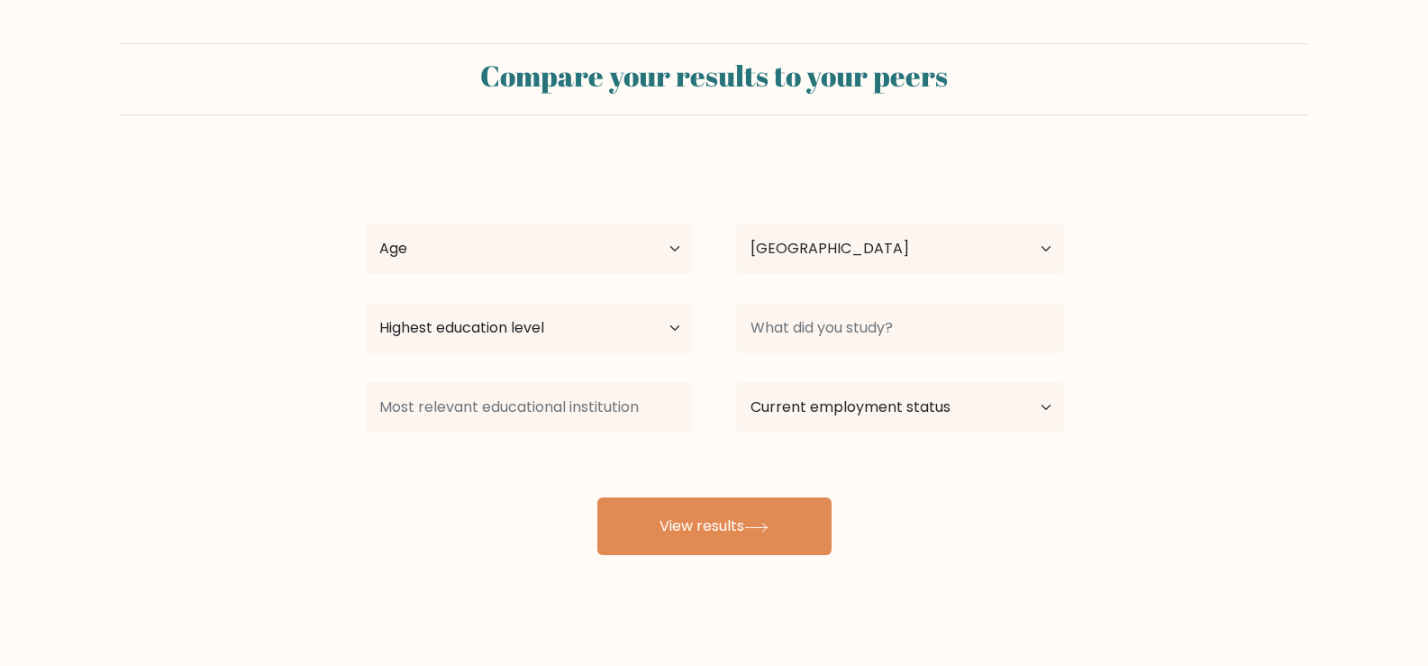
select select "PH"
click at [615, 241] on select "Age Under [DEMOGRAPHIC_DATA] [DEMOGRAPHIC_DATA] [DEMOGRAPHIC_DATA] [DEMOGRAPHIC…" at bounding box center [529, 248] width 328 height 50
select select "25_34"
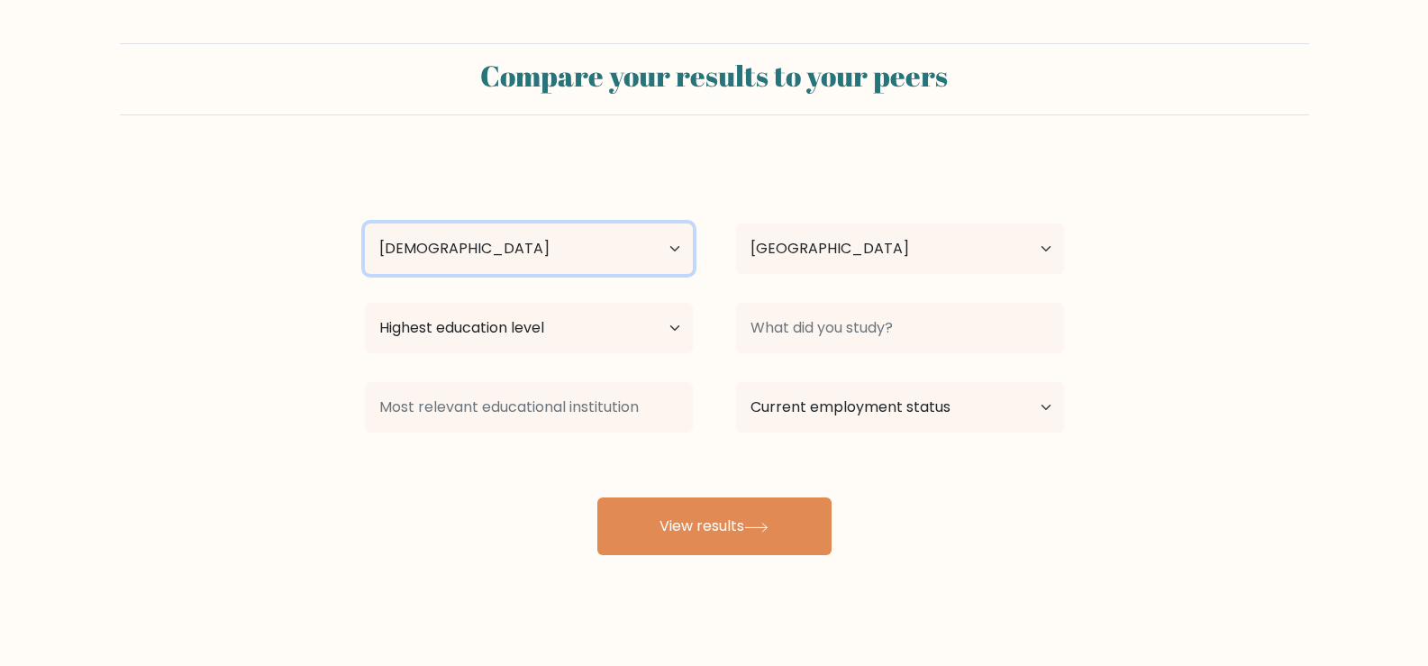
click at [365, 223] on select "Age Under [DEMOGRAPHIC_DATA] [DEMOGRAPHIC_DATA] [DEMOGRAPHIC_DATA] [DEMOGRAPHIC…" at bounding box center [529, 248] width 328 height 50
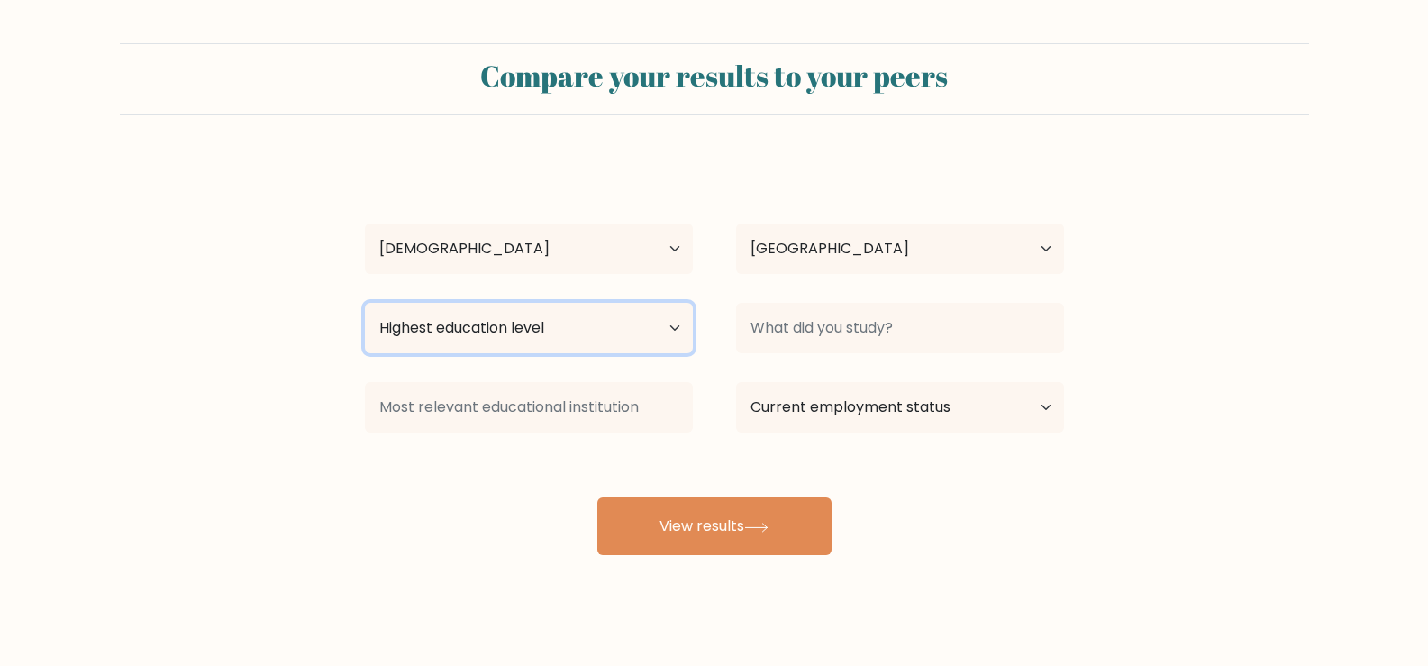
click at [660, 330] on select "Highest education level No schooling Primary Lower Secondary Upper Secondary Oc…" at bounding box center [529, 328] width 328 height 50
select select "bachelors_degree"
click at [365, 303] on select "Highest education level No schooling Primary Lower Secondary Upper Secondary Oc…" at bounding box center [529, 328] width 328 height 50
click at [1003, 295] on div "Rica [PERSON_NAME] Age Under [DEMOGRAPHIC_DATA] [DEMOGRAPHIC_DATA] [DEMOGRAPHIC…" at bounding box center [714, 357] width 721 height 396
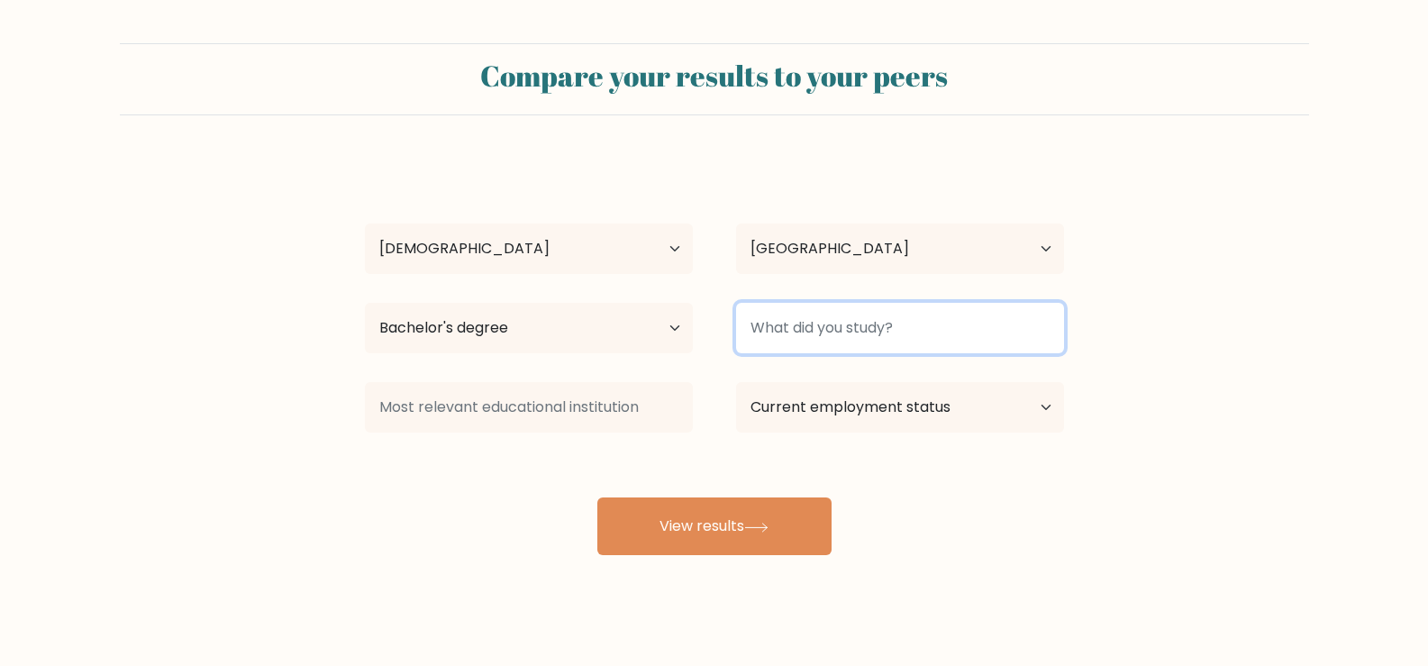
click at [942, 317] on input at bounding box center [900, 328] width 328 height 50
type input "Psychology"
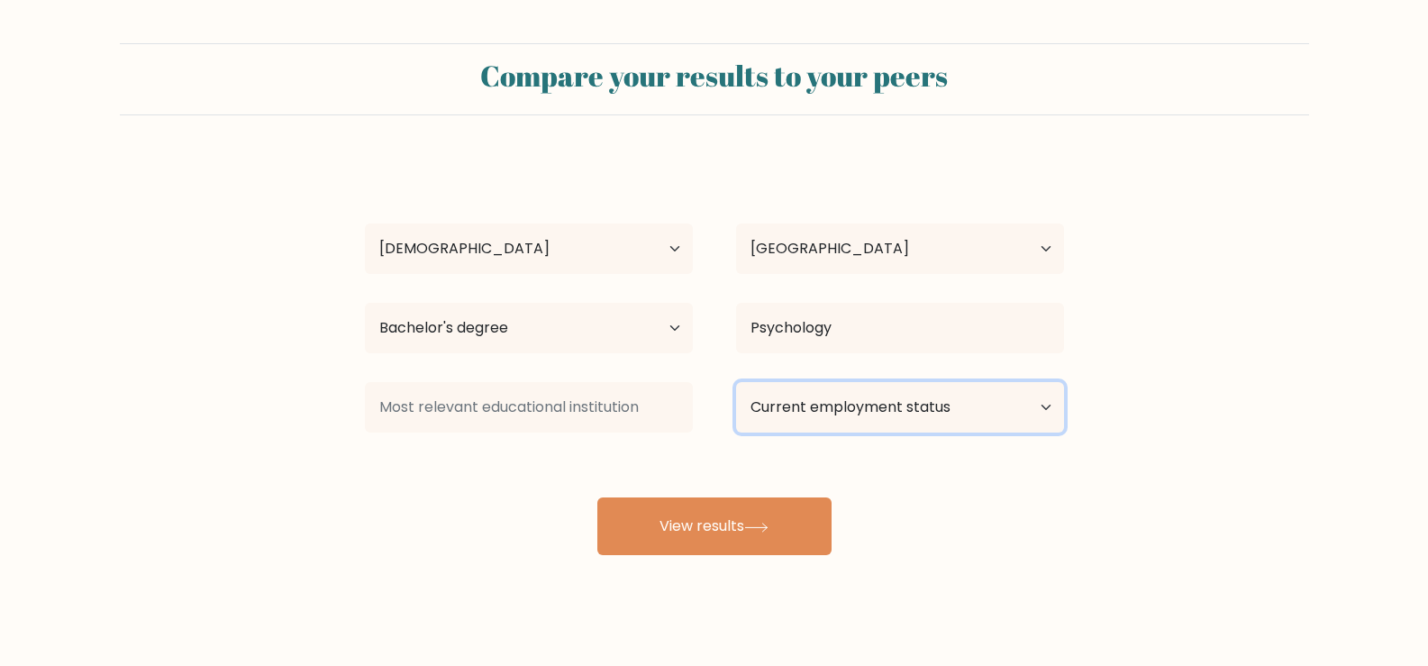
click at [843, 413] on select "Current employment status Employed Student Retired Other / prefer not to answer" at bounding box center [900, 407] width 328 height 50
select select "employed"
click at [736, 382] on select "Current employment status Employed Student Retired Other / prefer not to answer" at bounding box center [900, 407] width 328 height 50
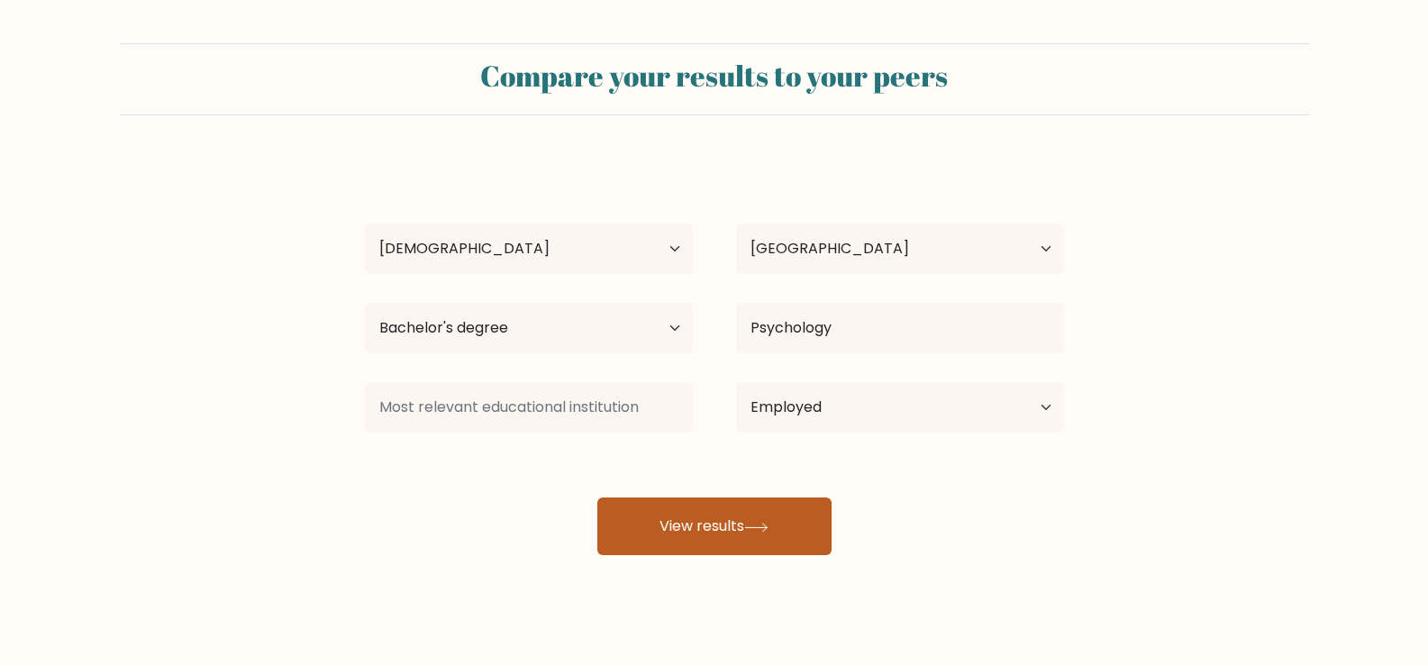
click at [692, 526] on button "View results" at bounding box center [714, 526] width 234 height 58
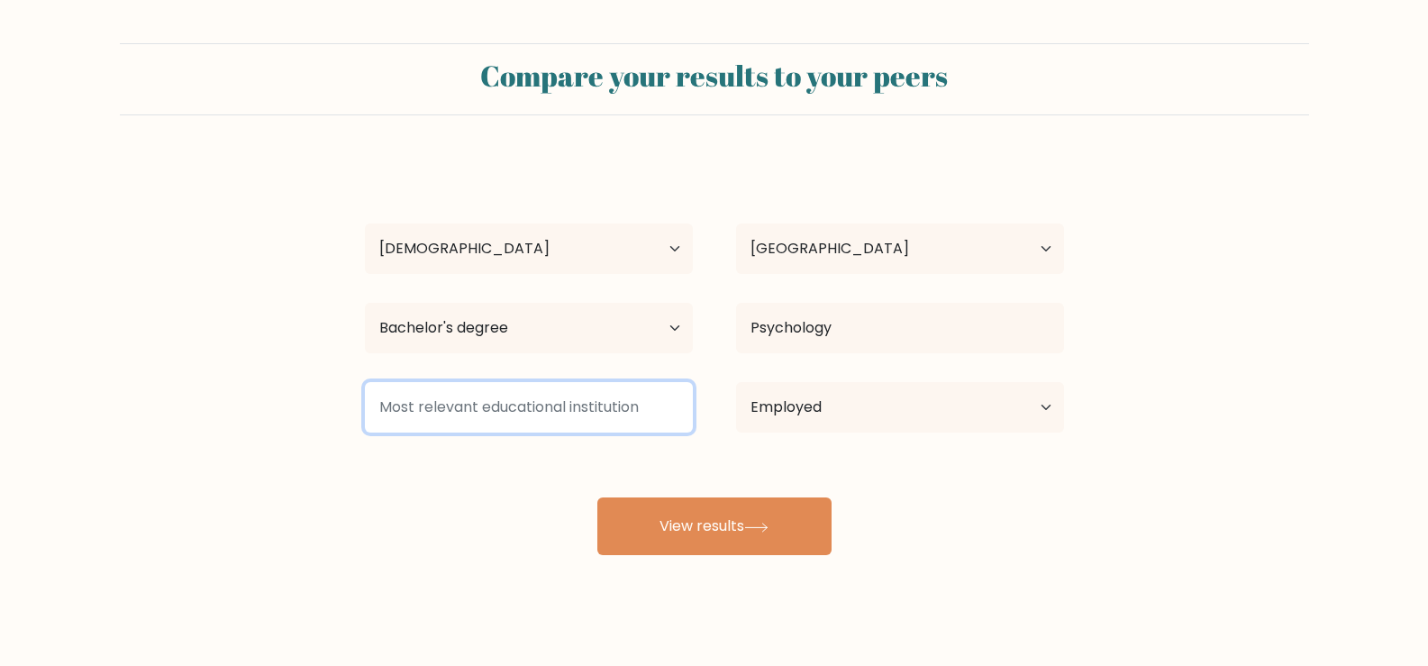
click at [634, 413] on input at bounding box center [529, 407] width 328 height 50
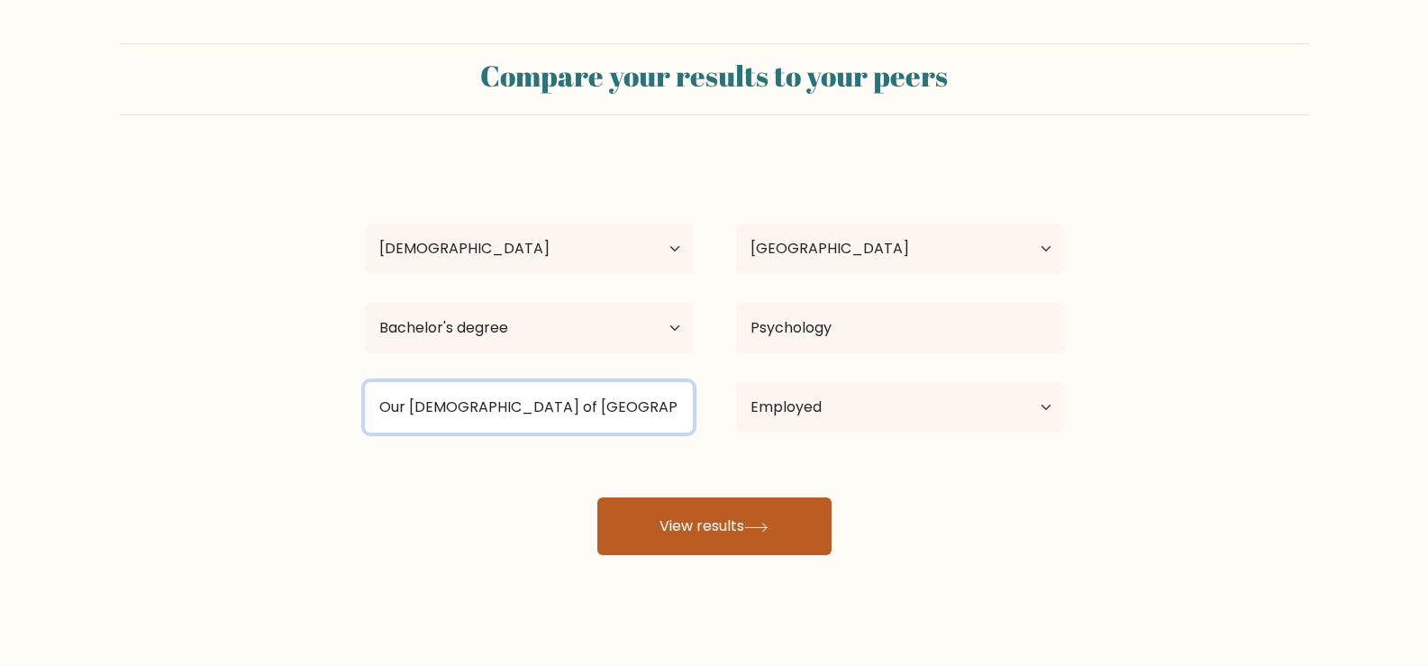
type input "Our Lady of Fatima University"
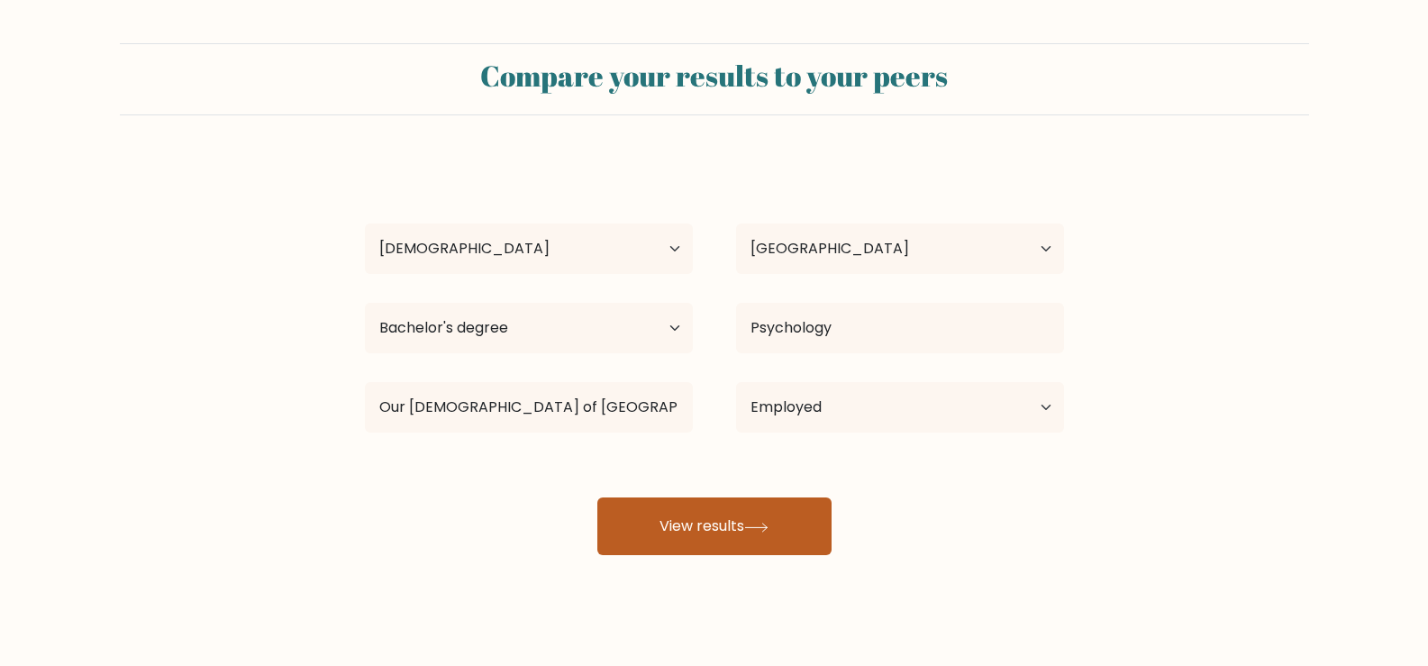
click at [732, 523] on button "View results" at bounding box center [714, 526] width 234 height 58
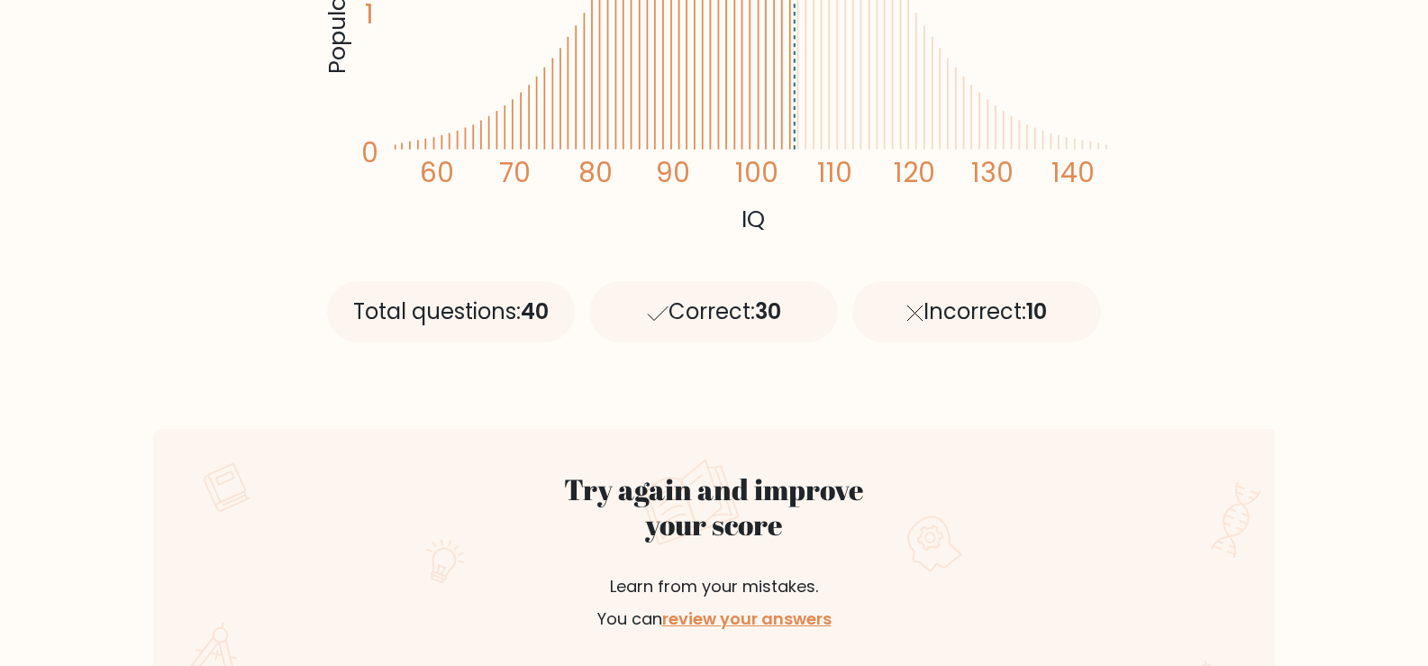
scroll to position [811, 0]
